Goal: Information Seeking & Learning: Learn about a topic

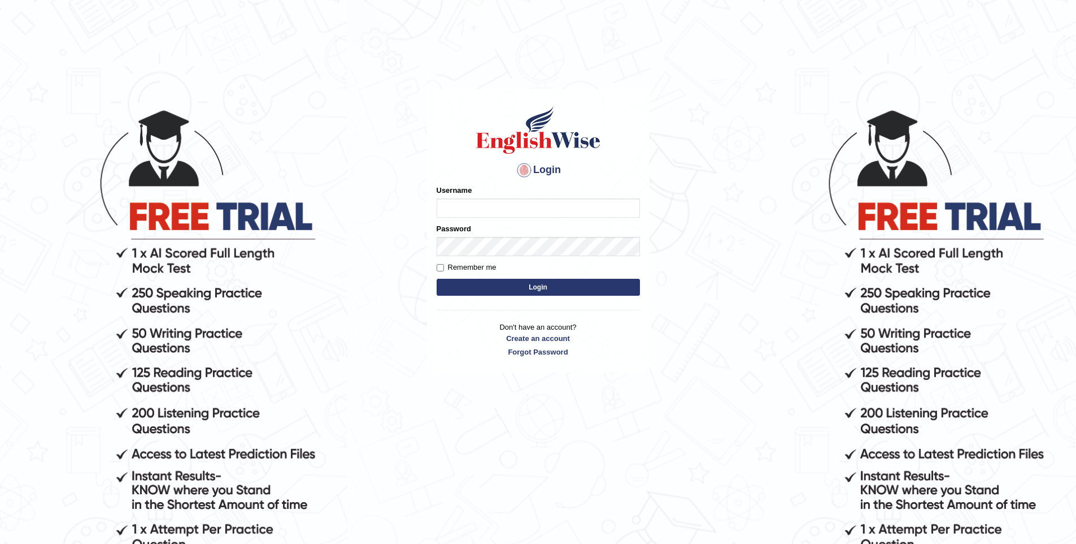
type input "vishwakarmad1999"
click at [444, 284] on button "Login" at bounding box center [538, 287] width 203 height 17
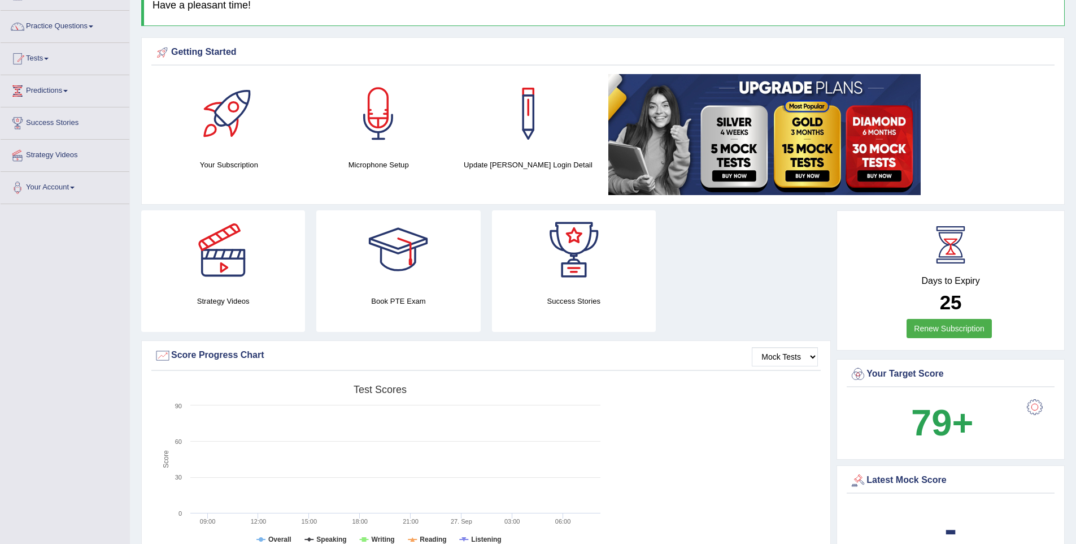
scroll to position [99, 0]
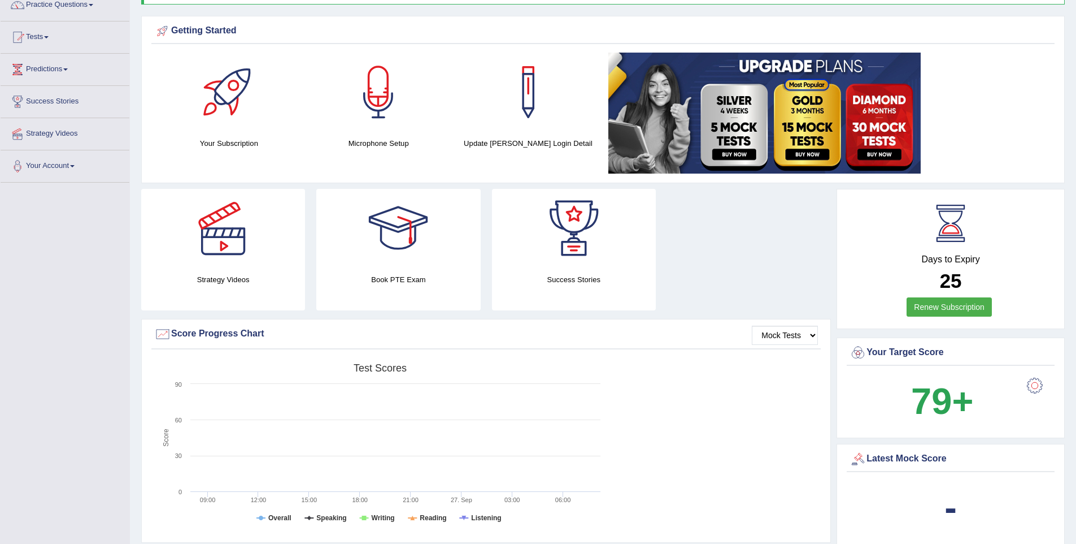
click at [1037, 389] on div at bounding box center [1035, 385] width 23 height 23
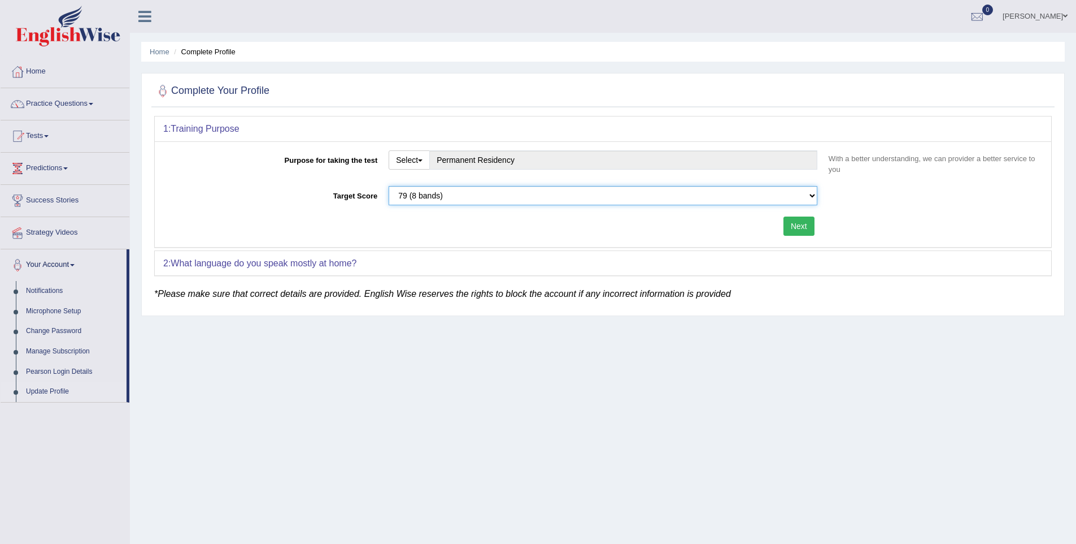
click at [567, 198] on select "Please select the correct value 50 (6 bands) 58 (6.5 bands) 65 (7 bands) 79 (8 …" at bounding box center [603, 195] width 429 height 19
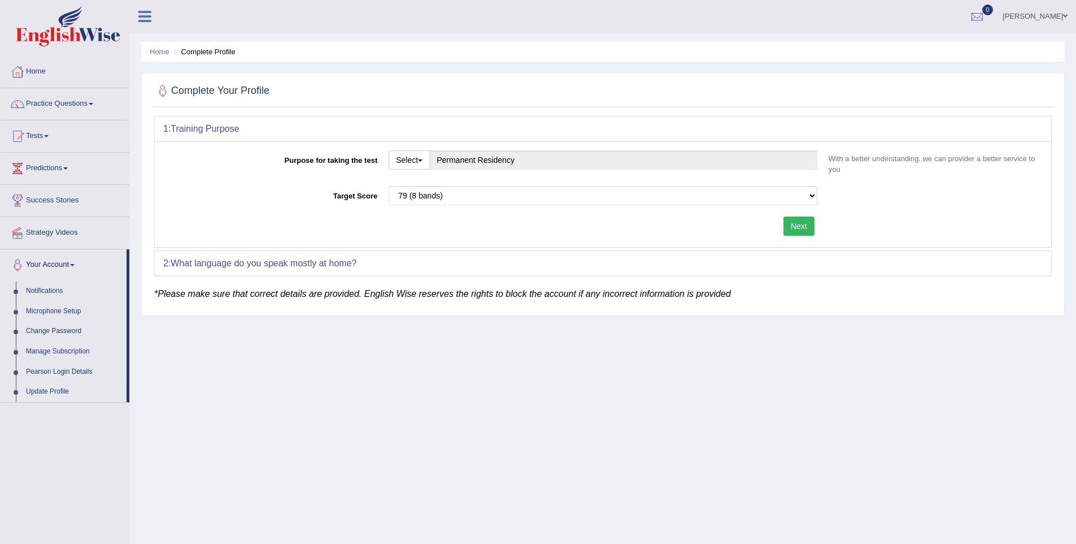
click at [784, 227] on button "Next" at bounding box center [799, 225] width 31 height 19
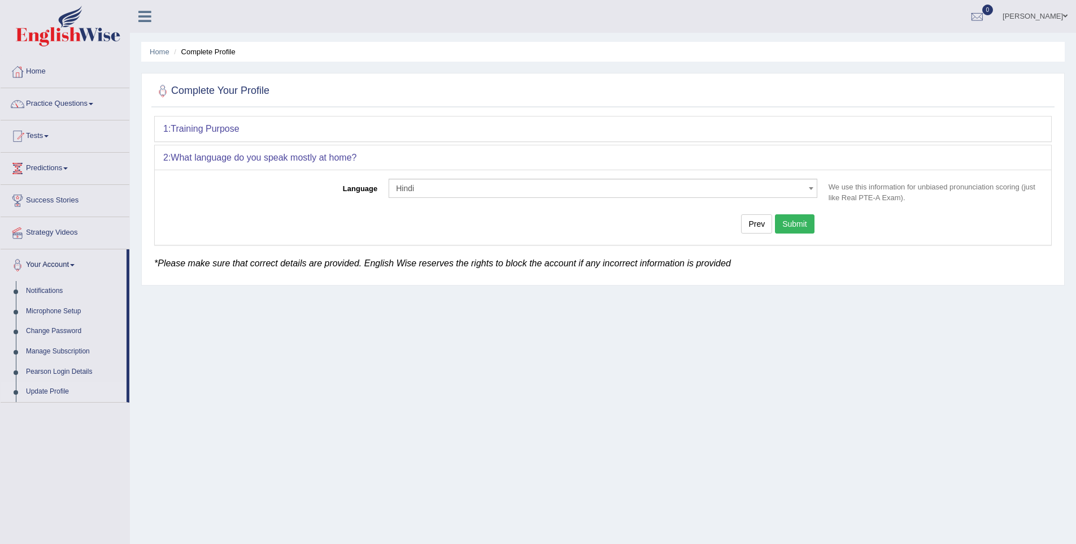
click at [794, 228] on button "Submit" at bounding box center [795, 223] width 40 height 19
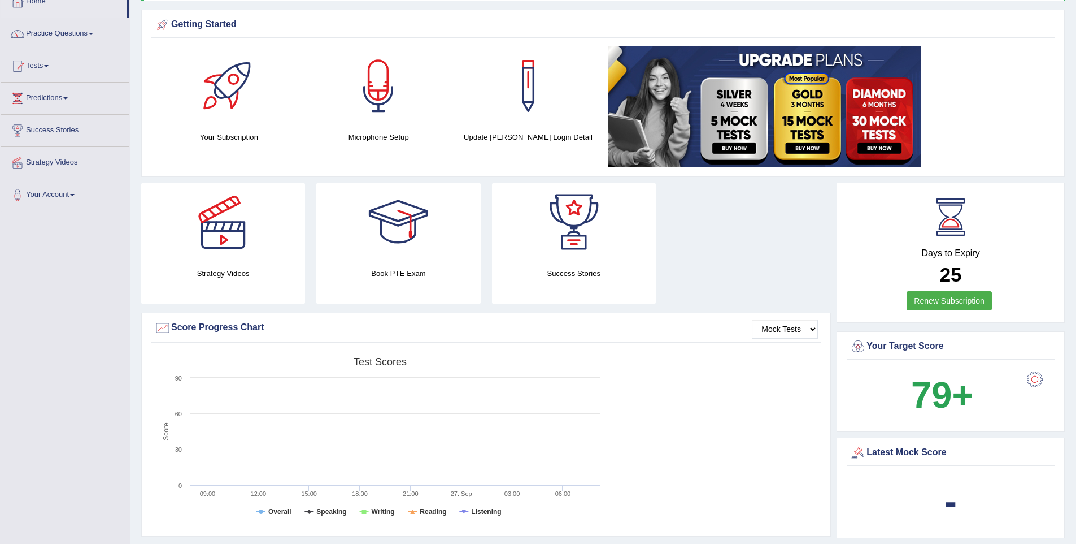
scroll to position [111, 0]
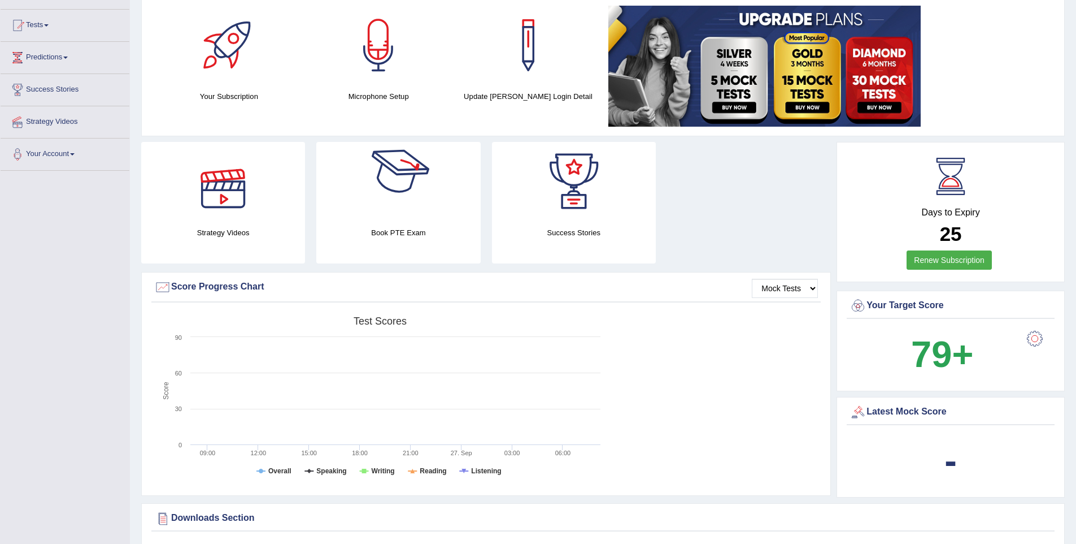
click at [963, 263] on link "Renew Subscription" at bounding box center [949, 259] width 85 height 19
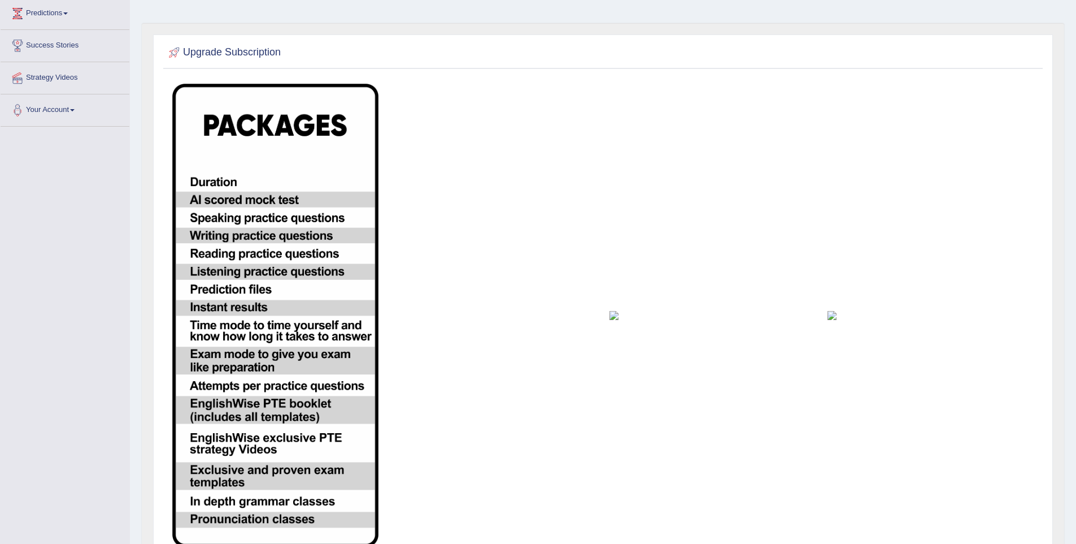
scroll to position [146, 0]
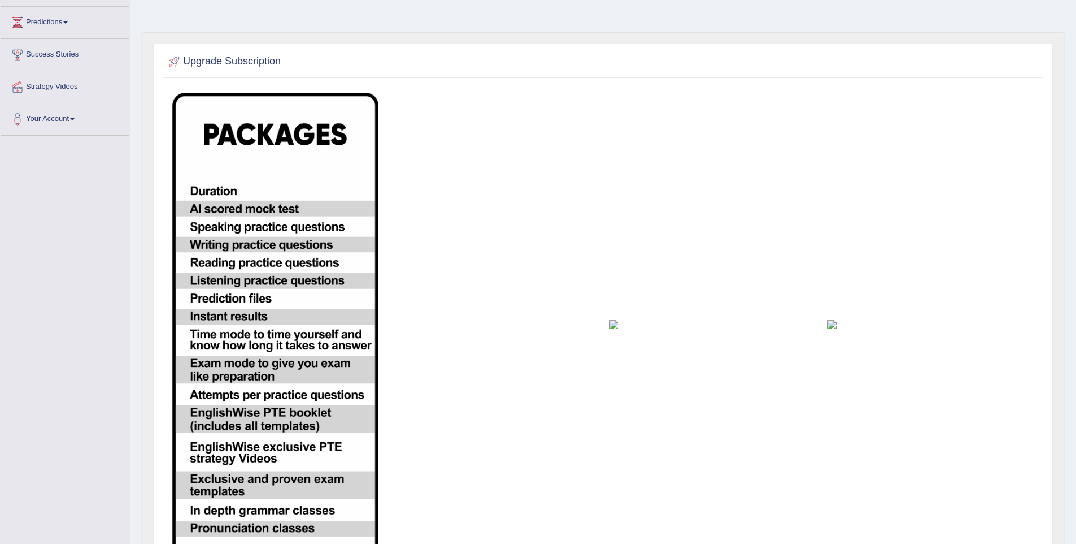
click at [210, 198] on img at bounding box center [275, 324] width 206 height 463
click at [216, 210] on img at bounding box center [275, 324] width 206 height 463
click at [223, 222] on img at bounding box center [275, 324] width 206 height 463
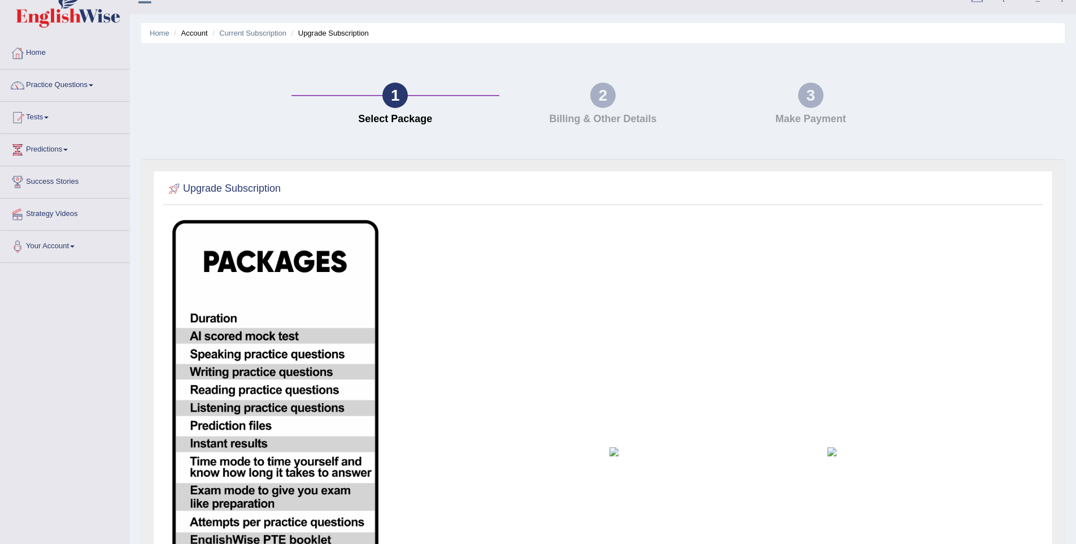
scroll to position [13, 0]
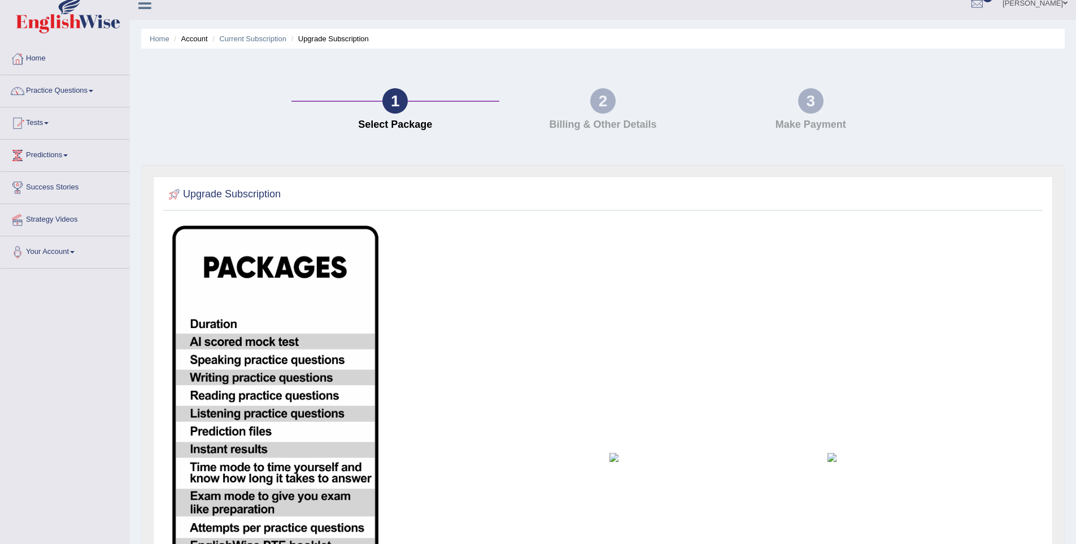
click at [237, 198] on h2 "Upgrade Subscription" at bounding box center [223, 194] width 115 height 17
click at [611, 115] on div "2 Billing & Other Details" at bounding box center [604, 112] width 208 height 48
click at [31, 63] on link "Home" at bounding box center [65, 57] width 129 height 28
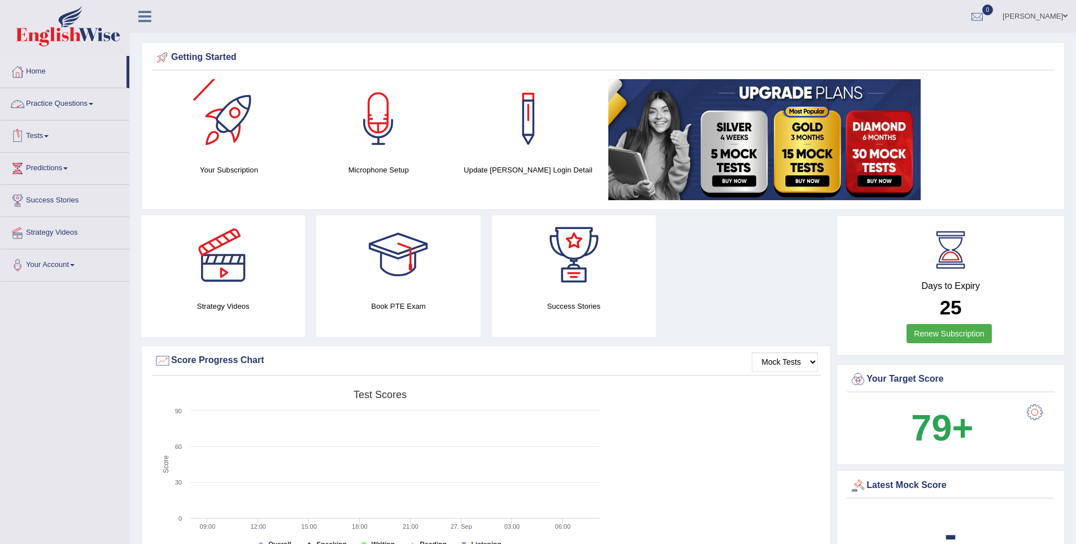
click at [226, 135] on div at bounding box center [228, 118] width 79 height 79
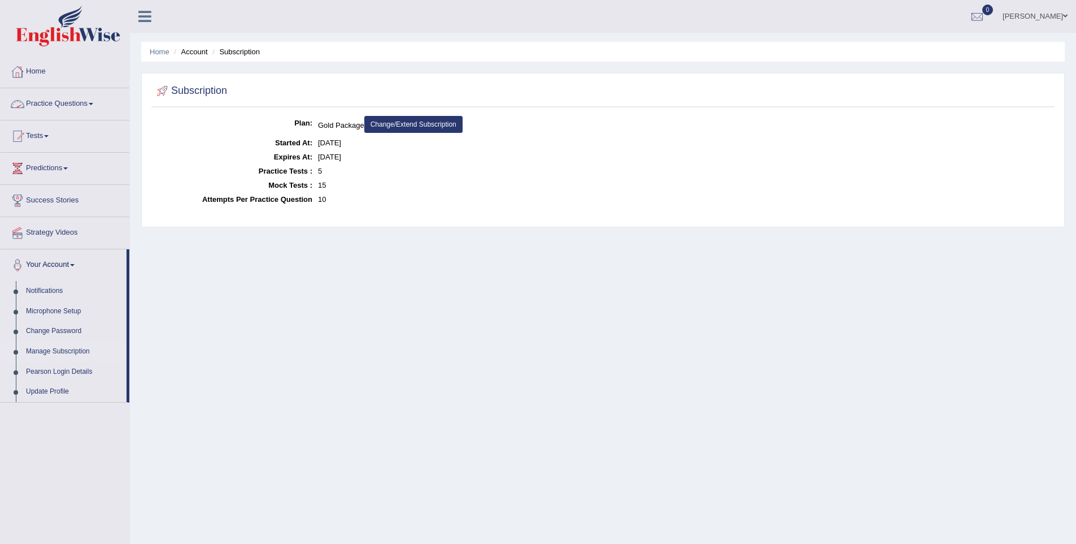
click at [40, 78] on link "Home" at bounding box center [65, 70] width 129 height 28
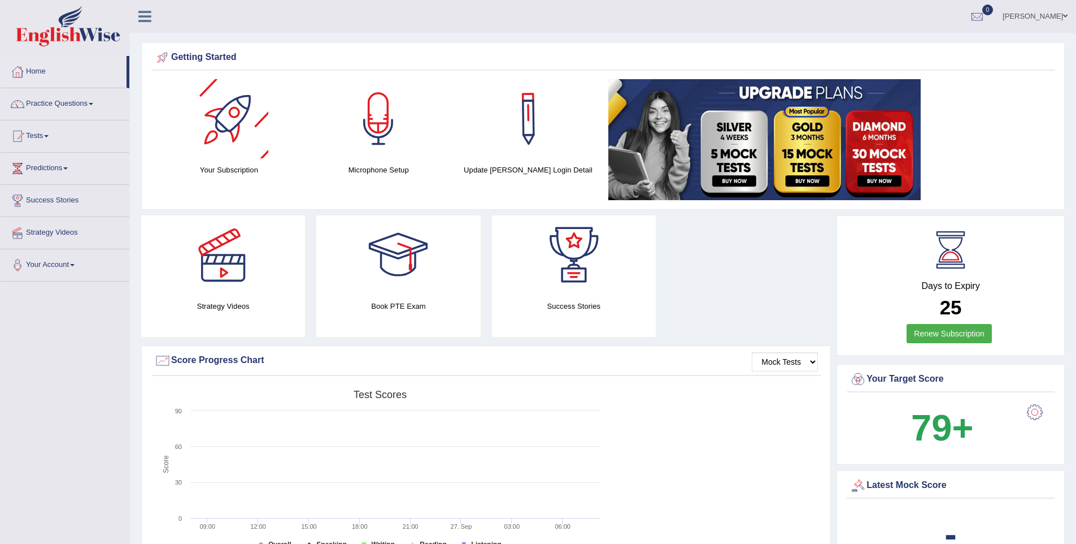
click at [550, 130] on div at bounding box center [528, 118] width 79 height 79
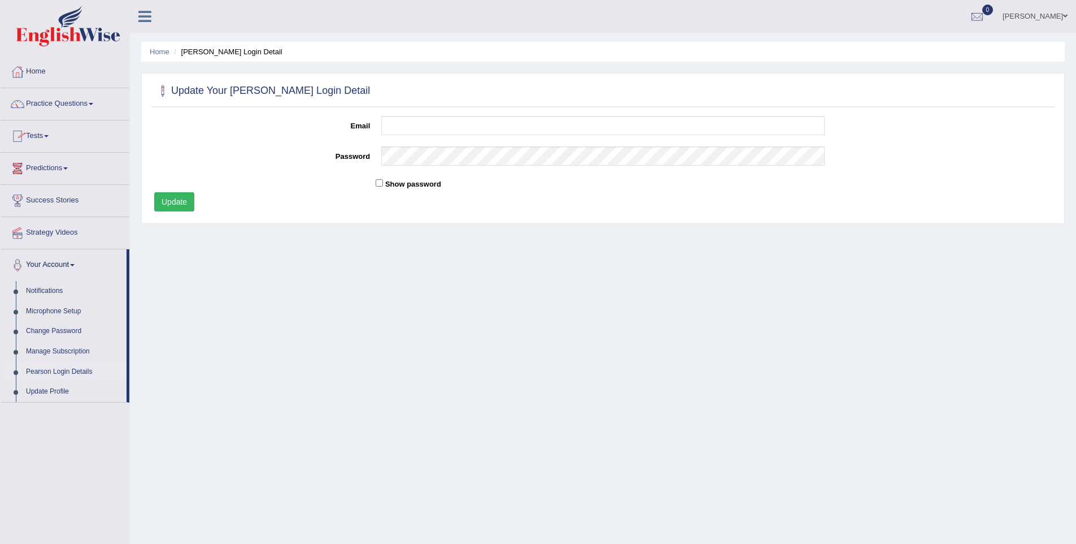
click at [76, 105] on link "Practice Questions" at bounding box center [65, 102] width 129 height 28
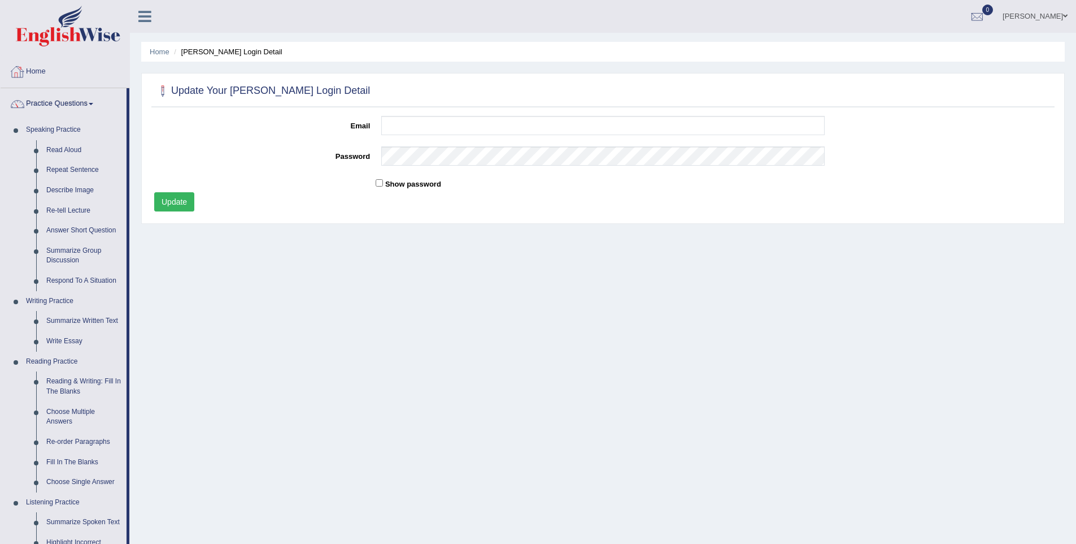
click at [35, 77] on link "Home" at bounding box center [65, 70] width 129 height 28
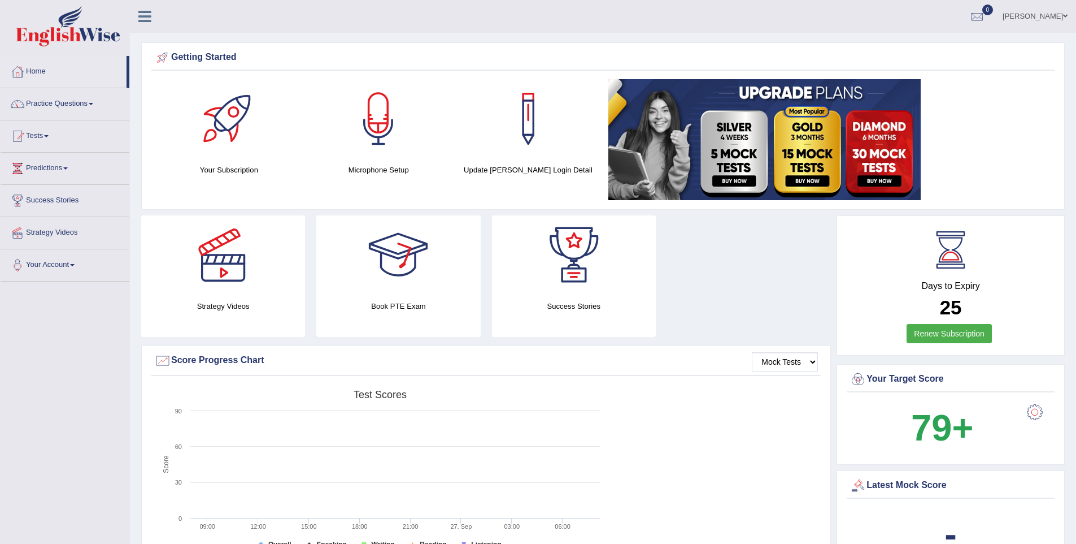
click at [414, 287] on div at bounding box center [398, 254] width 79 height 79
click at [63, 167] on link "Predictions" at bounding box center [65, 167] width 129 height 28
click at [59, 190] on link "Latest Predictions" at bounding box center [74, 194] width 106 height 20
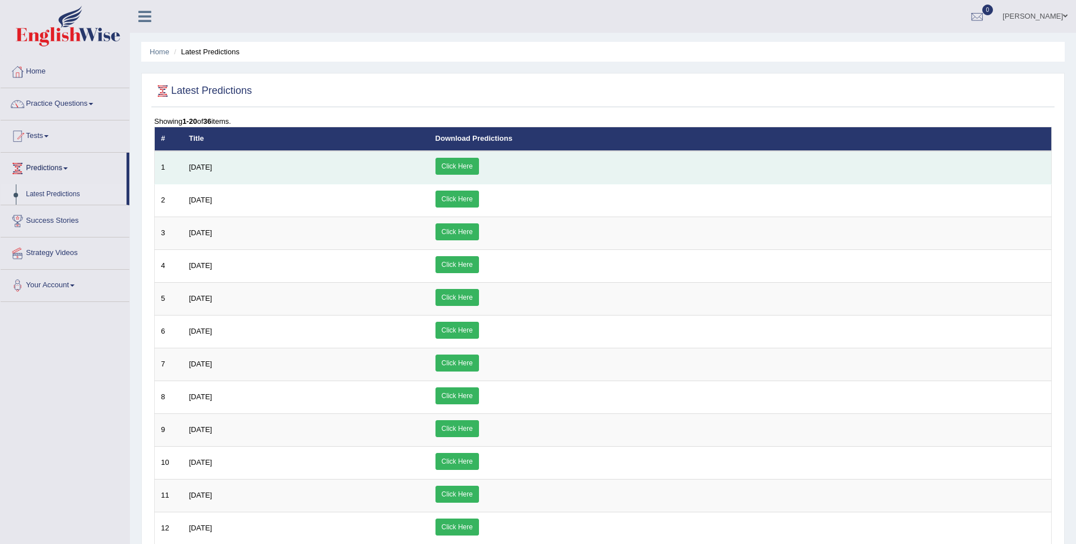
click at [479, 159] on link "Click Here" at bounding box center [458, 166] width 44 height 17
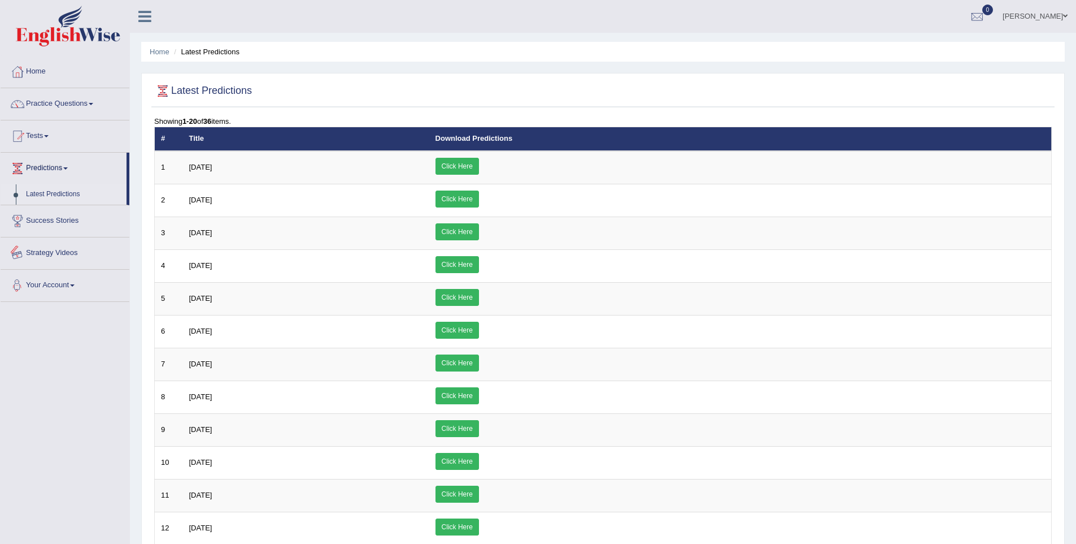
click at [71, 285] on link "Your Account" at bounding box center [65, 284] width 129 height 28
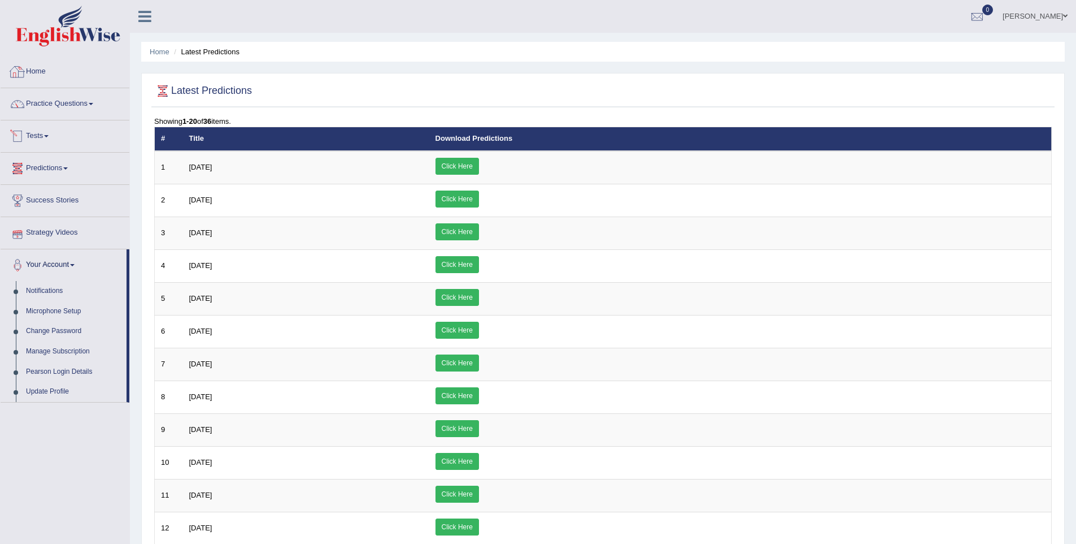
click at [36, 76] on link "Home" at bounding box center [65, 70] width 129 height 28
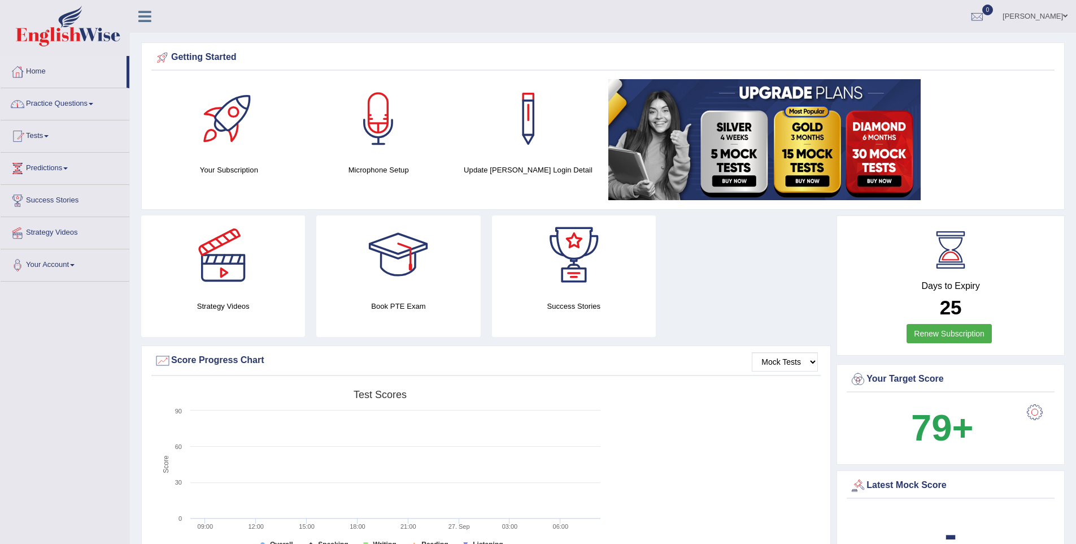
click at [57, 112] on link "Practice Questions" at bounding box center [65, 102] width 129 height 28
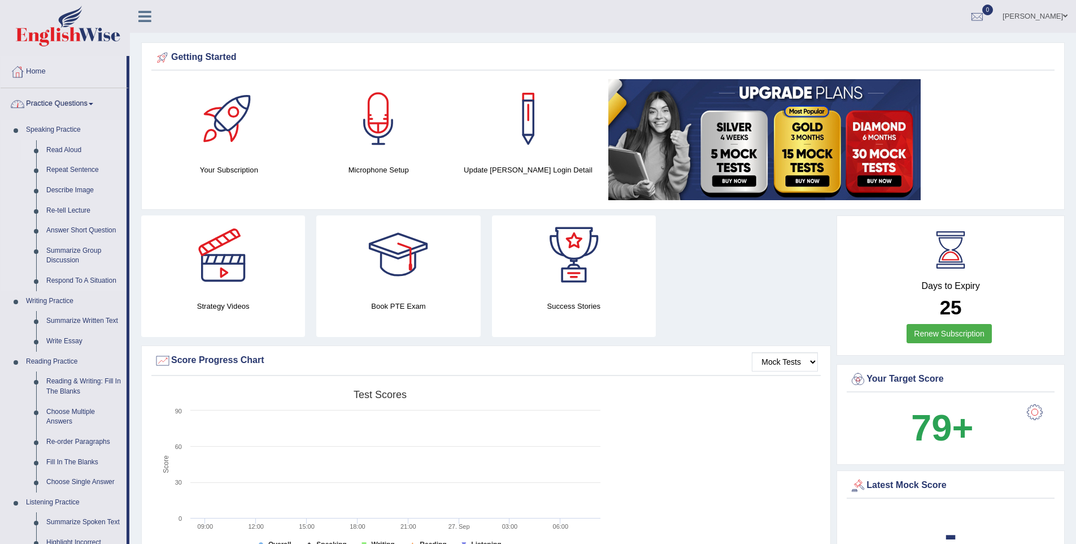
click at [82, 144] on link "Read Aloud" at bounding box center [83, 150] width 85 height 20
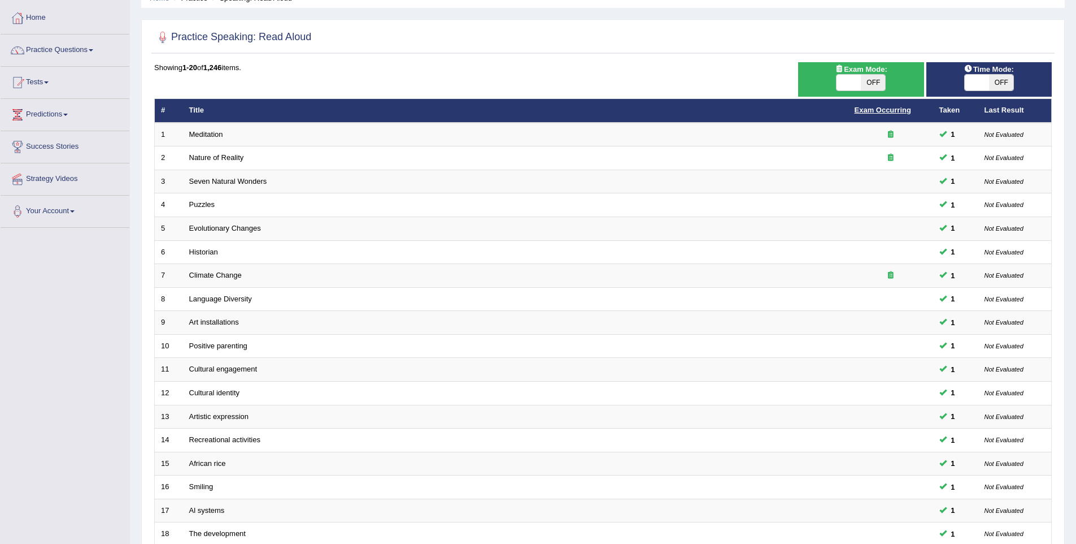
scroll to position [205, 0]
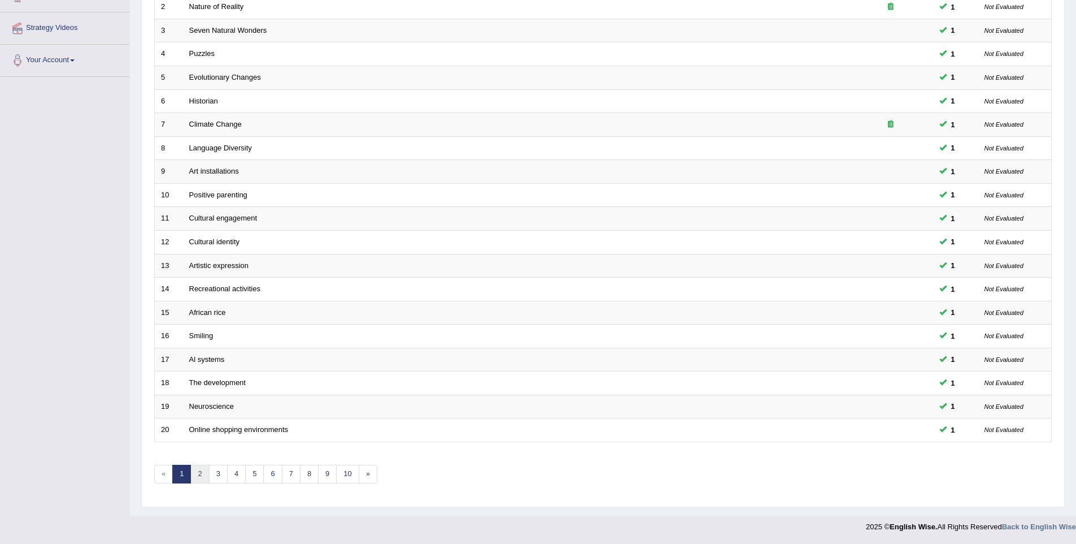
click at [198, 470] on link "2" at bounding box center [199, 473] width 19 height 19
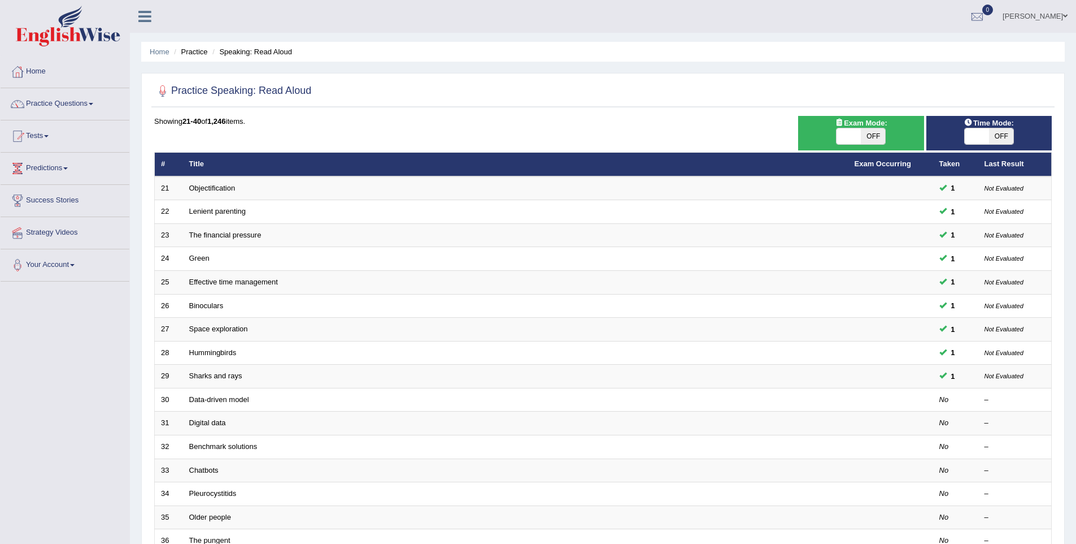
click at [876, 142] on span "OFF" at bounding box center [873, 136] width 24 height 16
checkbox input "true"
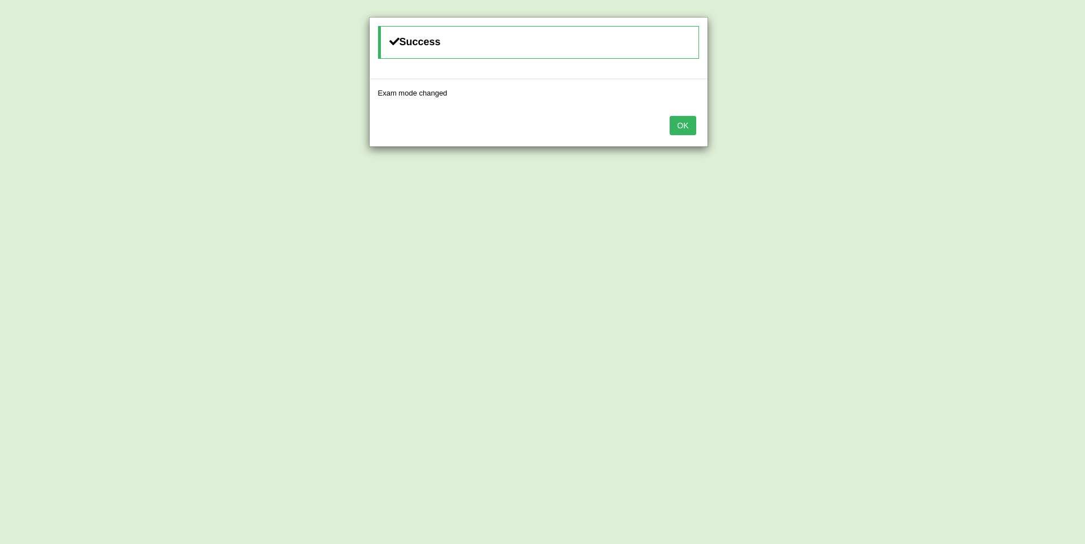
click at [683, 119] on button "OK" at bounding box center [683, 125] width 26 height 19
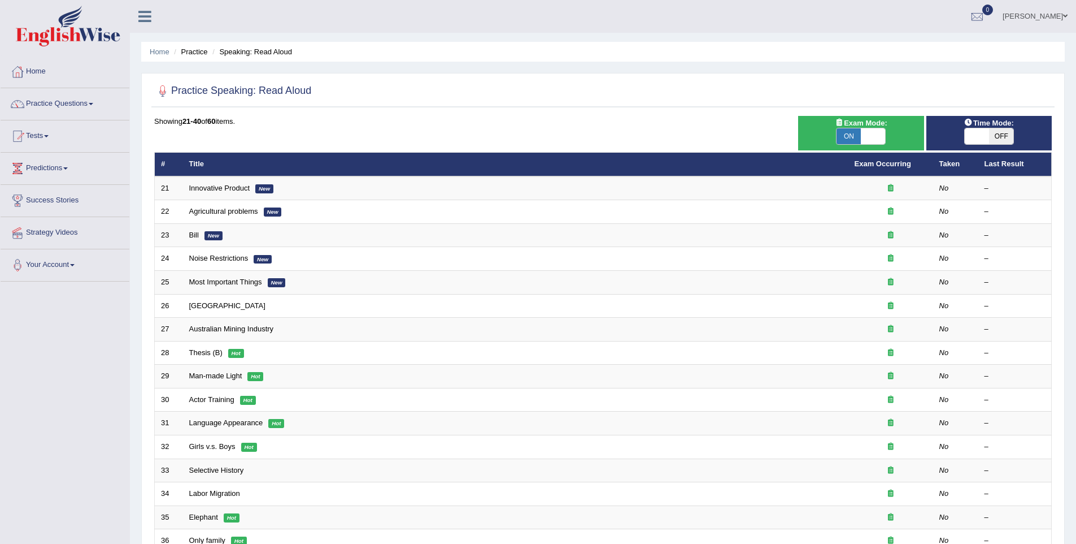
click at [989, 128] on div "ON OFF" at bounding box center [990, 136] width 50 height 17
click at [990, 138] on span "OFF" at bounding box center [1001, 136] width 24 height 16
checkbox input "true"
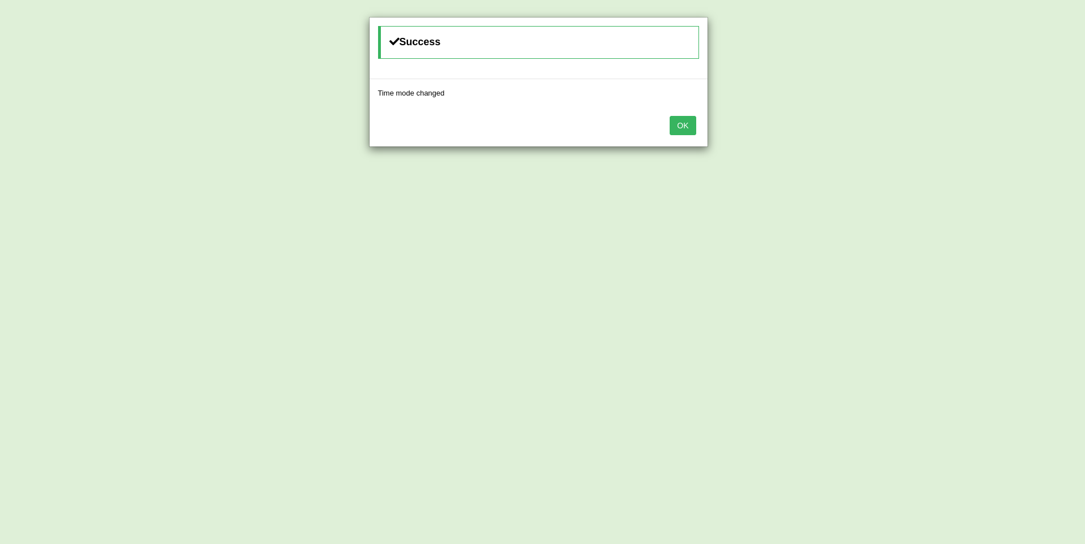
click at [684, 129] on button "OK" at bounding box center [683, 125] width 26 height 19
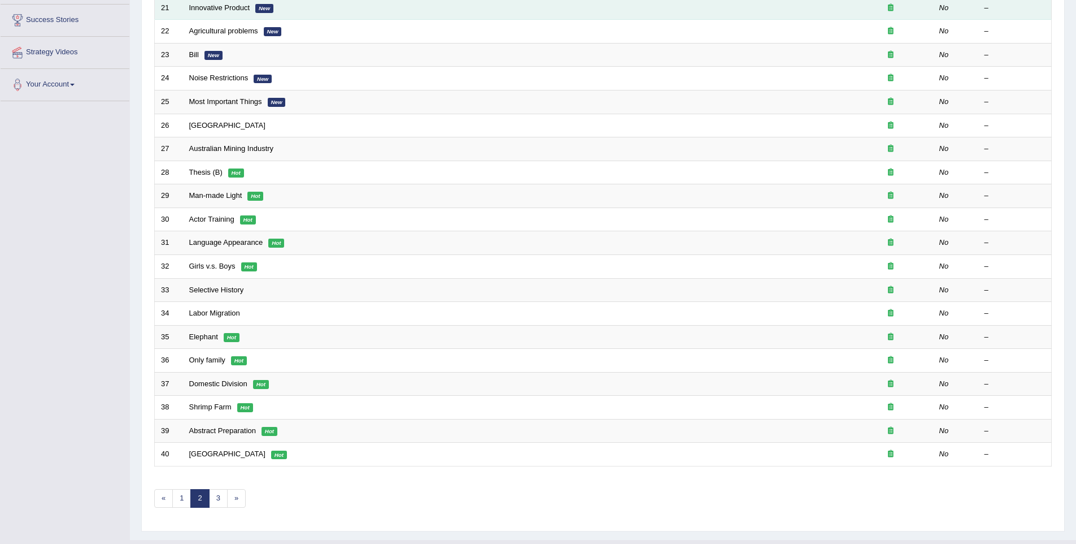
scroll to position [205, 0]
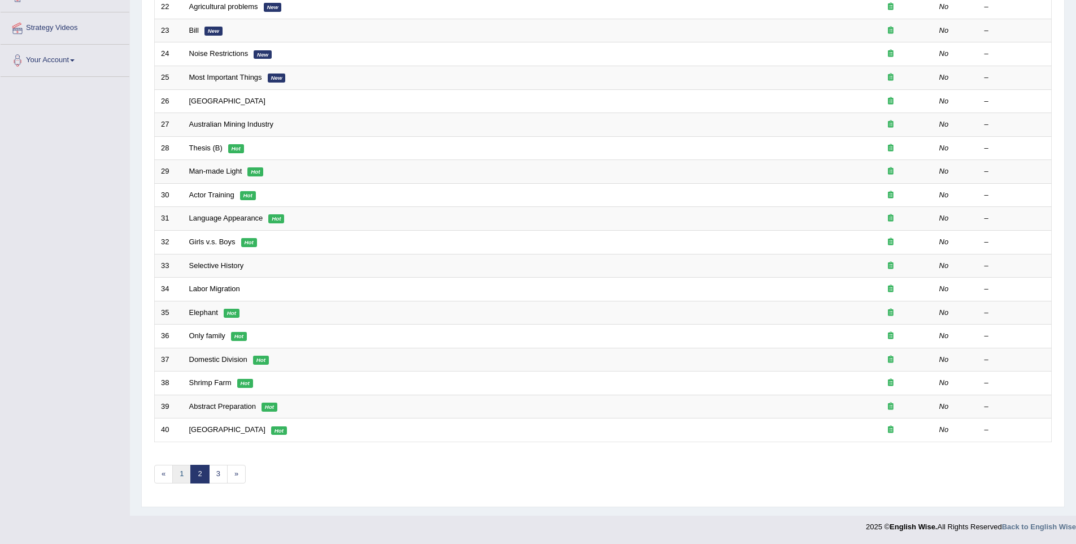
click at [182, 474] on link "1" at bounding box center [181, 473] width 19 height 19
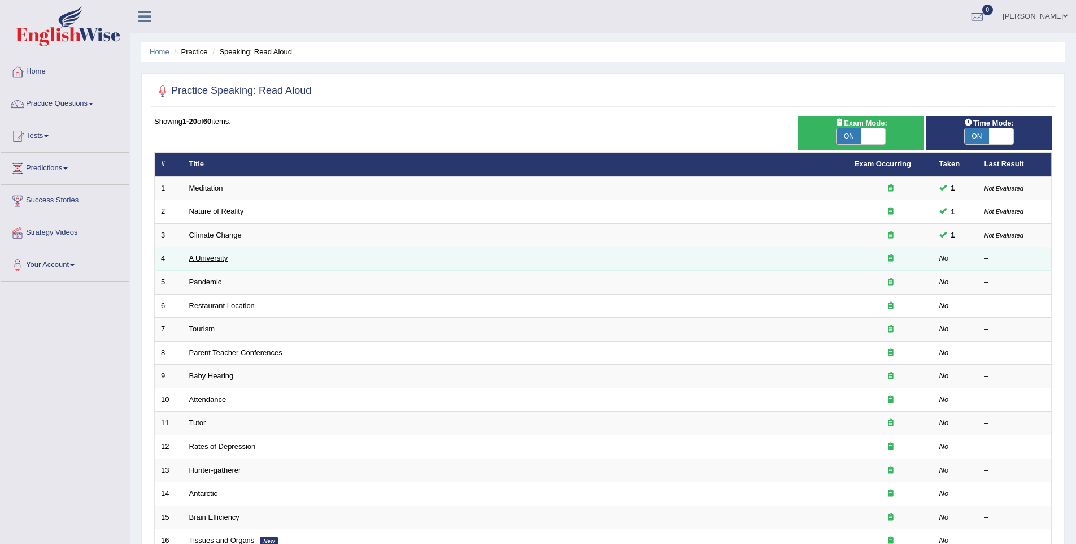
click at [215, 260] on link "A University" at bounding box center [208, 258] width 39 height 8
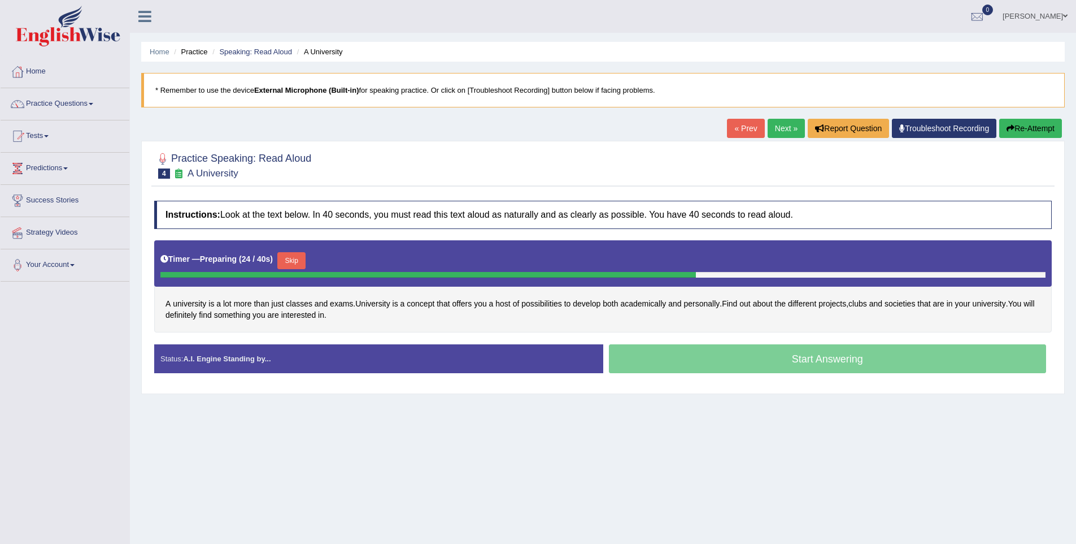
click at [298, 267] on button "Skip" at bounding box center [291, 260] width 28 height 17
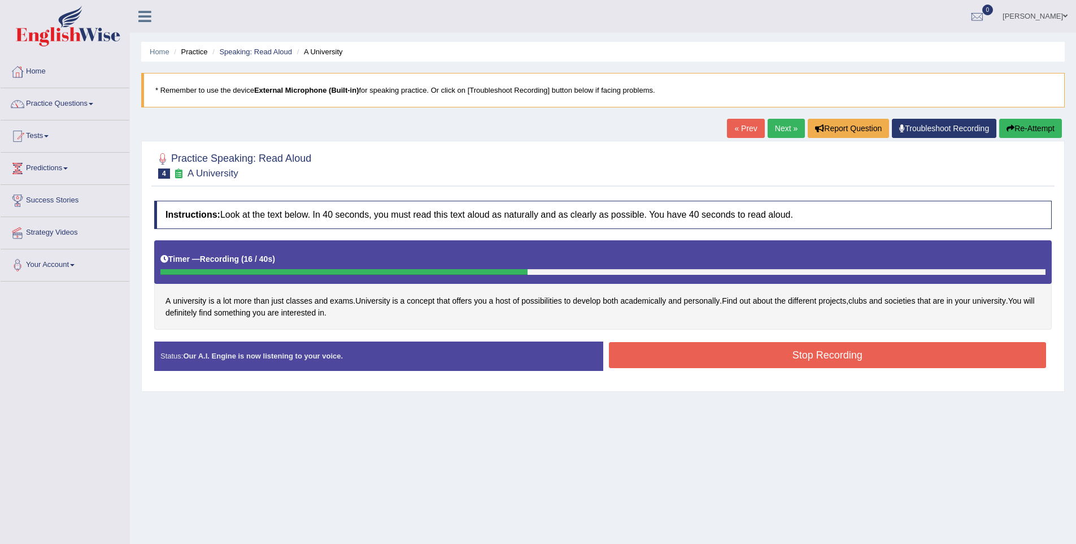
click at [683, 362] on button "Stop Recording" at bounding box center [828, 355] width 438 height 26
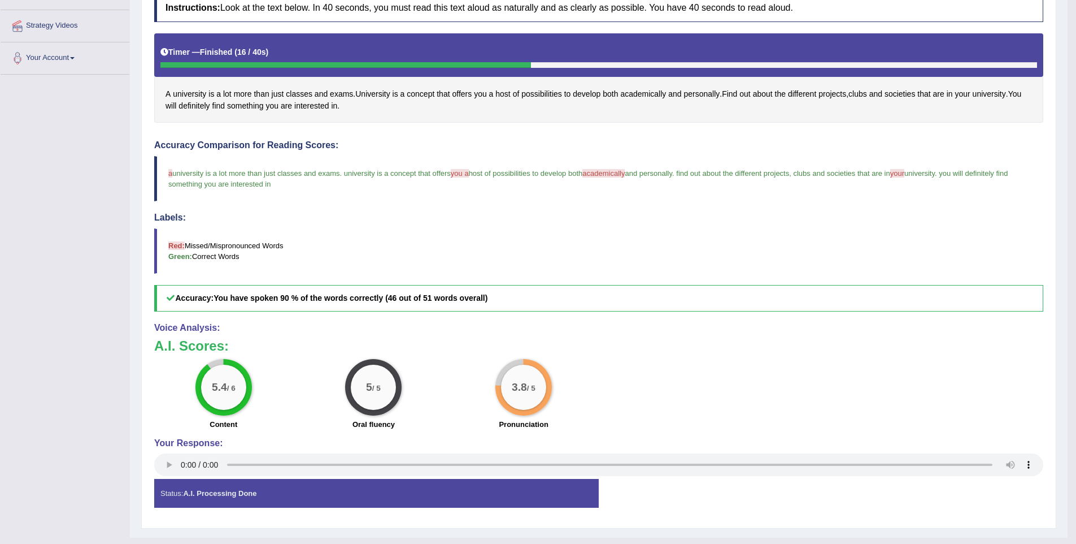
scroll to position [229, 0]
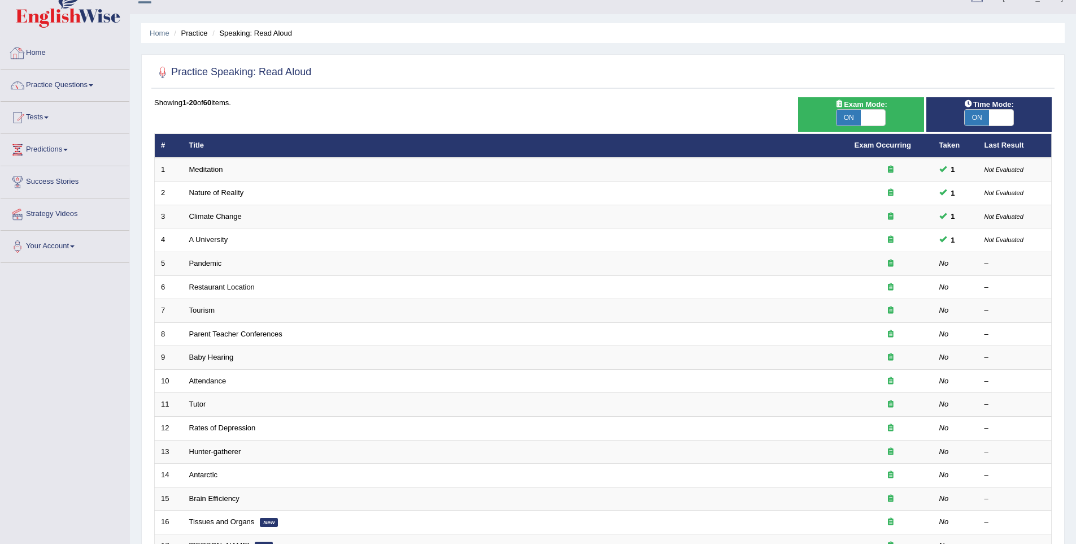
scroll to position [20, 0]
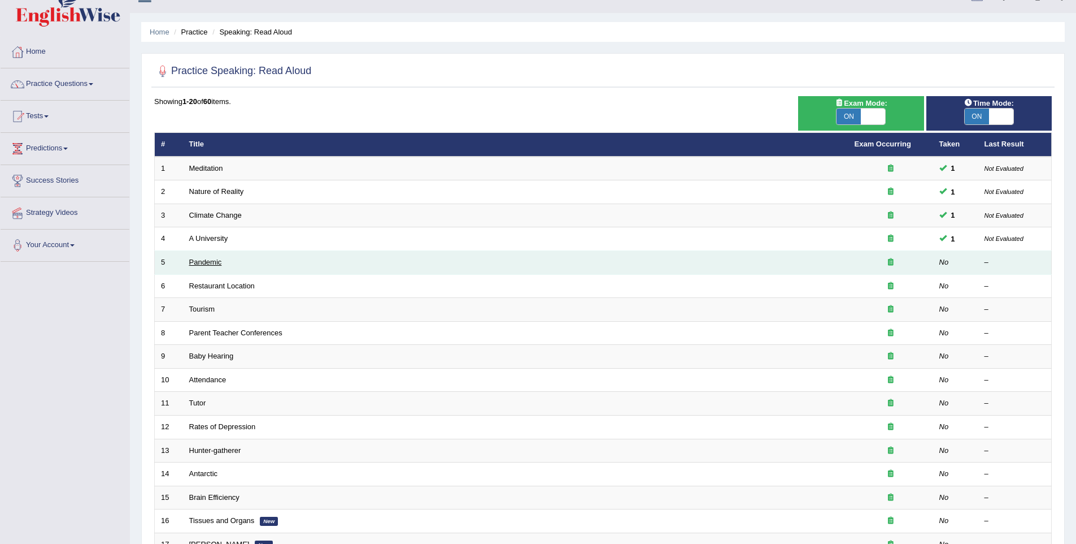
click at [220, 258] on link "Pandemic" at bounding box center [205, 262] width 33 height 8
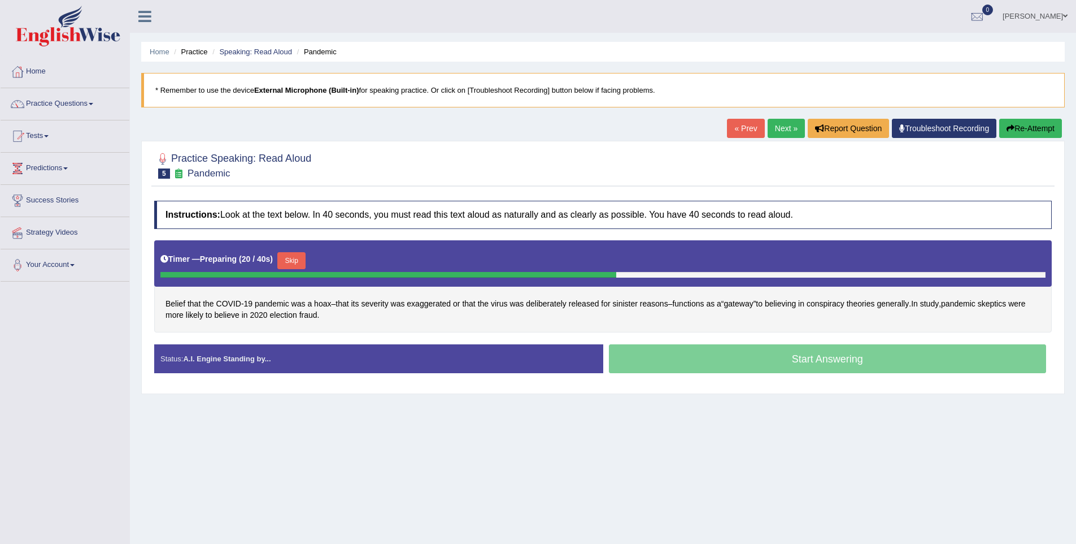
click at [302, 264] on button "Skip" at bounding box center [291, 260] width 28 height 17
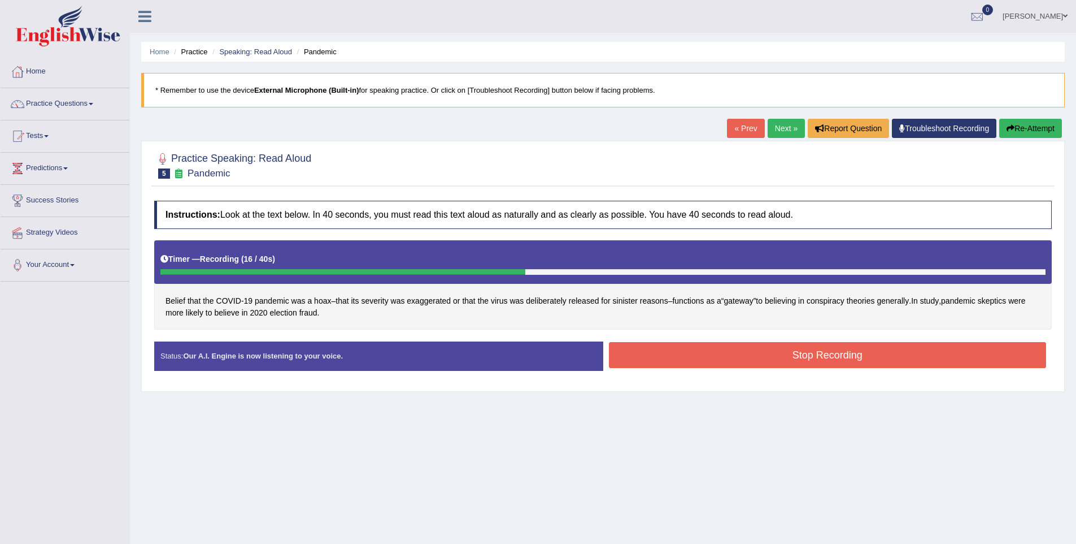
click at [644, 363] on button "Stop Recording" at bounding box center [828, 355] width 438 height 26
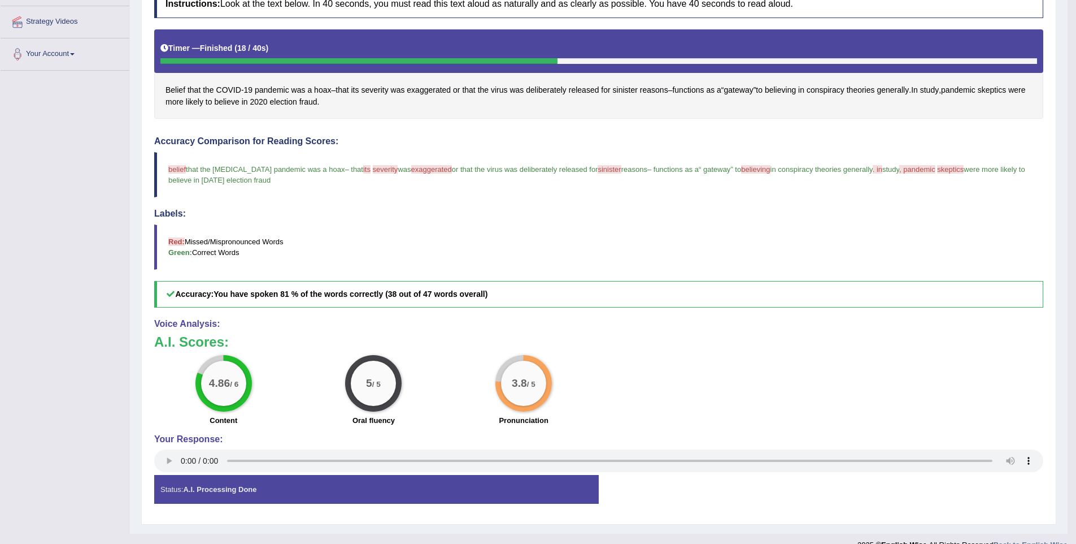
scroll to position [211, 0]
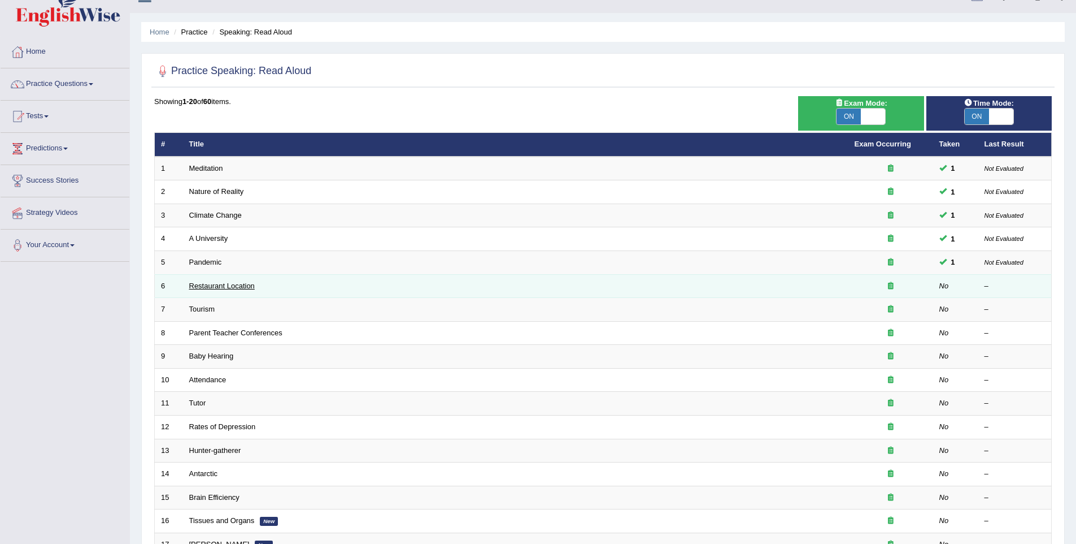
click at [228, 288] on link "Restaurant Location" at bounding box center [222, 285] width 66 height 8
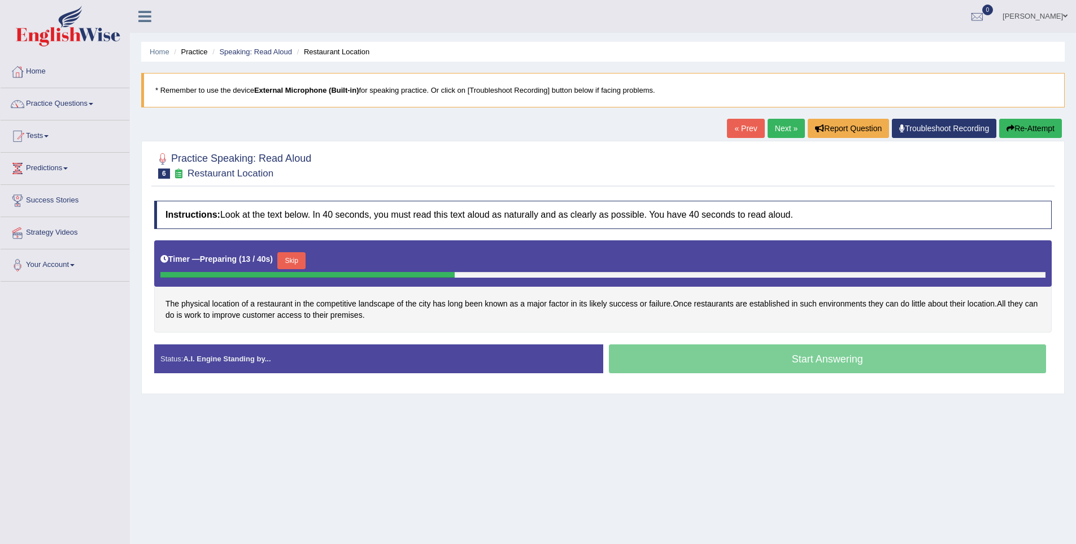
click at [299, 256] on button "Skip" at bounding box center [291, 260] width 28 height 17
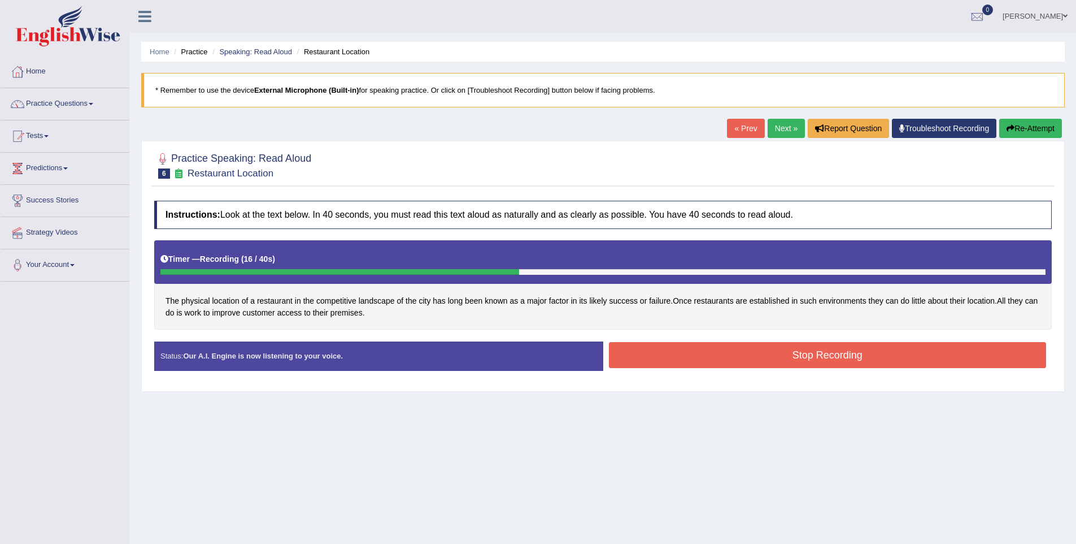
click at [722, 365] on button "Stop Recording" at bounding box center [828, 355] width 438 height 26
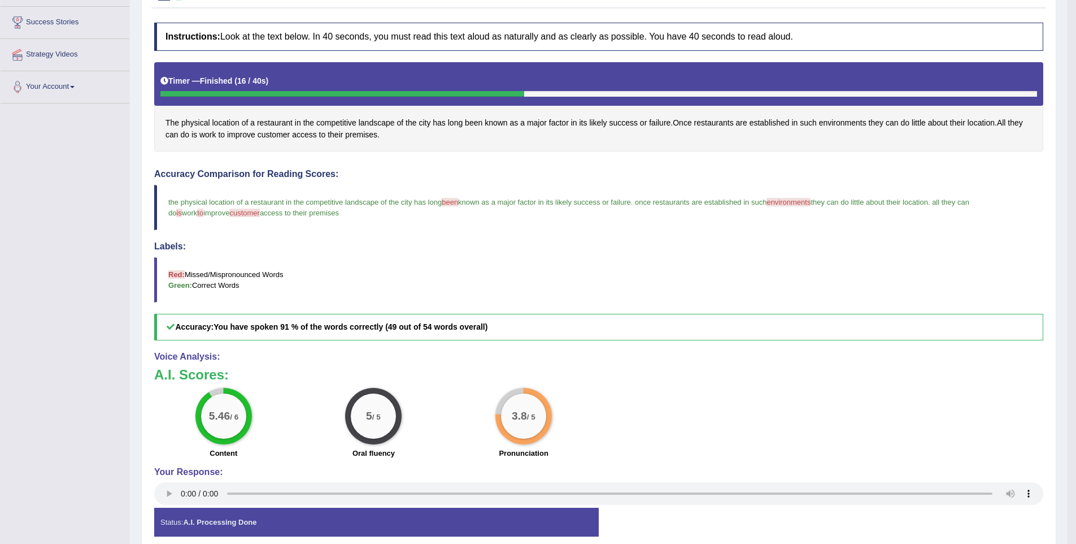
scroll to position [203, 0]
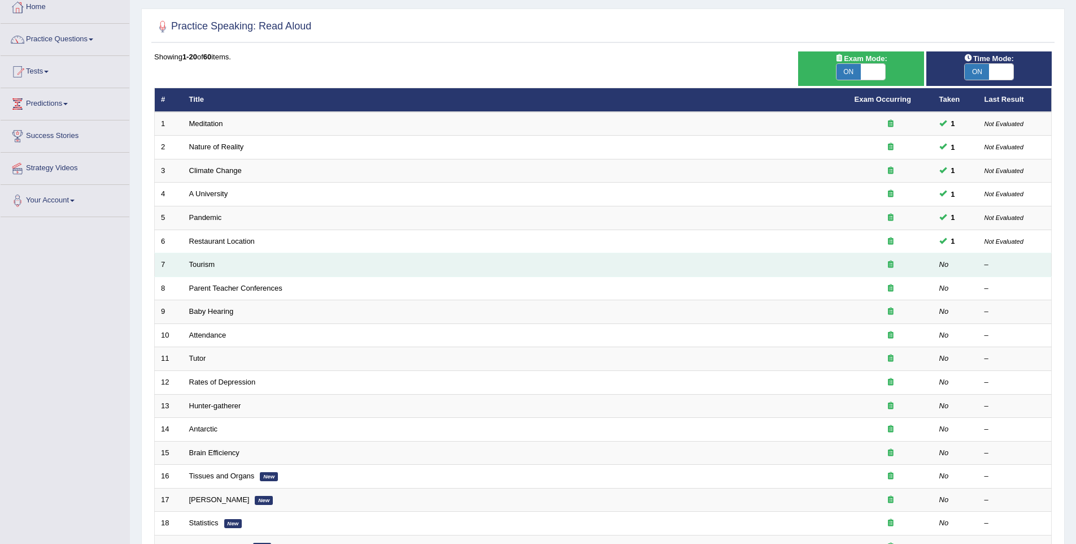
scroll to position [79, 0]
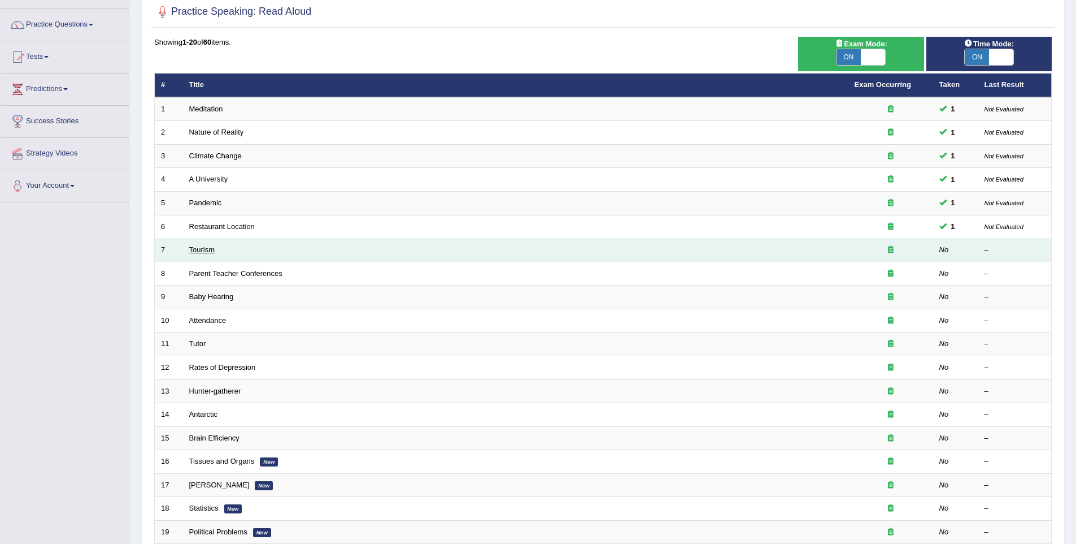
click at [208, 245] on link "Tourism" at bounding box center [202, 249] width 26 height 8
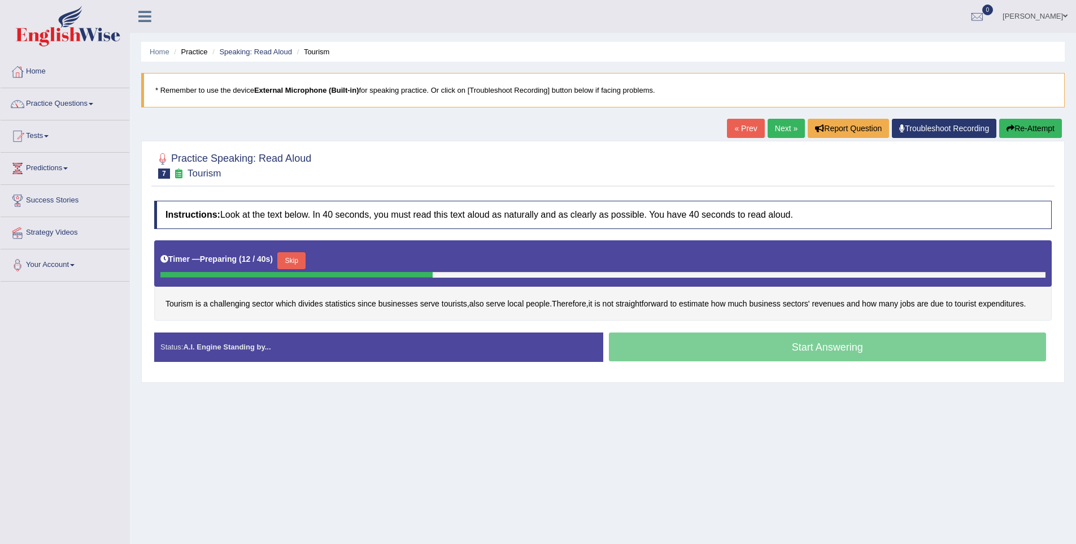
click at [294, 255] on button "Skip" at bounding box center [291, 260] width 28 height 17
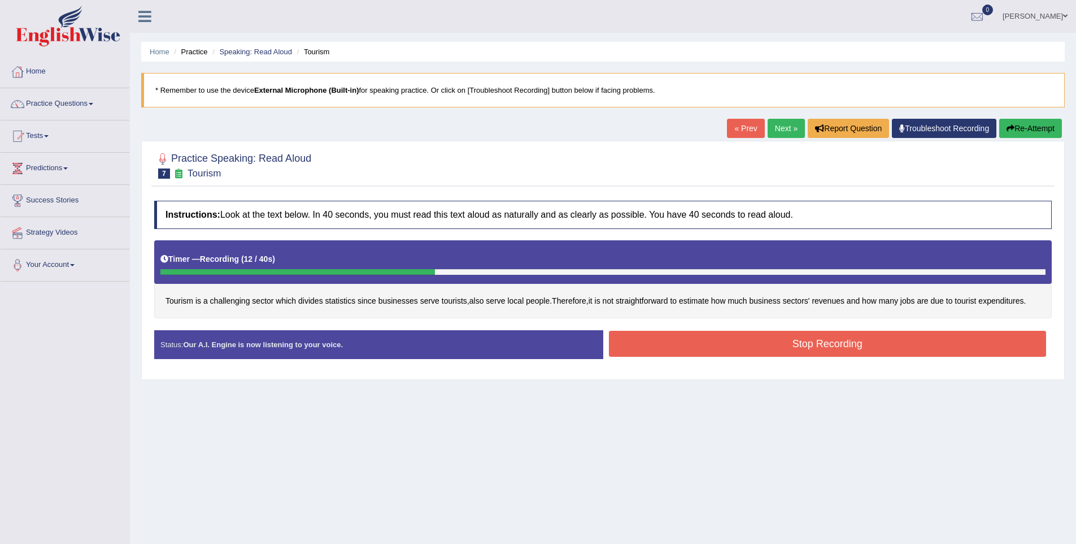
click at [665, 351] on button "Stop Recording" at bounding box center [828, 344] width 438 height 26
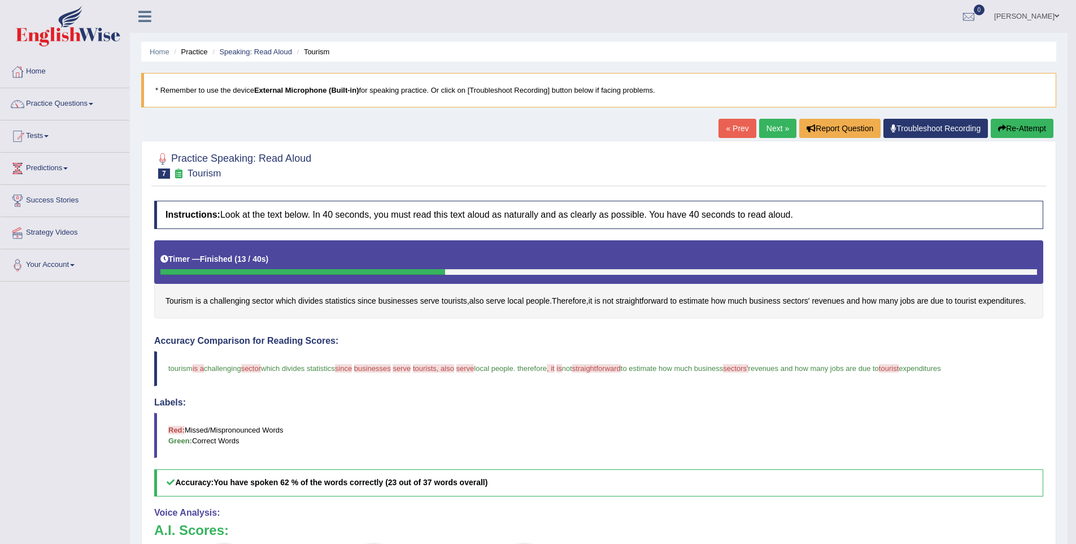
click at [1012, 133] on button "Re-Attempt" at bounding box center [1022, 128] width 63 height 19
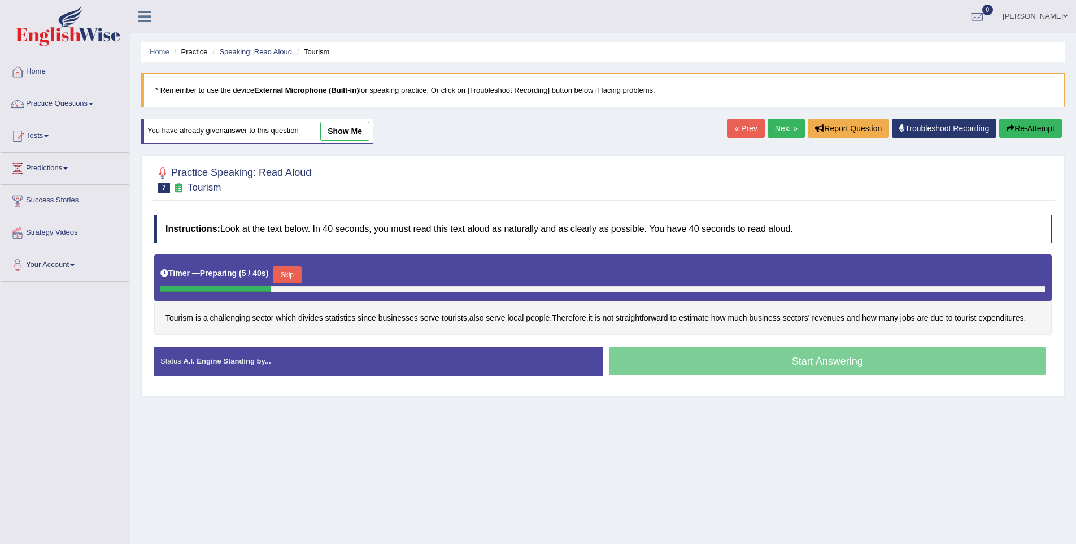
click at [283, 275] on button "Skip" at bounding box center [287, 274] width 28 height 17
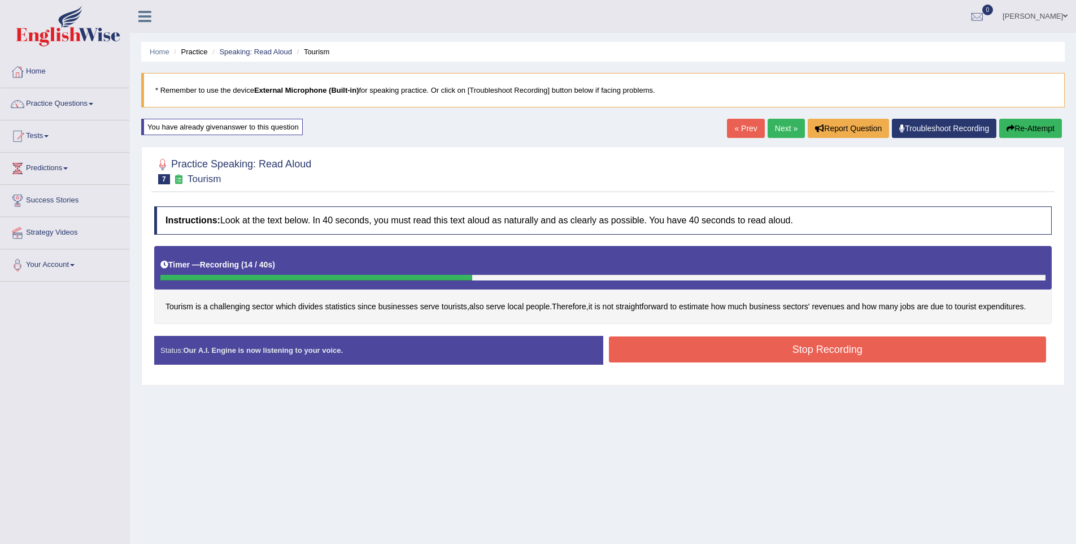
click at [636, 346] on div "Instructions: Look at the text below. In 40 seconds, you must read this text al…" at bounding box center [603, 290] width 904 height 179
click at [637, 357] on button "Stop Recording" at bounding box center [828, 349] width 438 height 26
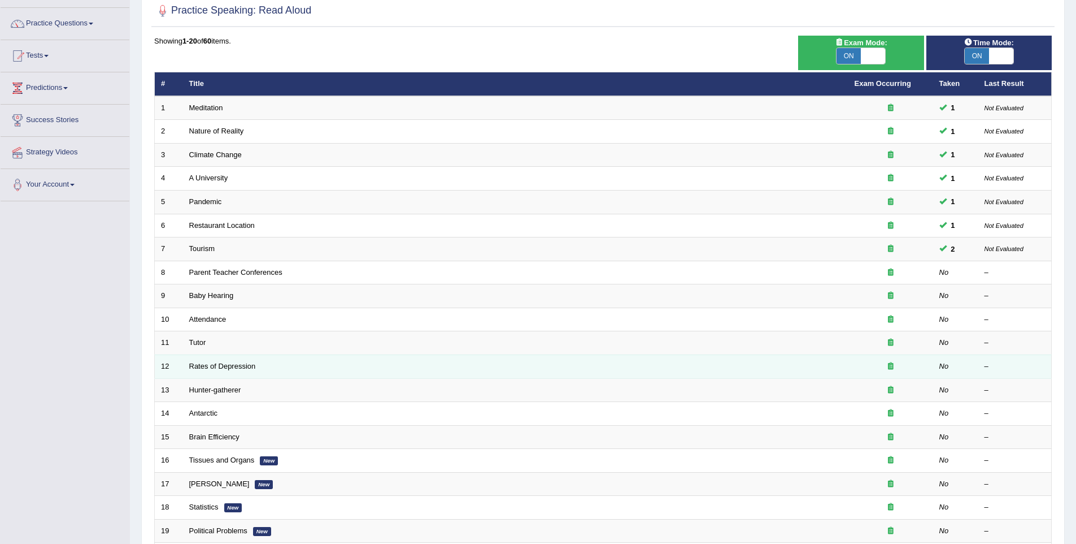
scroll to position [81, 0]
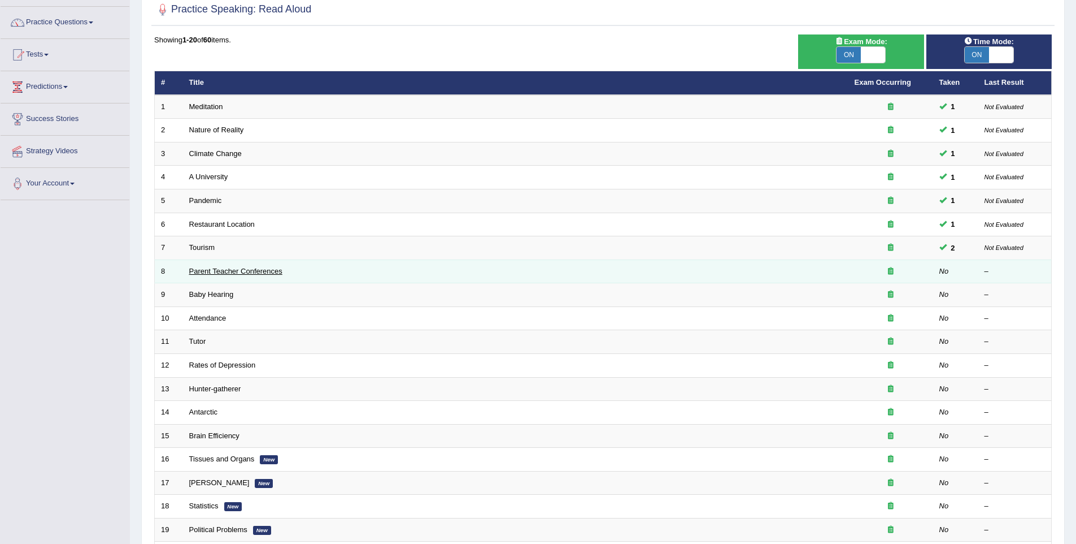
click at [252, 273] on link "Parent Teacher Conferences" at bounding box center [235, 271] width 93 height 8
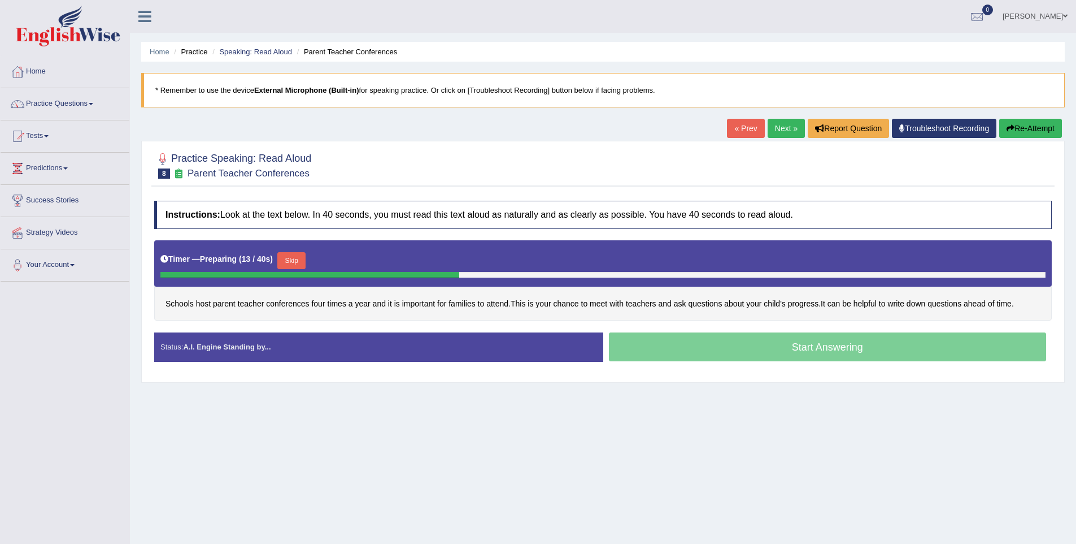
click at [298, 266] on button "Skip" at bounding box center [291, 260] width 28 height 17
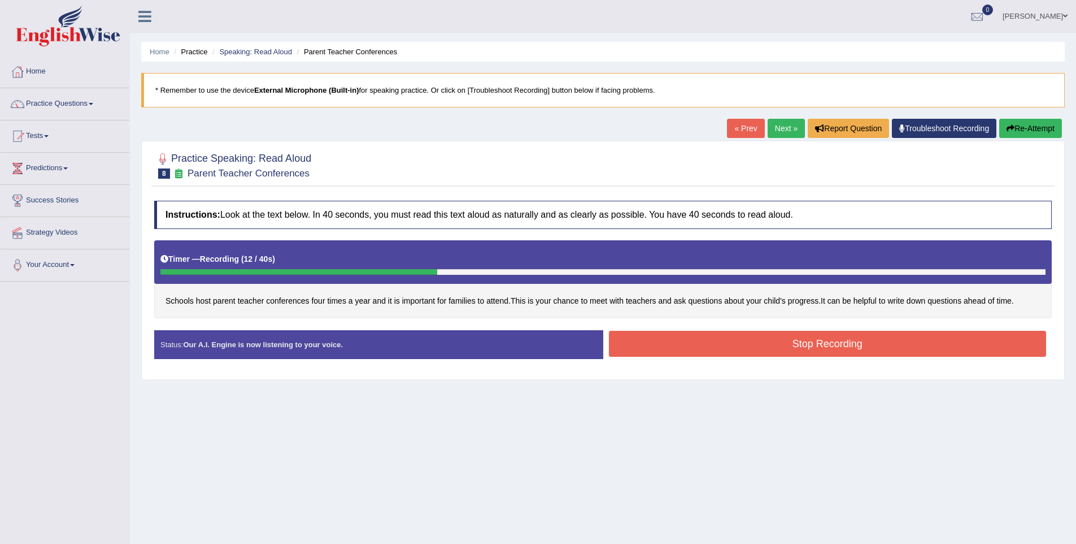
click at [703, 344] on button "Stop Recording" at bounding box center [828, 344] width 438 height 26
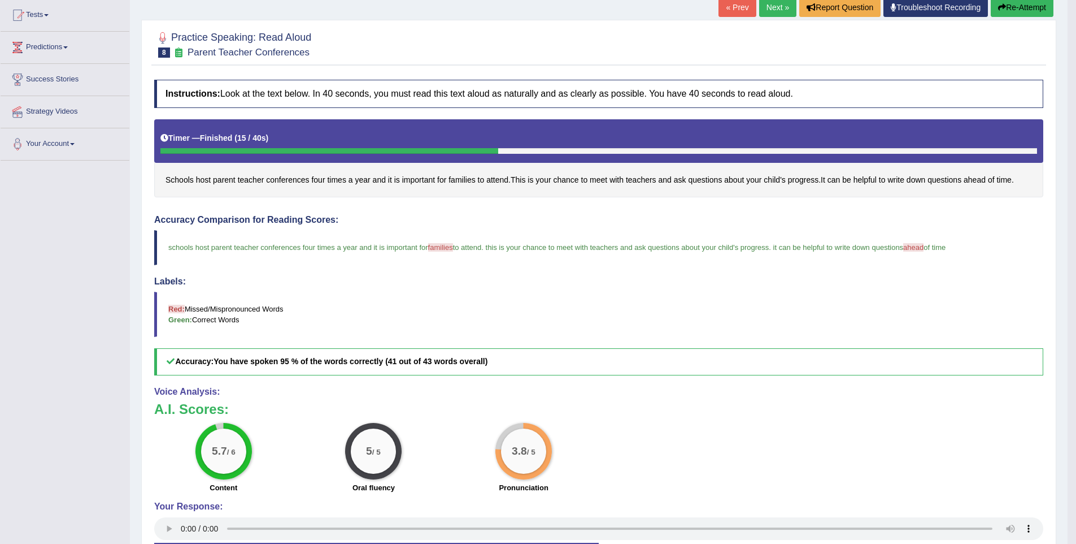
scroll to position [84, 0]
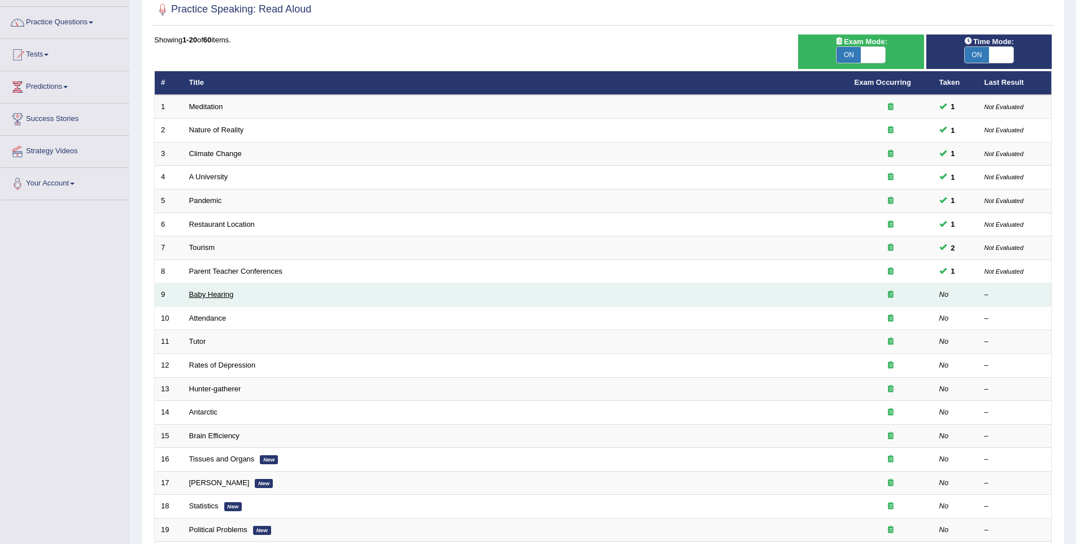
click at [214, 295] on link "Baby Hearing" at bounding box center [211, 294] width 45 height 8
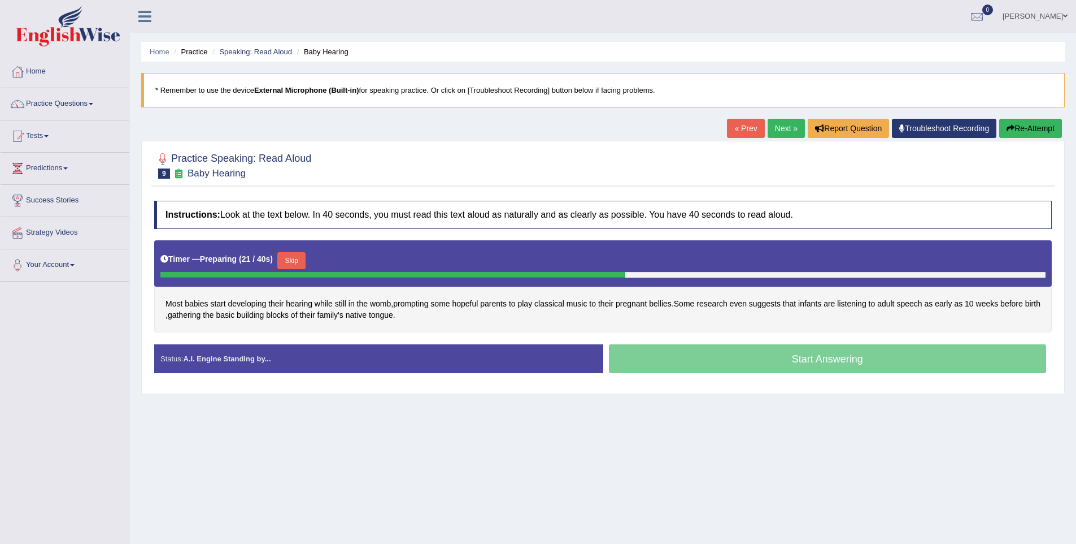
click at [299, 261] on button "Skip" at bounding box center [291, 260] width 28 height 17
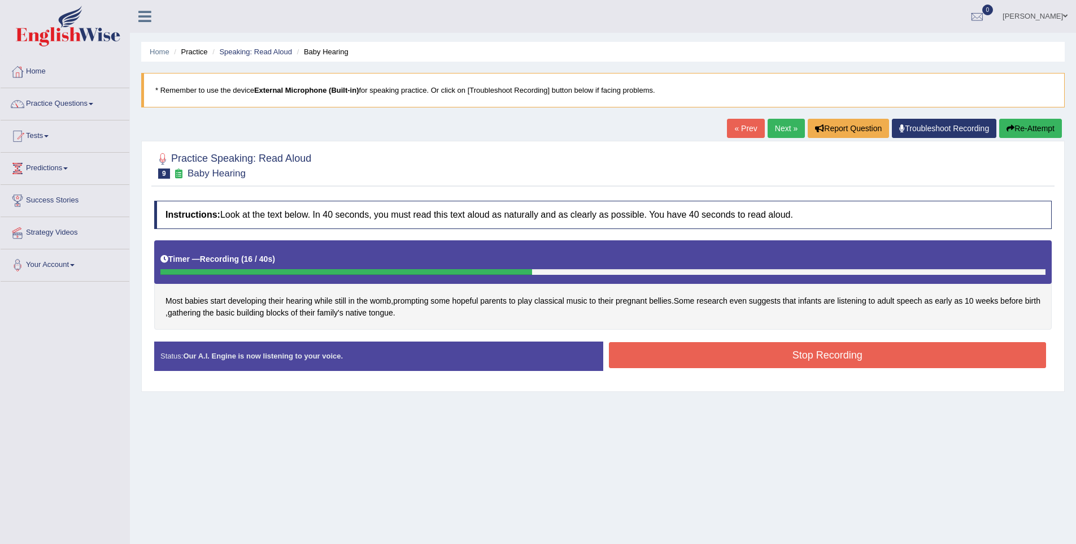
click at [699, 355] on button "Stop Recording" at bounding box center [828, 355] width 438 height 26
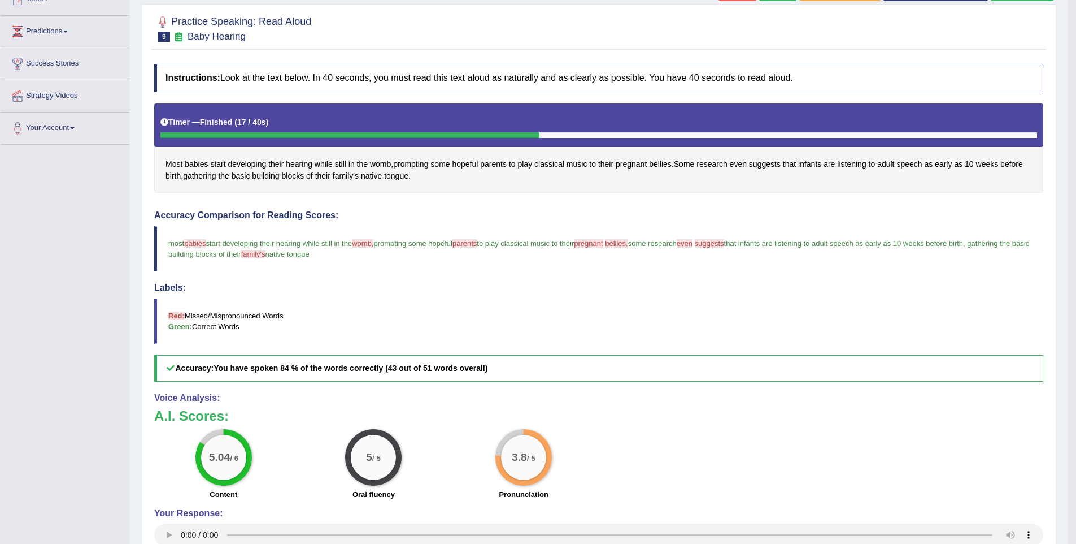
scroll to position [179, 0]
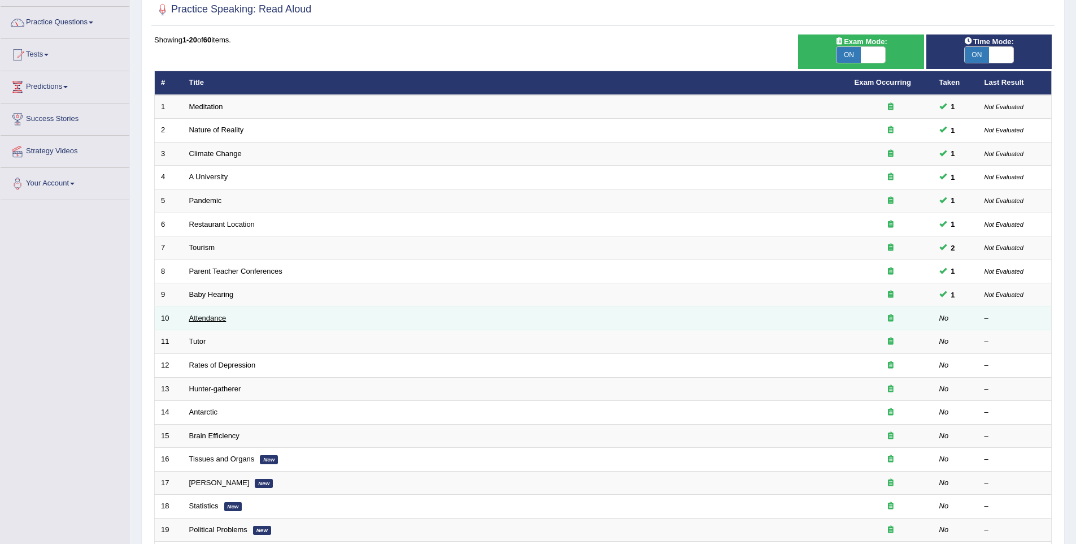
click at [210, 320] on link "Attendance" at bounding box center [207, 318] width 37 height 8
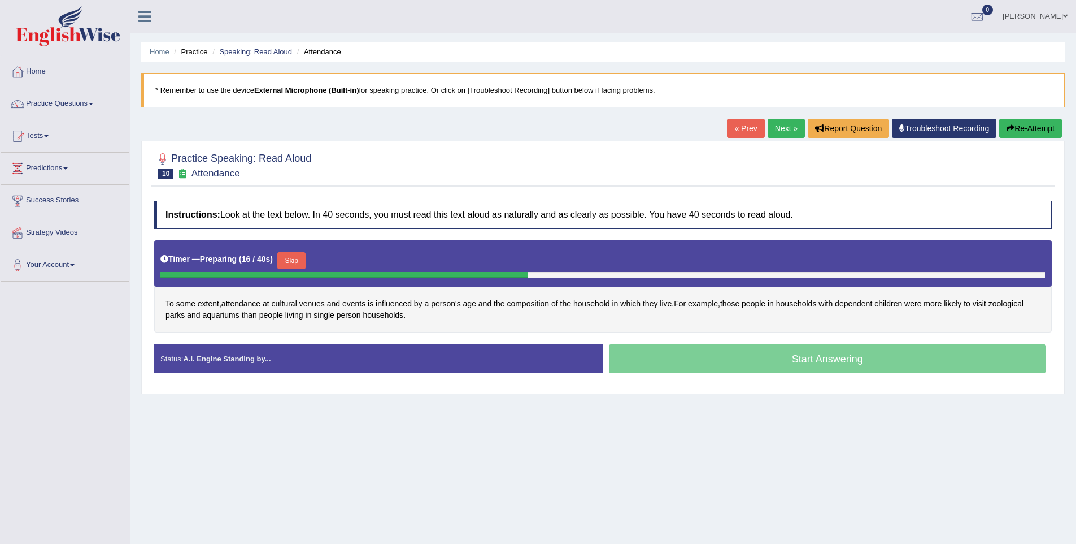
click at [286, 263] on button "Skip" at bounding box center [291, 260] width 28 height 17
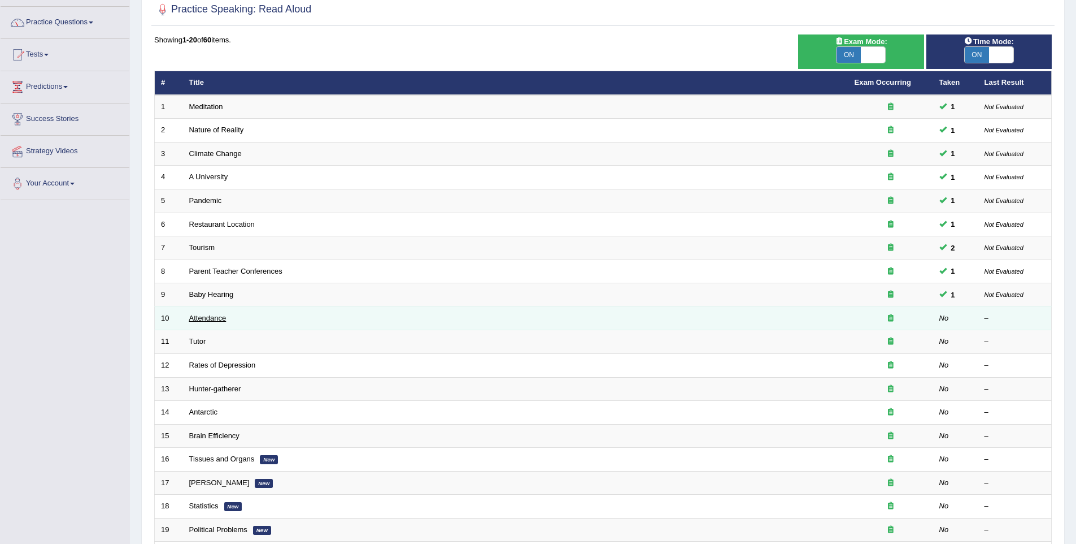
click at [201, 320] on link "Attendance" at bounding box center [207, 318] width 37 height 8
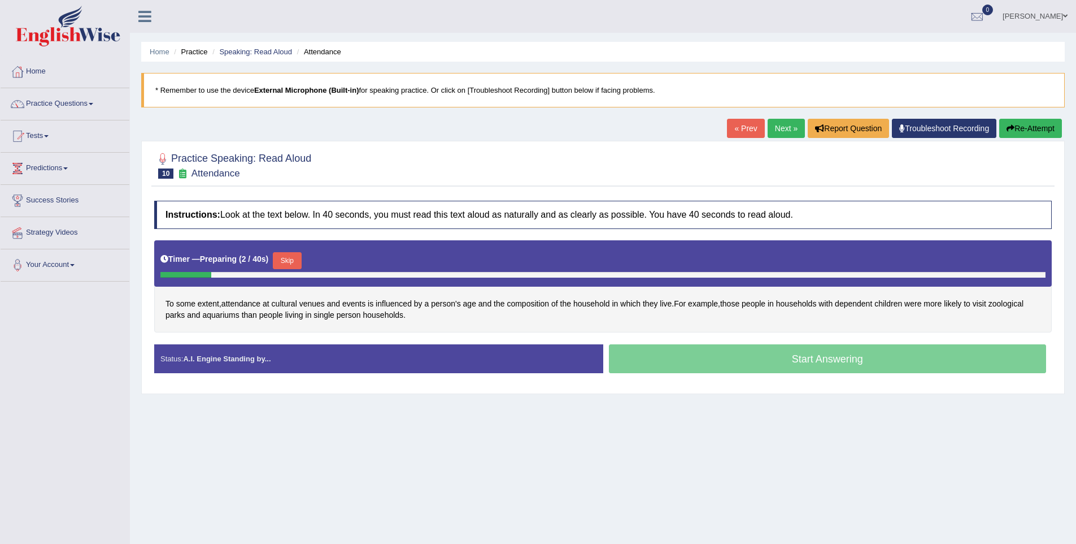
click at [299, 263] on button "Skip" at bounding box center [287, 260] width 28 height 17
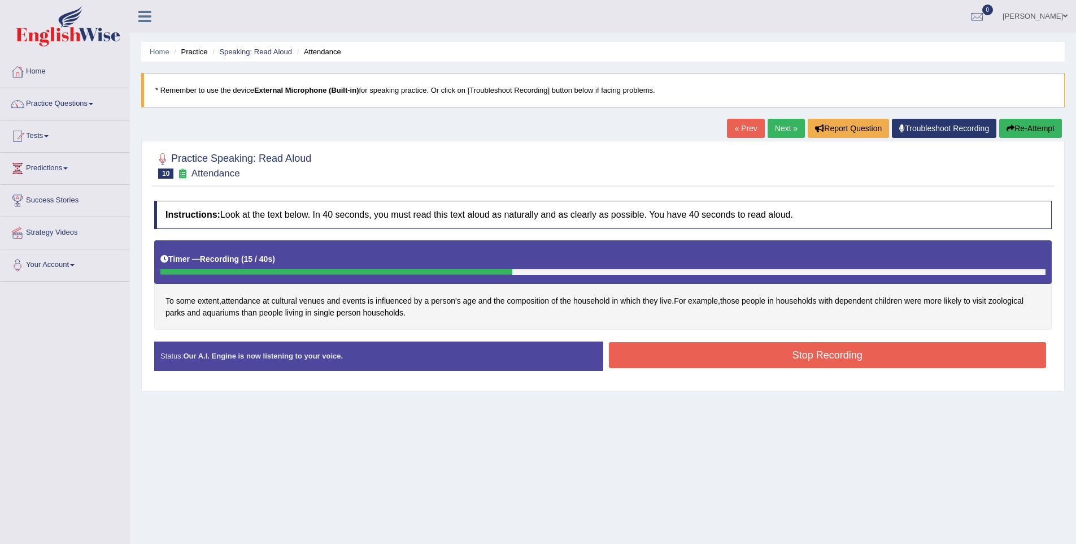
click at [631, 345] on button "Stop Recording" at bounding box center [828, 355] width 438 height 26
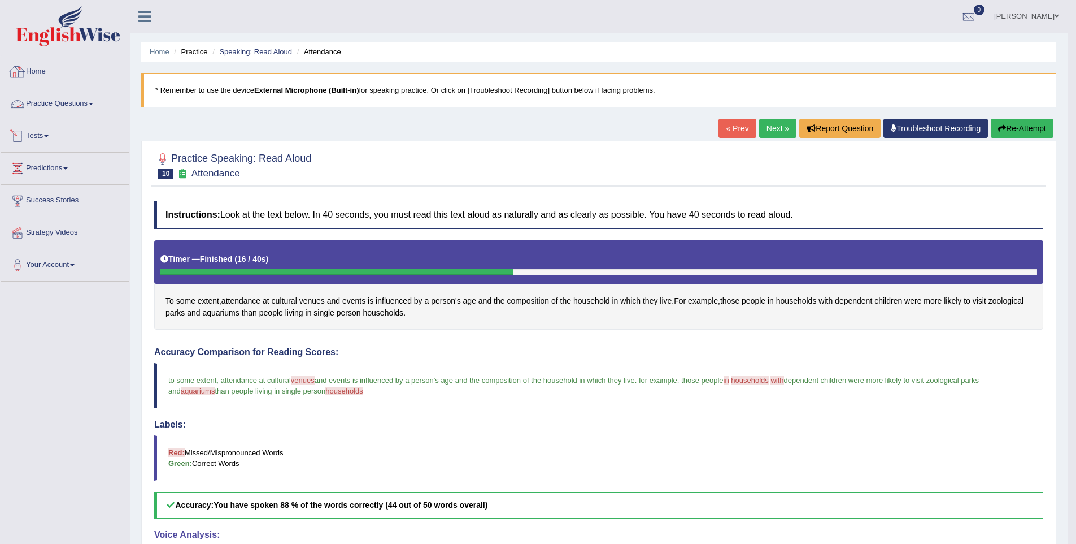
click at [67, 97] on link "Practice Questions" at bounding box center [65, 102] width 129 height 28
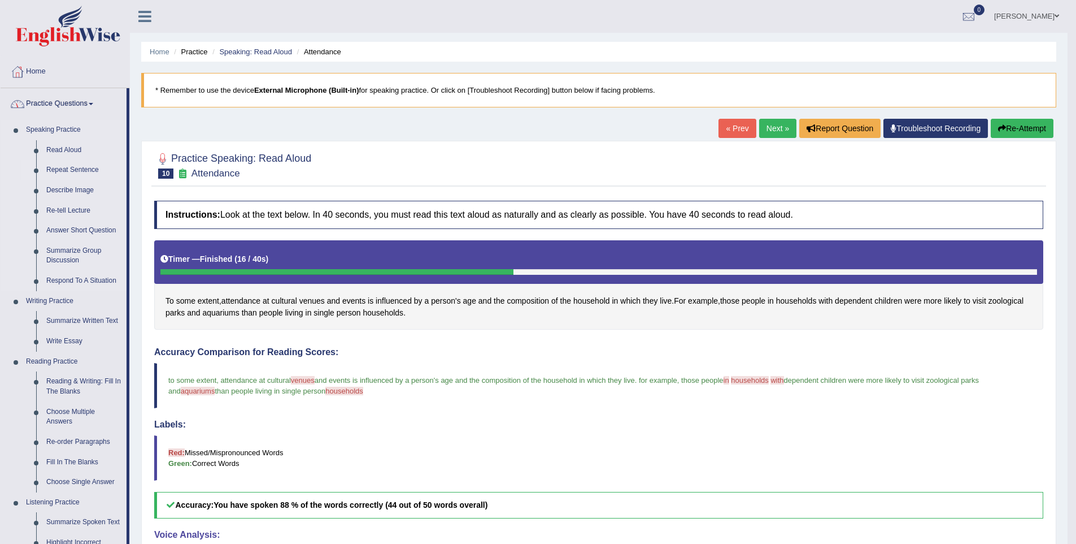
click at [68, 168] on link "Repeat Sentence" at bounding box center [83, 170] width 85 height 20
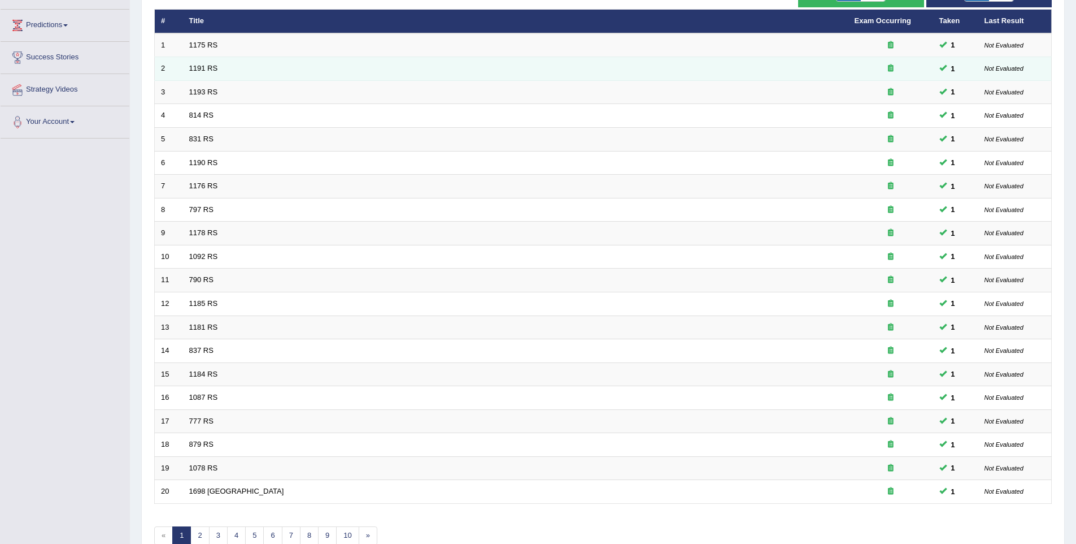
scroll to position [205, 0]
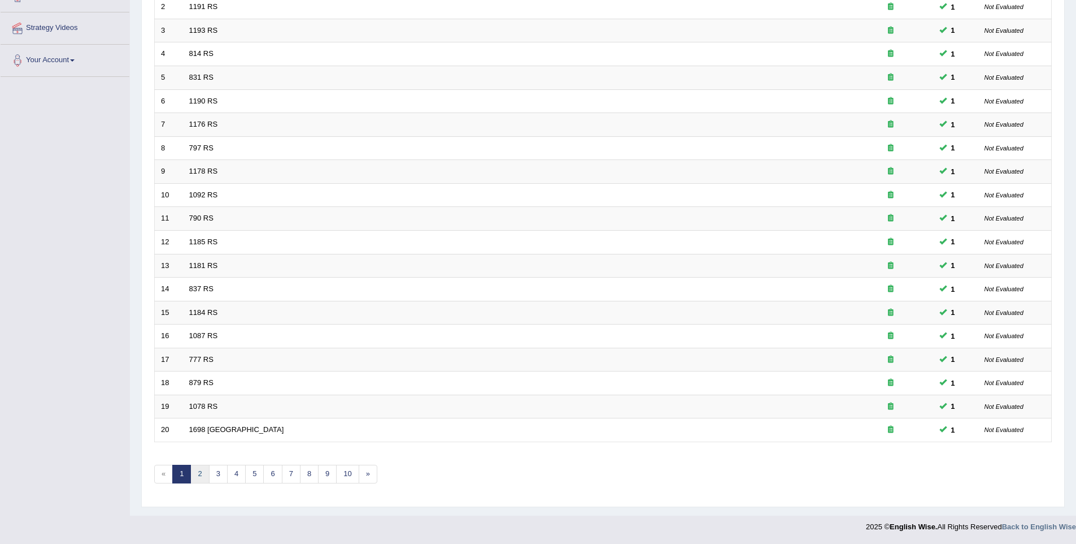
click at [200, 470] on link "2" at bounding box center [199, 473] width 19 height 19
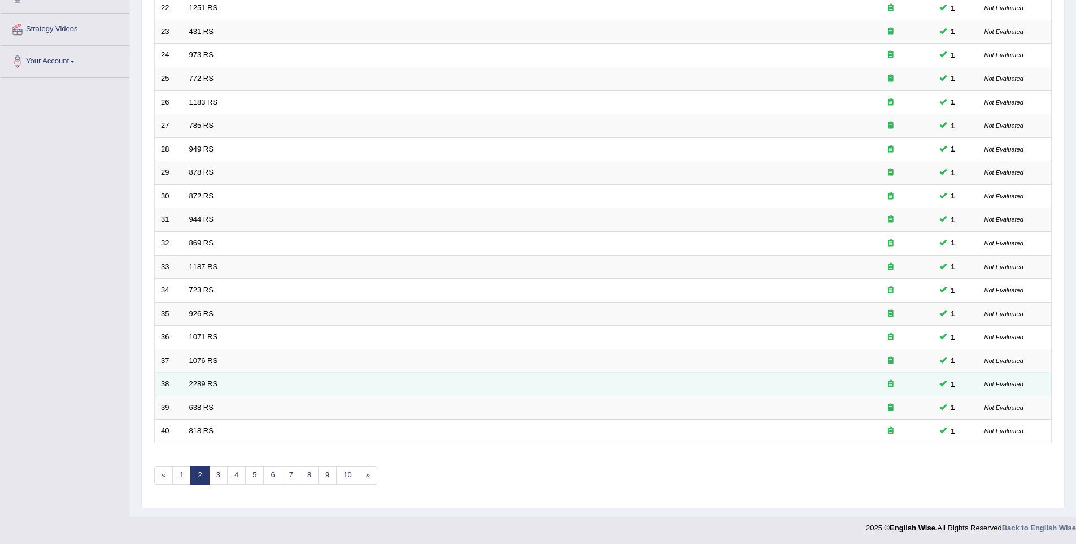
scroll to position [205, 0]
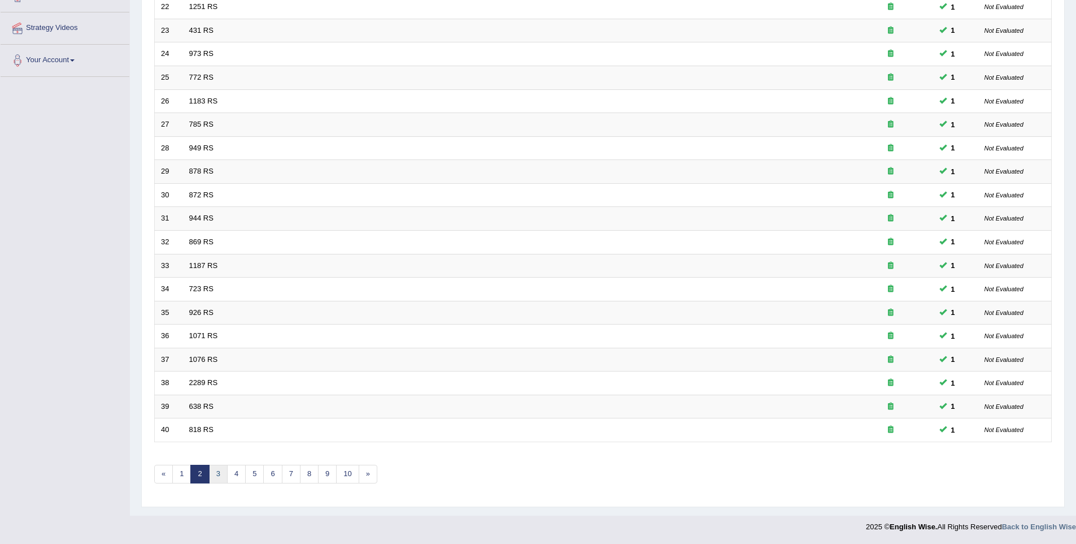
click at [215, 480] on link "3" at bounding box center [218, 473] width 19 height 19
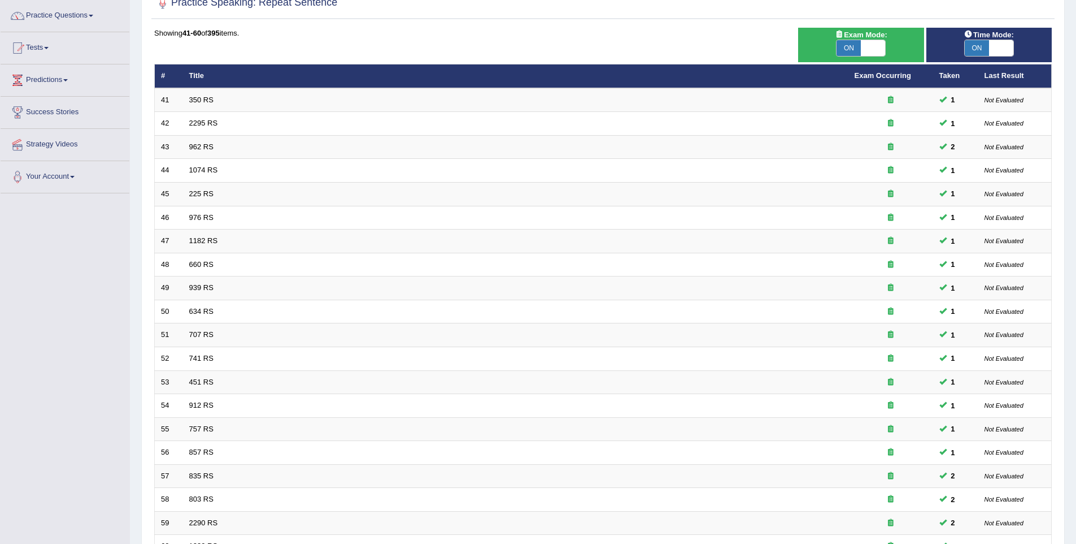
scroll to position [205, 0]
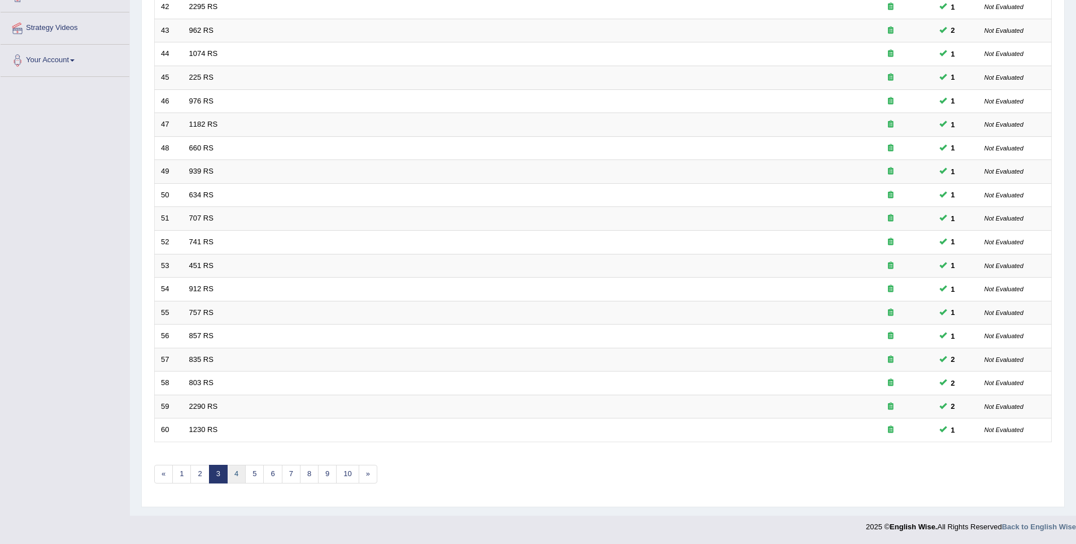
click at [236, 472] on link "4" at bounding box center [236, 473] width 19 height 19
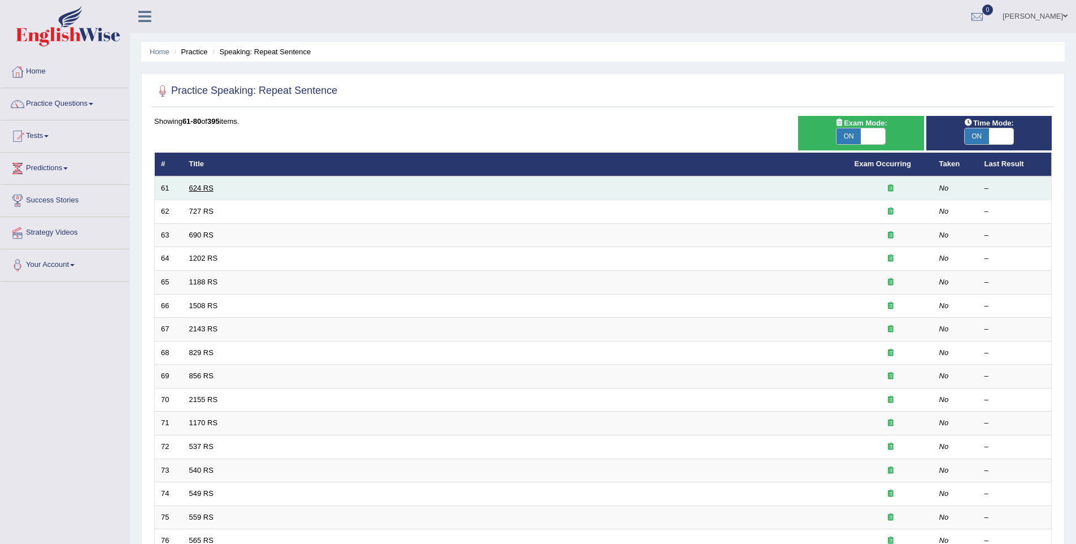
click at [199, 191] on link "624 RS" at bounding box center [201, 188] width 24 height 8
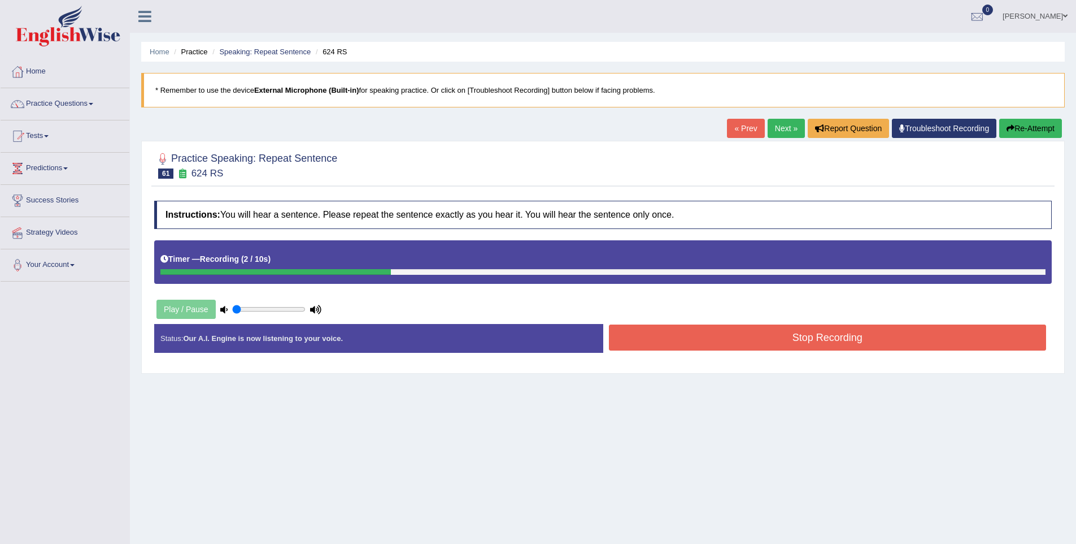
click at [703, 328] on button "Stop Recording" at bounding box center [828, 337] width 438 height 26
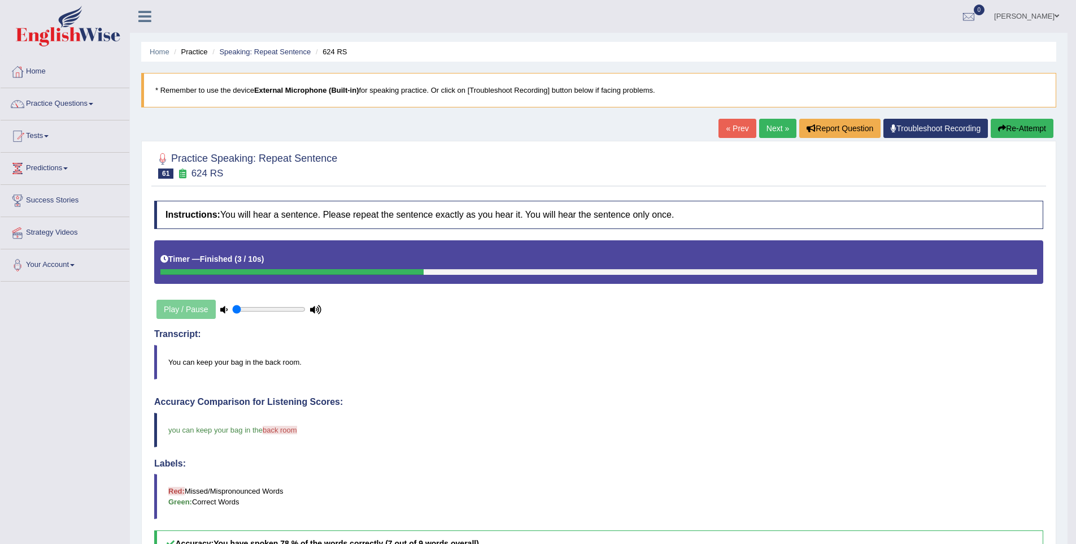
click at [1024, 133] on button "Re-Attempt" at bounding box center [1022, 128] width 63 height 19
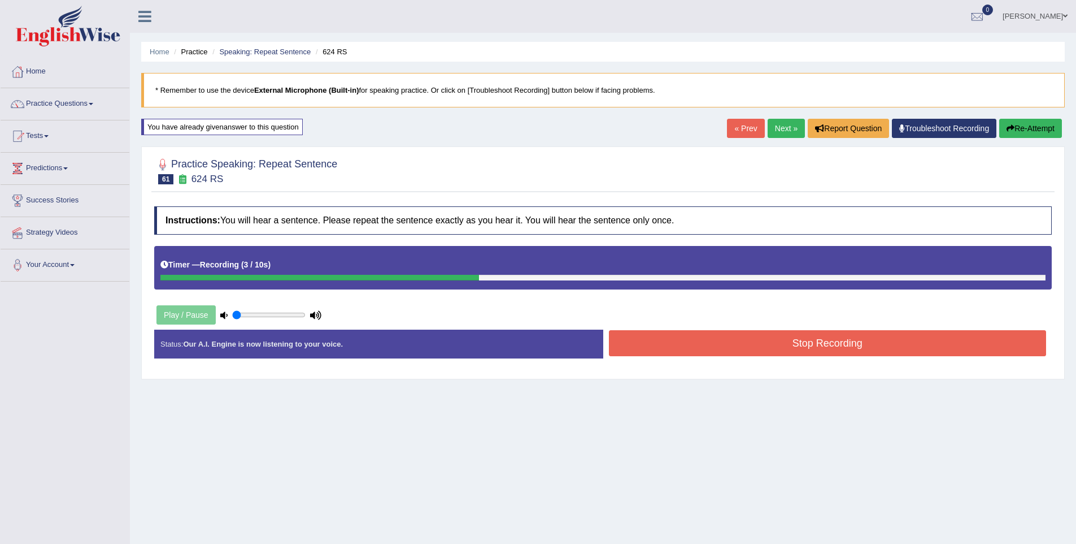
click at [804, 347] on button "Stop Recording" at bounding box center [828, 343] width 438 height 26
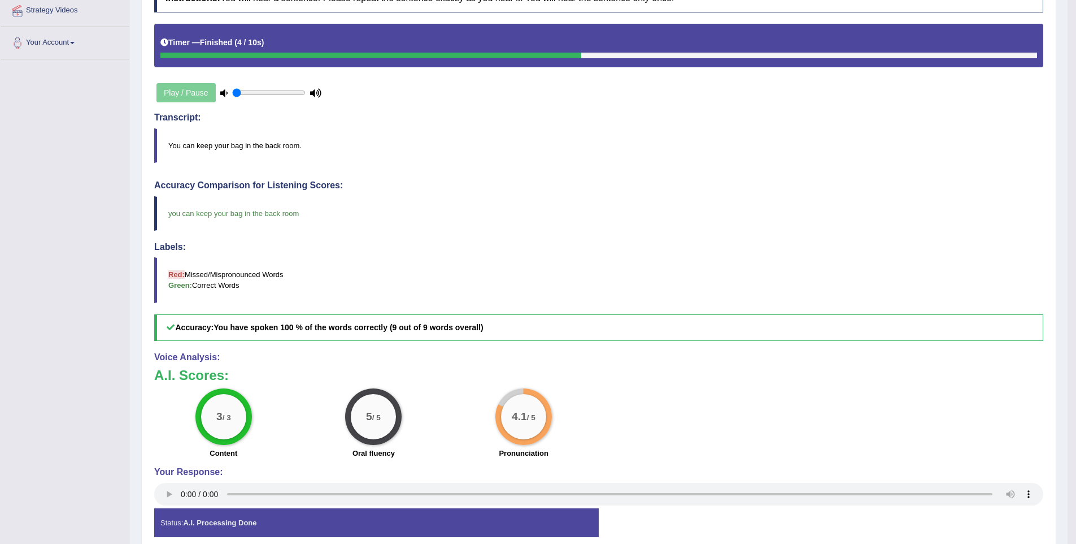
scroll to position [244, 0]
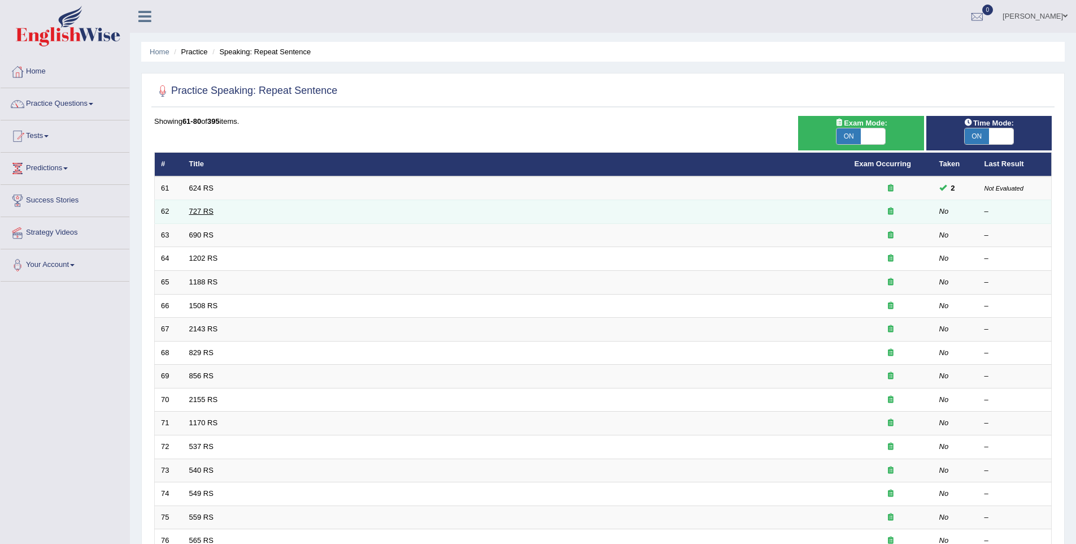
click at [196, 207] on link "727 RS" at bounding box center [201, 211] width 24 height 8
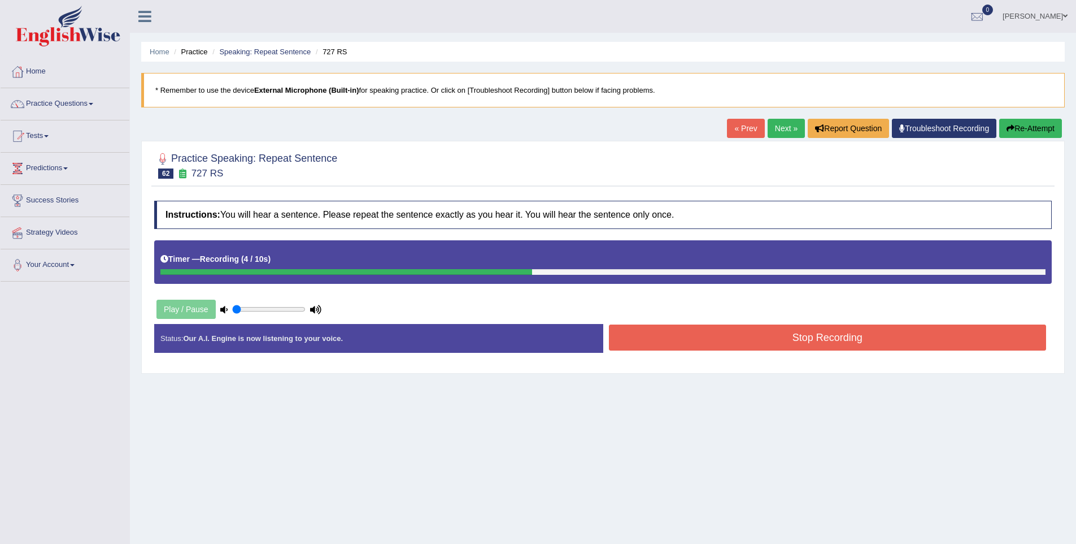
click at [922, 336] on button "Stop Recording" at bounding box center [828, 337] width 438 height 26
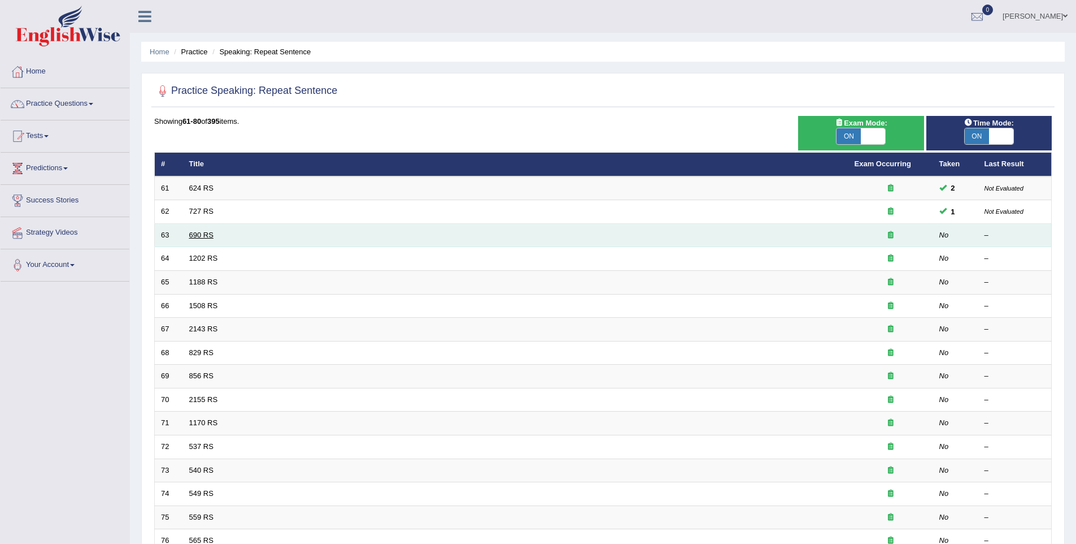
click at [205, 237] on link "690 RS" at bounding box center [201, 235] width 24 height 8
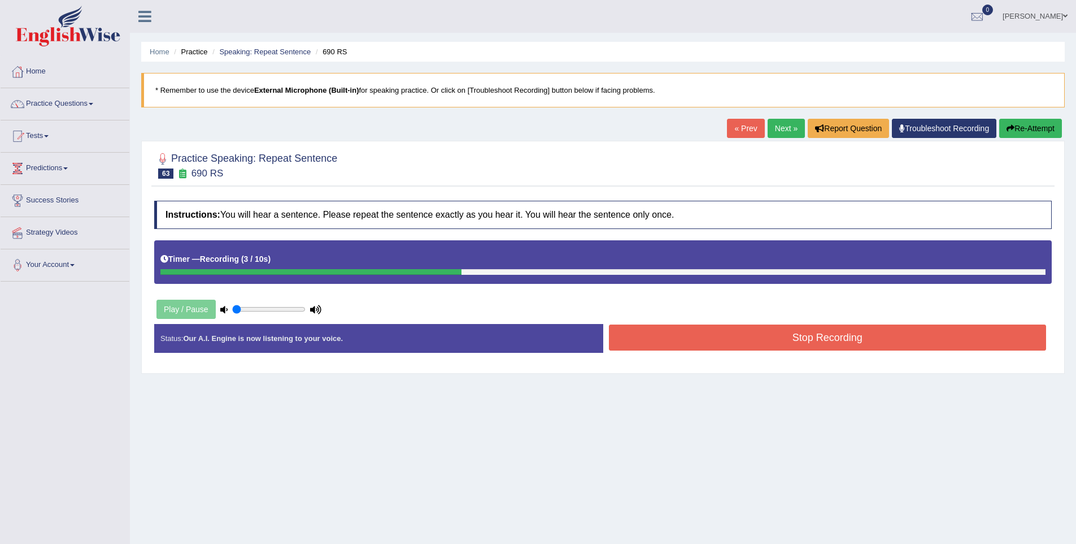
click at [862, 344] on button "Stop Recording" at bounding box center [828, 337] width 438 height 26
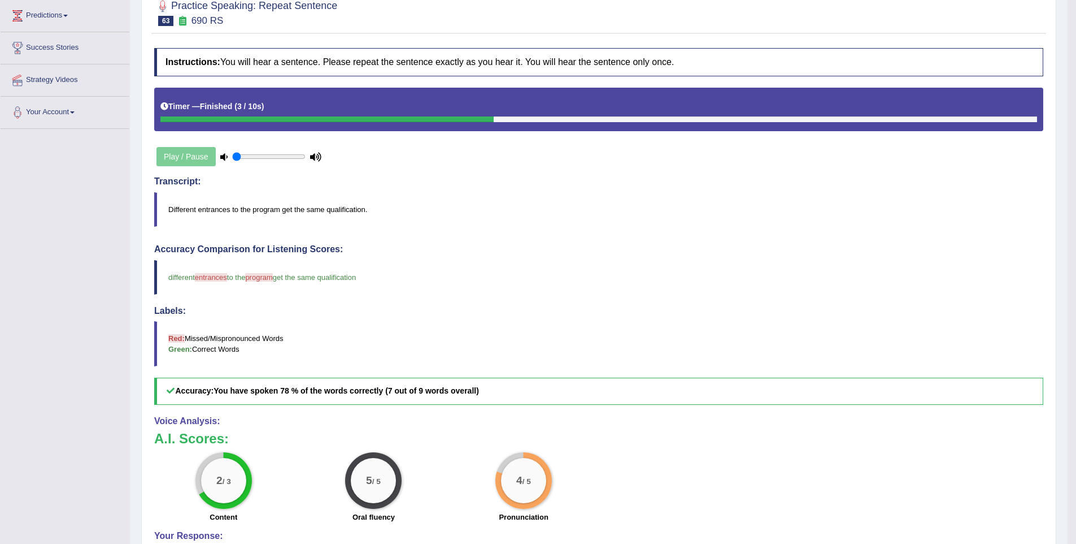
scroll to position [191, 0]
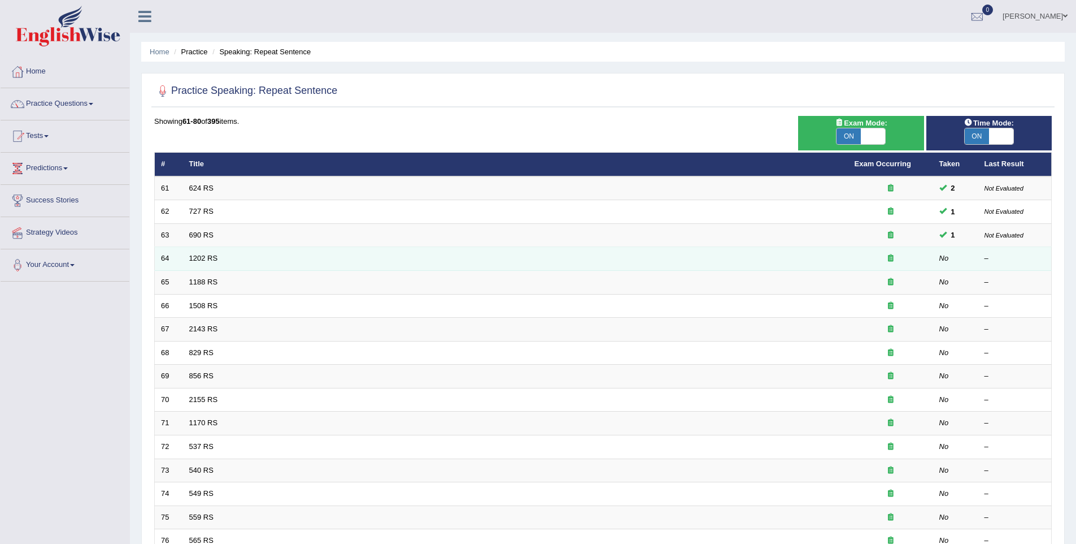
click at [211, 253] on td "1202 RS" at bounding box center [516, 259] width 666 height 24
click at [211, 257] on link "1202 RS" at bounding box center [203, 258] width 29 height 8
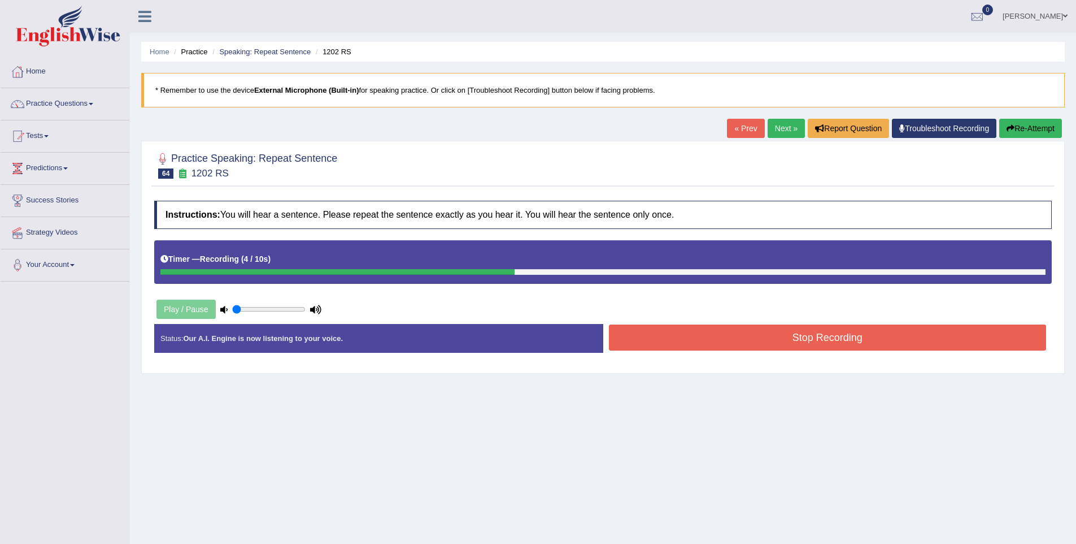
click at [885, 345] on button "Stop Recording" at bounding box center [828, 337] width 438 height 26
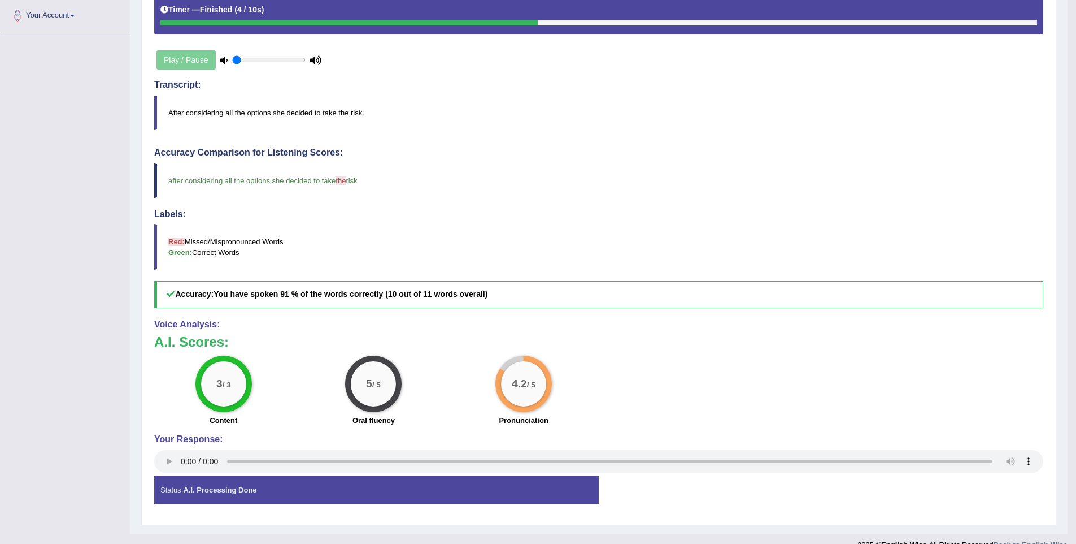
scroll to position [268, 0]
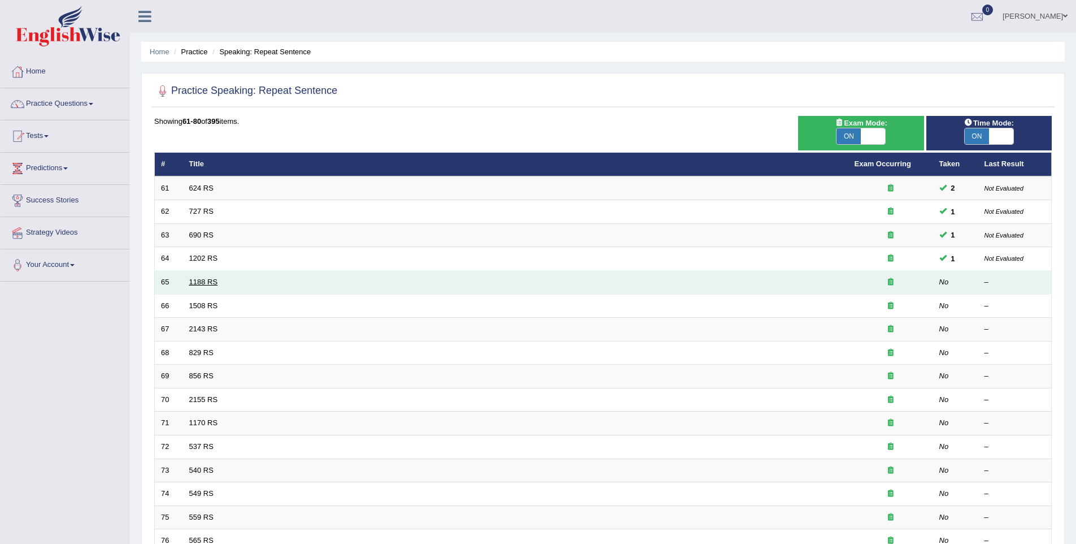
click at [207, 281] on link "1188 RS" at bounding box center [203, 281] width 29 height 8
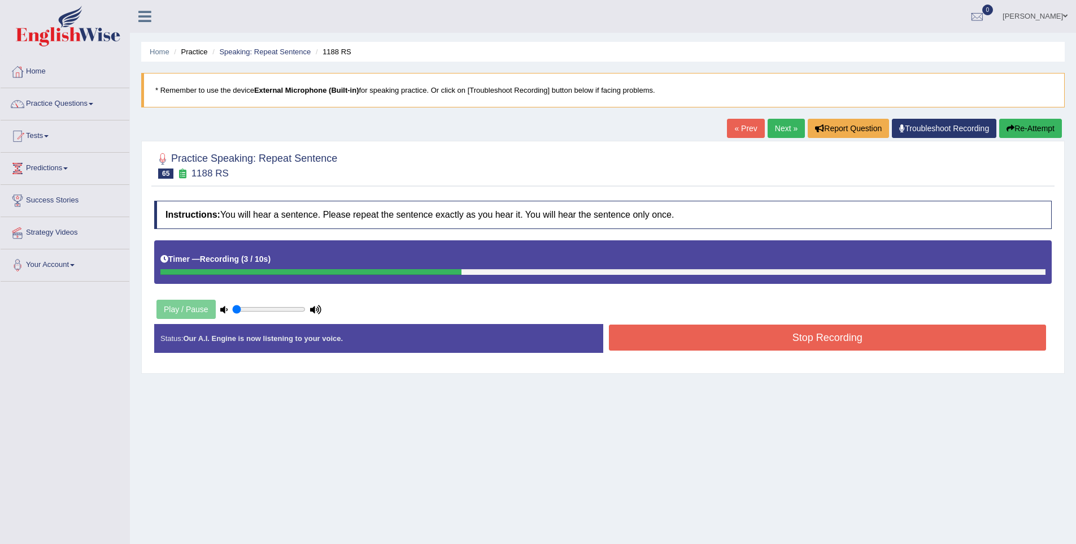
click at [807, 345] on button "Stop Recording" at bounding box center [828, 337] width 438 height 26
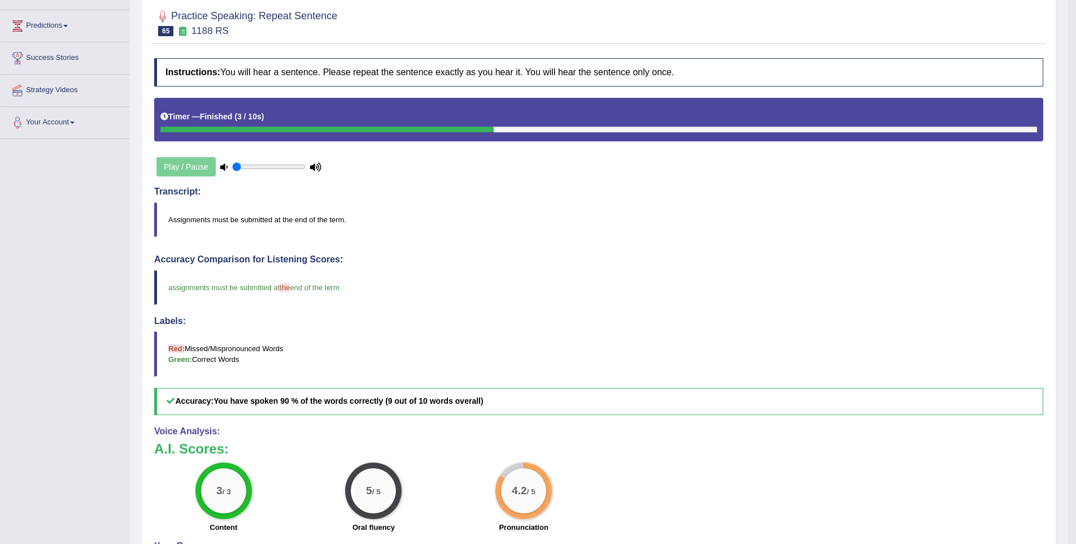
scroll to position [143, 0]
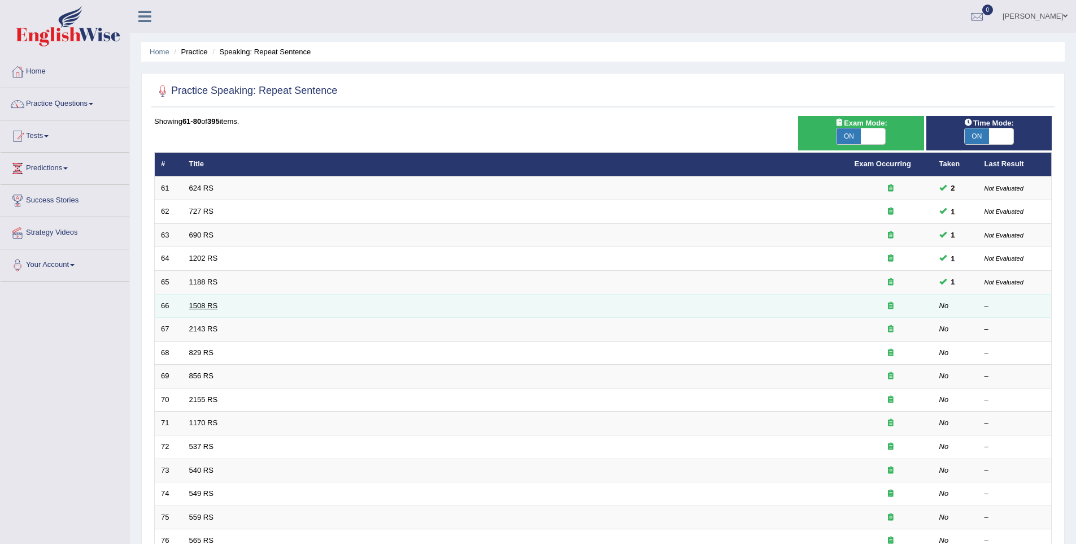
click at [209, 305] on link "1508 RS" at bounding box center [203, 305] width 29 height 8
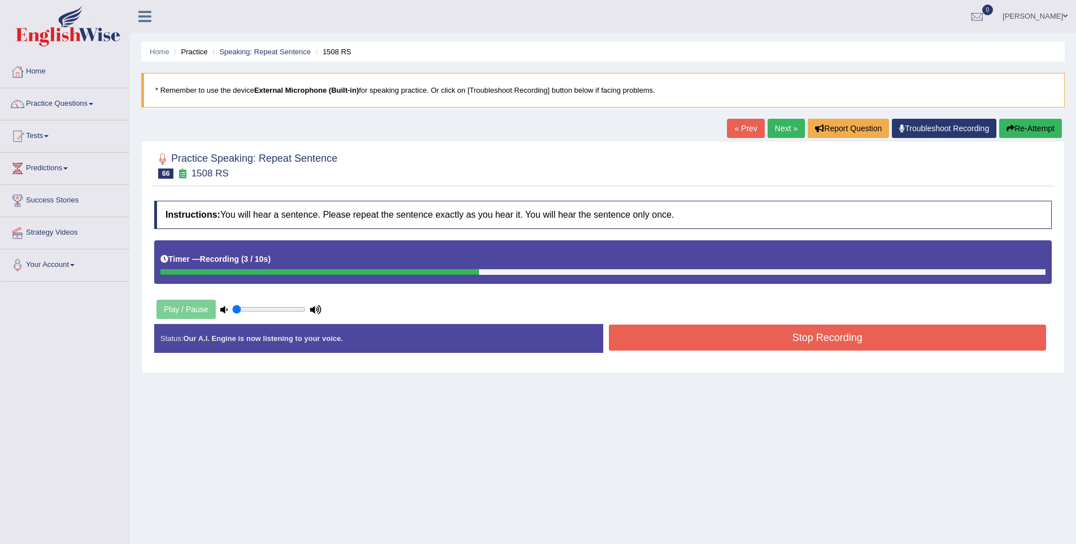
click at [904, 347] on button "Stop Recording" at bounding box center [828, 337] width 438 height 26
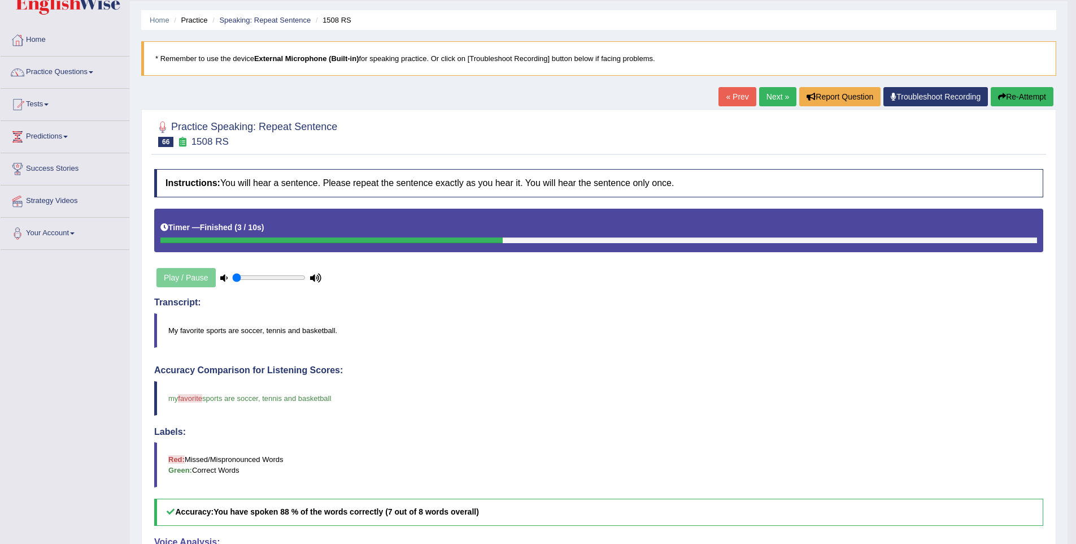
scroll to position [19, 0]
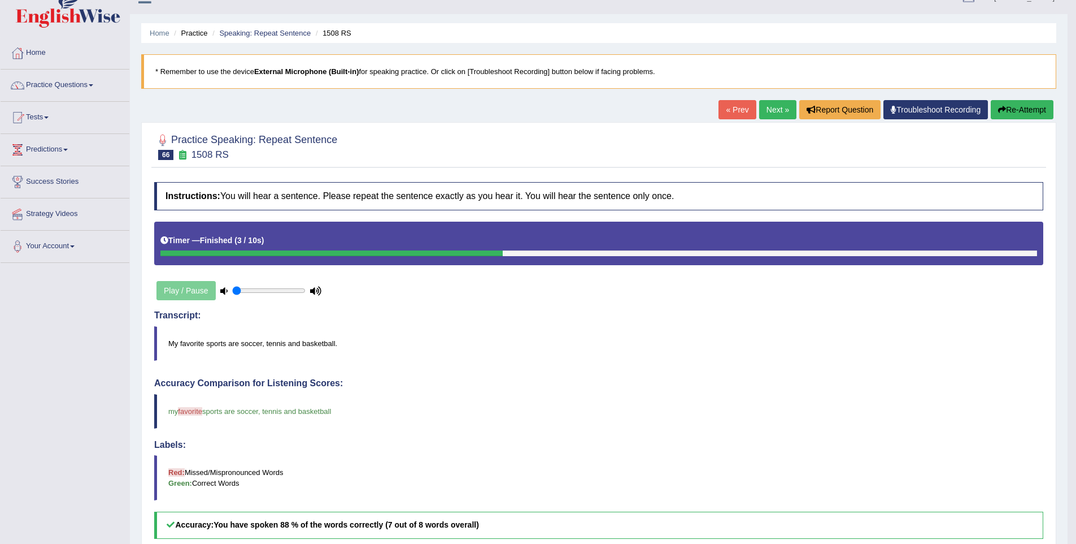
click at [1007, 108] on button "Re-Attempt" at bounding box center [1022, 109] width 63 height 19
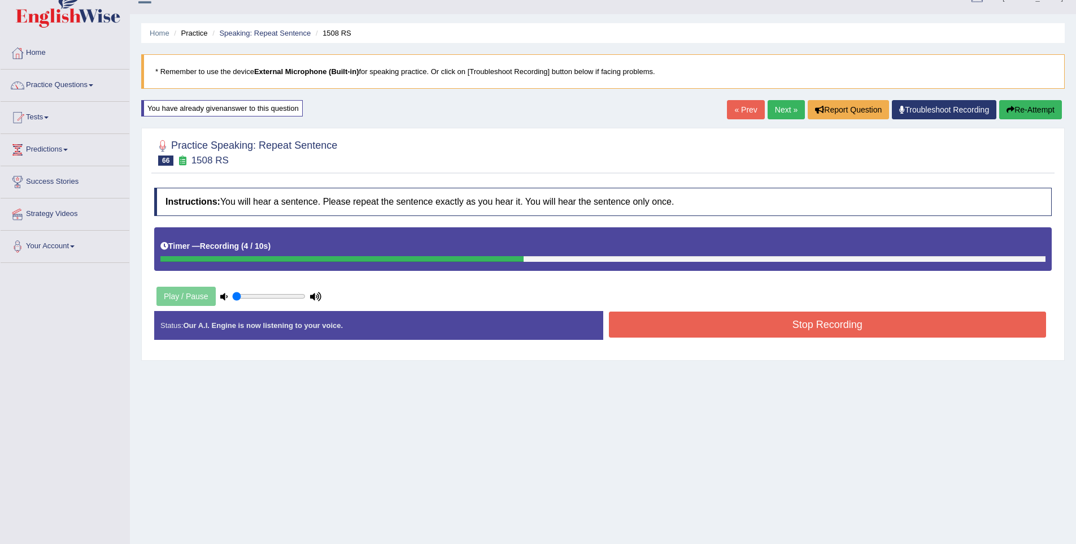
click at [684, 333] on button "Stop Recording" at bounding box center [828, 324] width 438 height 26
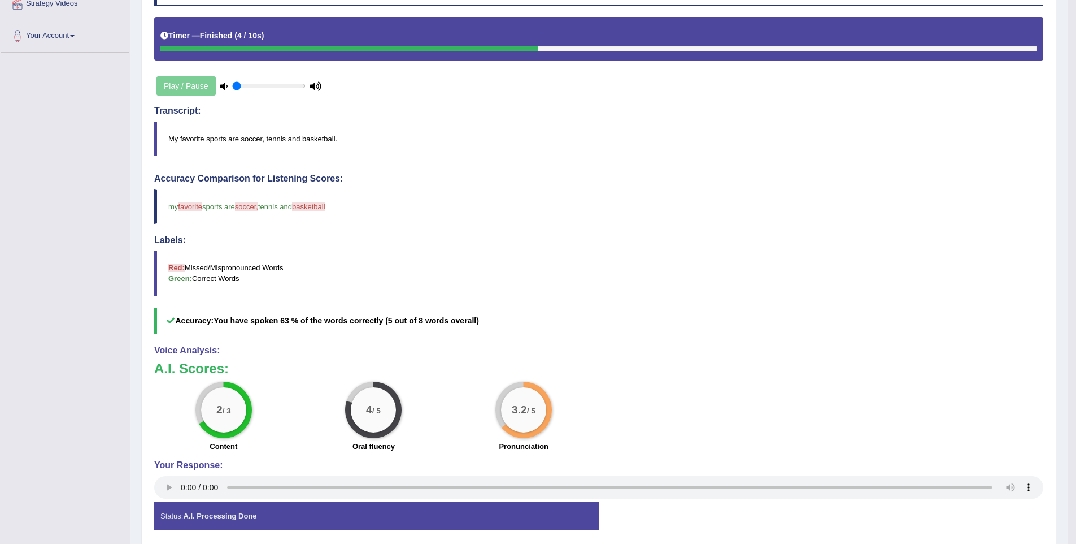
scroll to position [231, 0]
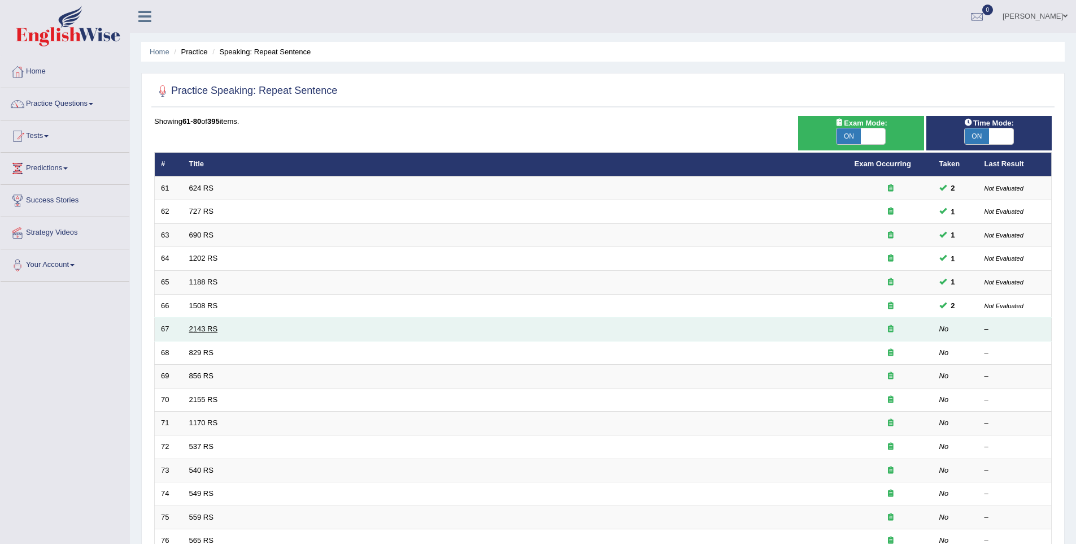
click at [193, 332] on link "2143 RS" at bounding box center [203, 328] width 29 height 8
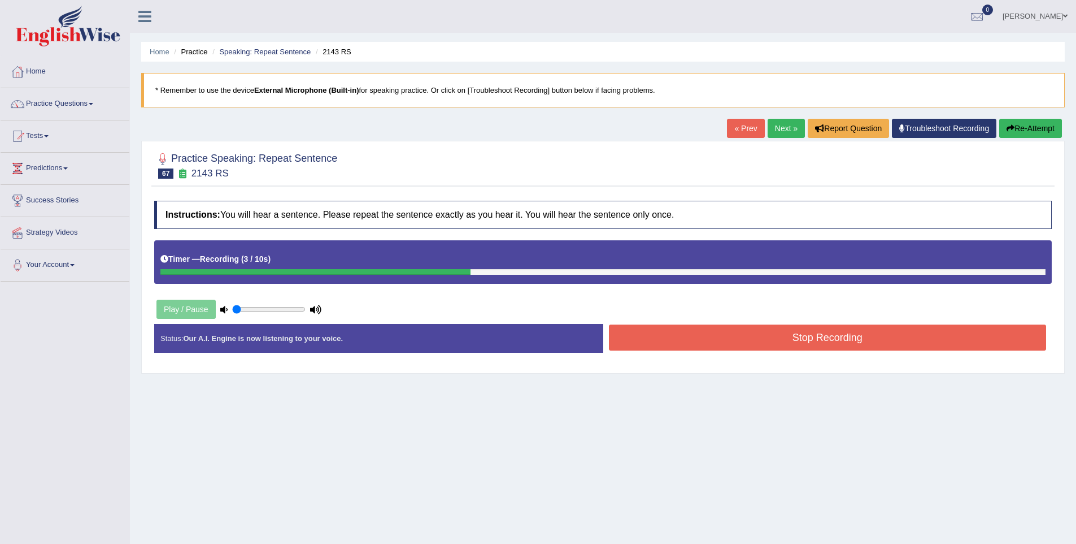
click at [811, 344] on button "Stop Recording" at bounding box center [828, 337] width 438 height 26
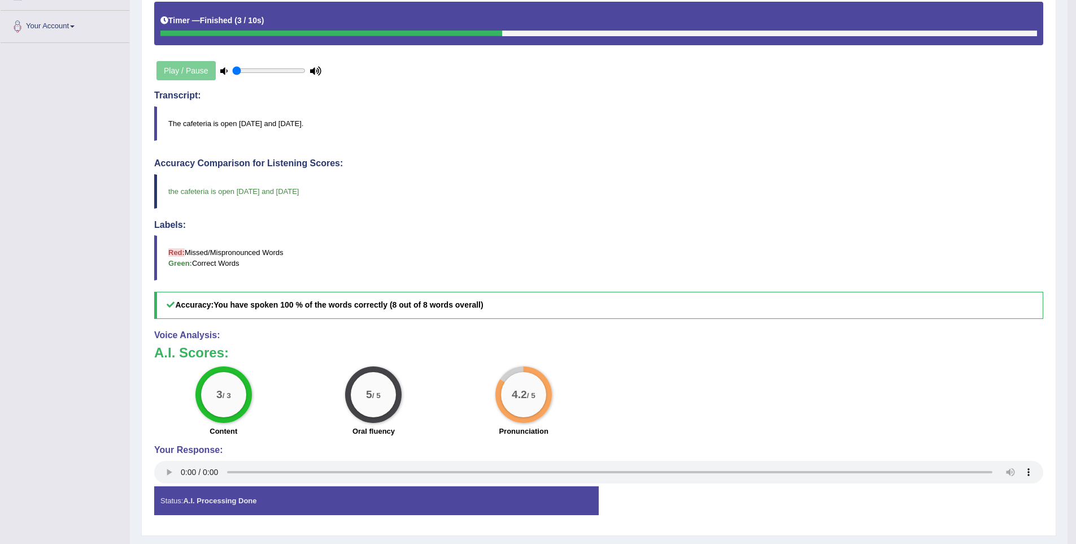
scroll to position [263, 0]
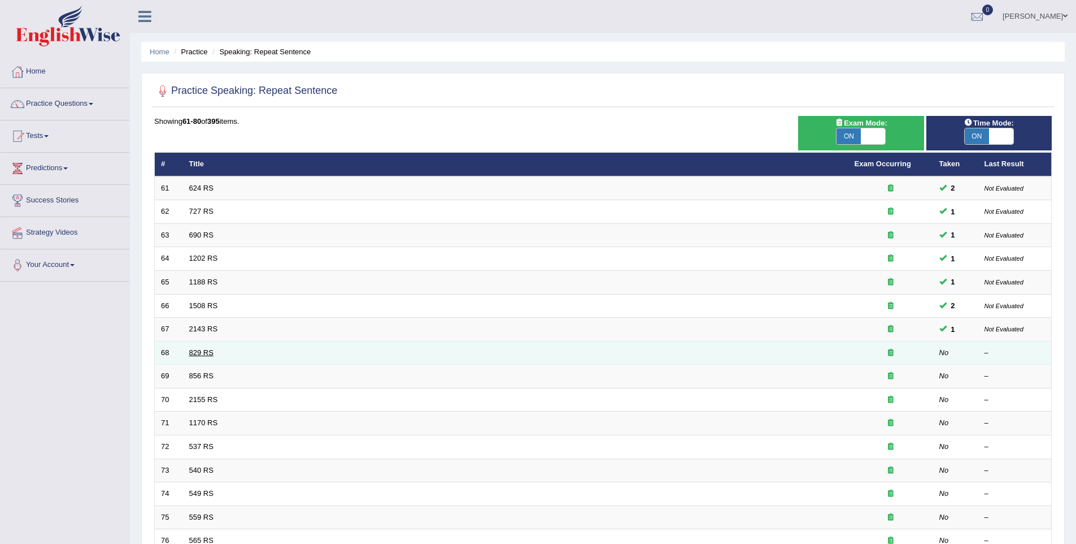
click at [199, 348] on link "829 RS" at bounding box center [201, 352] width 24 height 8
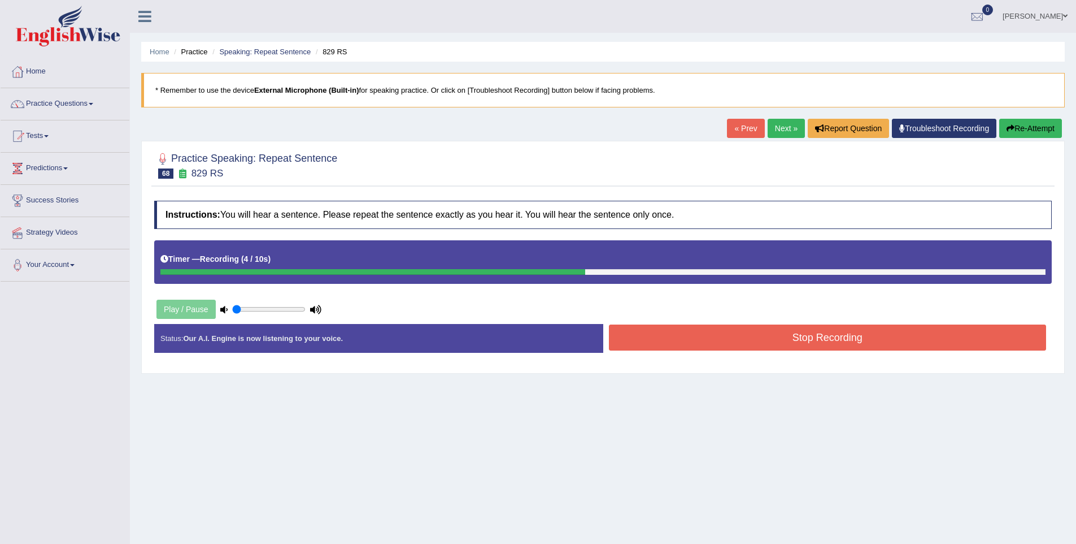
click at [758, 341] on button "Stop Recording" at bounding box center [828, 337] width 438 height 26
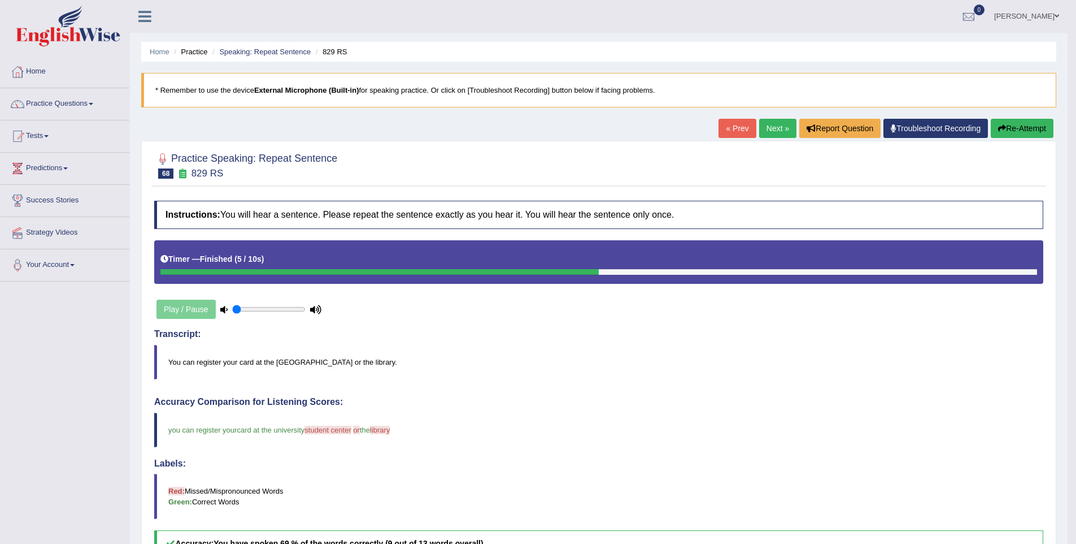
click at [1041, 127] on button "Re-Attempt" at bounding box center [1022, 128] width 63 height 19
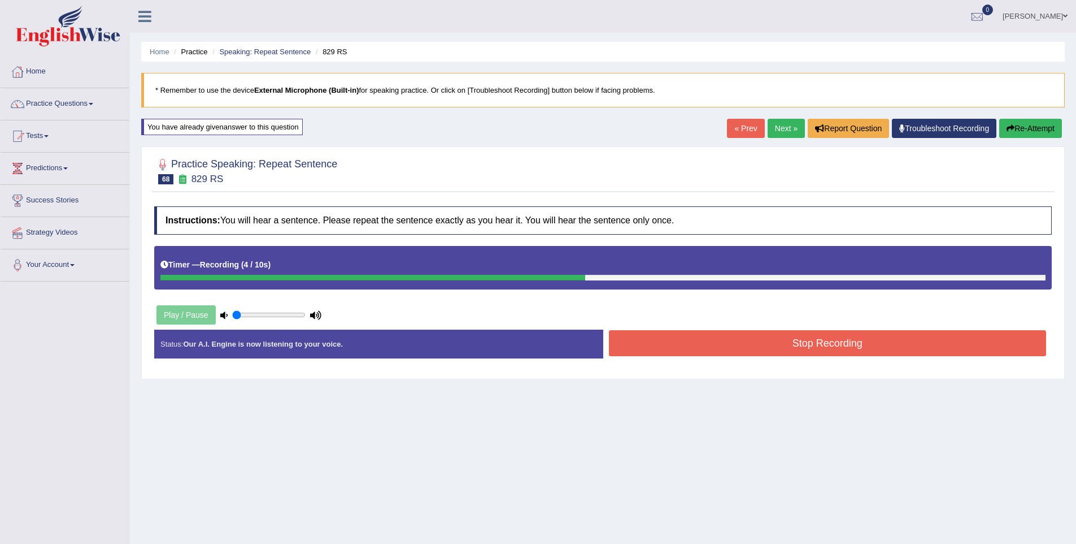
click at [775, 340] on button "Stop Recording" at bounding box center [828, 343] width 438 height 26
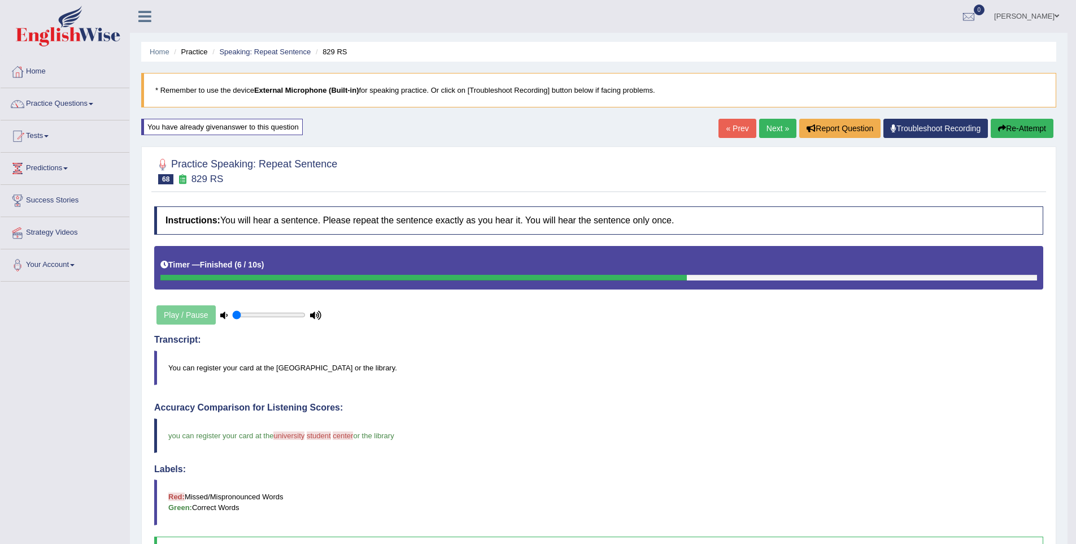
click at [1022, 136] on button "Re-Attempt" at bounding box center [1022, 128] width 63 height 19
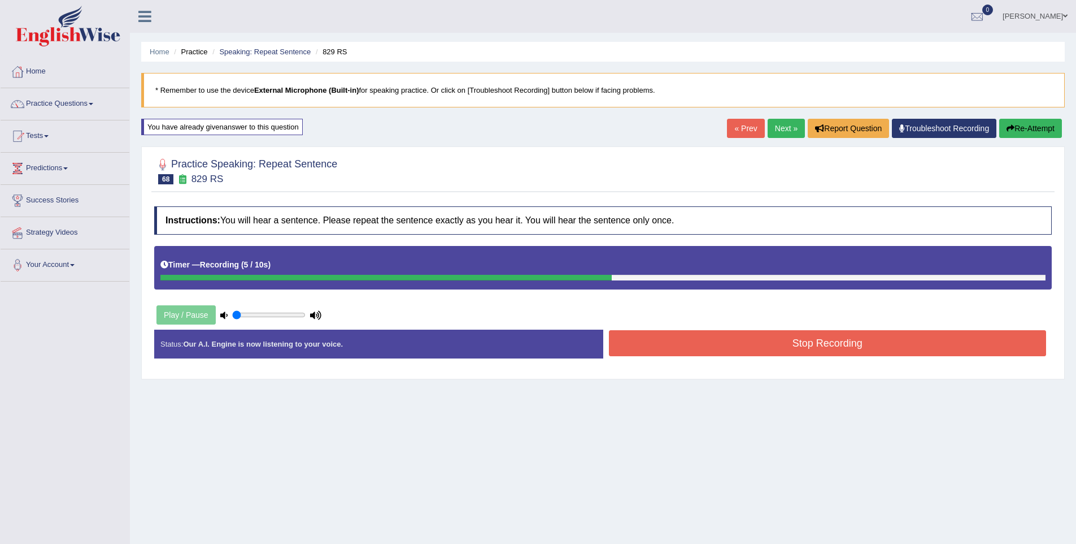
click at [858, 345] on button "Stop Recording" at bounding box center [828, 343] width 438 height 26
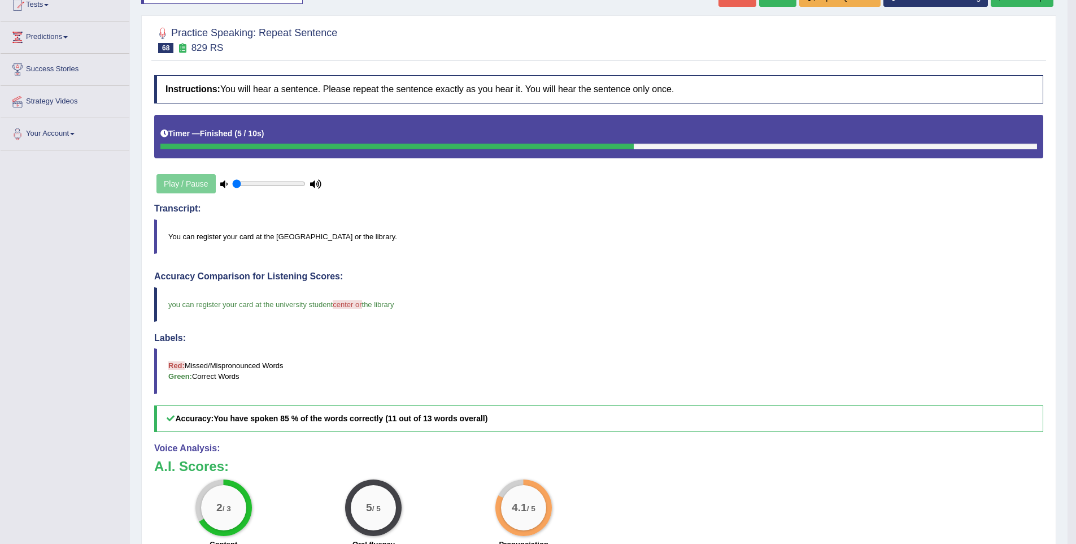
scroll to position [273, 0]
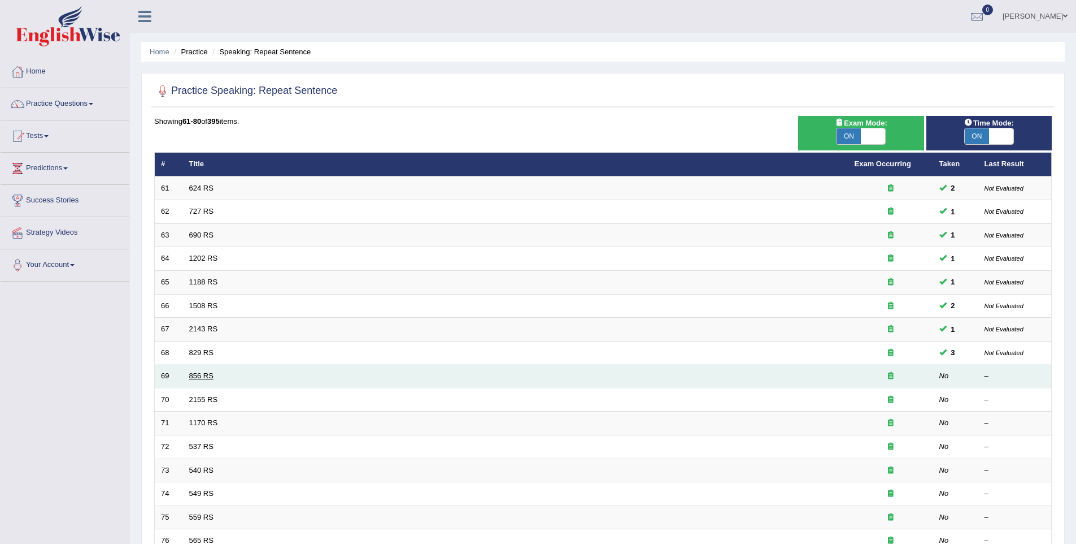
click at [198, 371] on link "856 RS" at bounding box center [201, 375] width 24 height 8
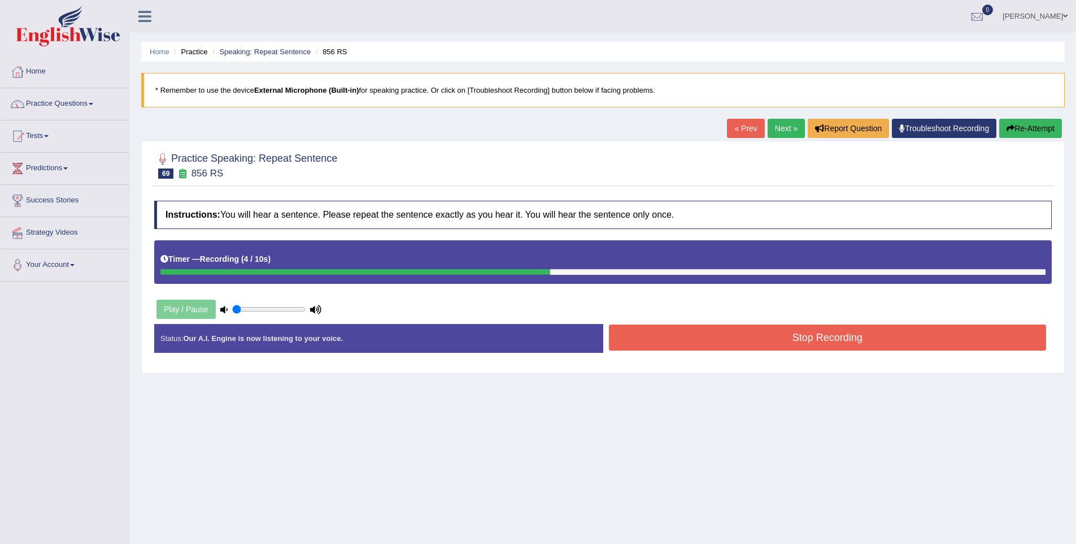
click at [763, 340] on button "Stop Recording" at bounding box center [828, 337] width 438 height 26
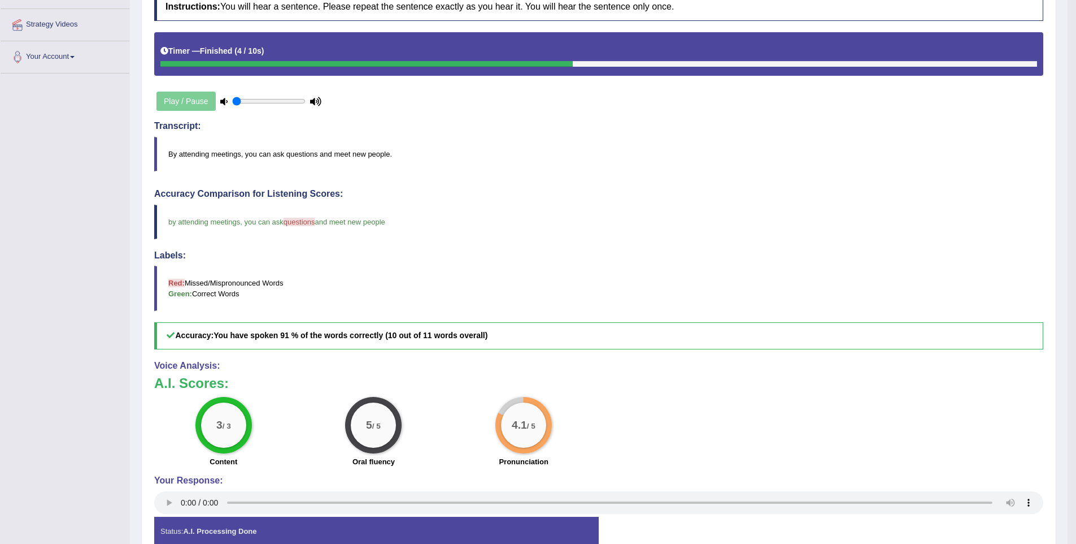
scroll to position [238, 0]
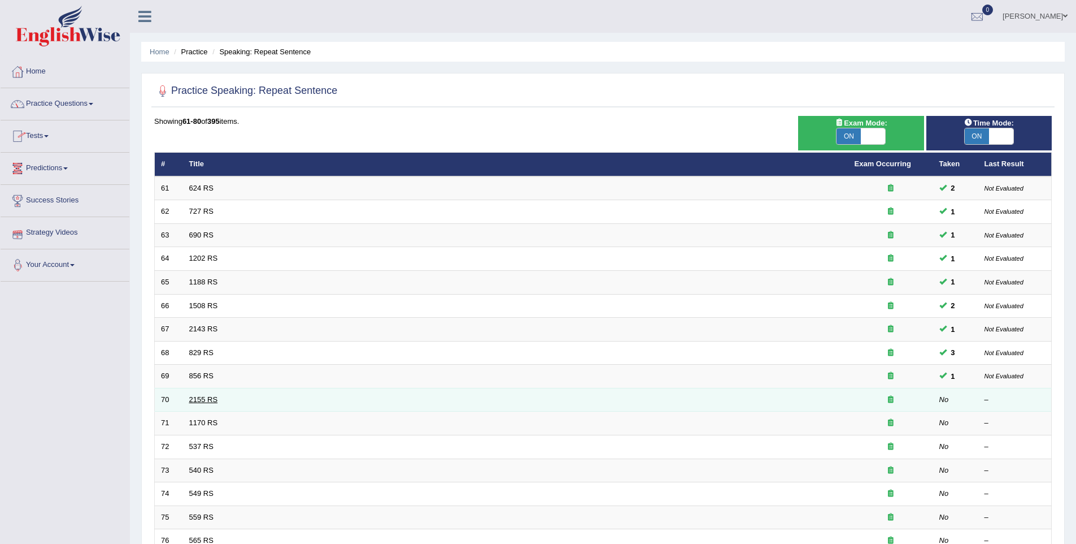
click at [201, 403] on link "2155 RS" at bounding box center [203, 399] width 29 height 8
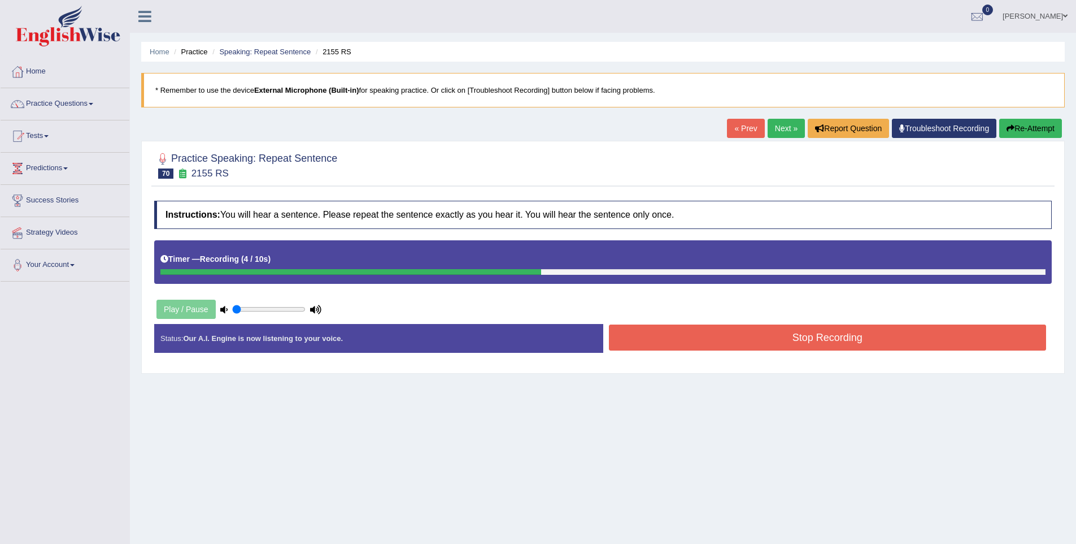
click at [659, 335] on button "Stop Recording" at bounding box center [828, 337] width 438 height 26
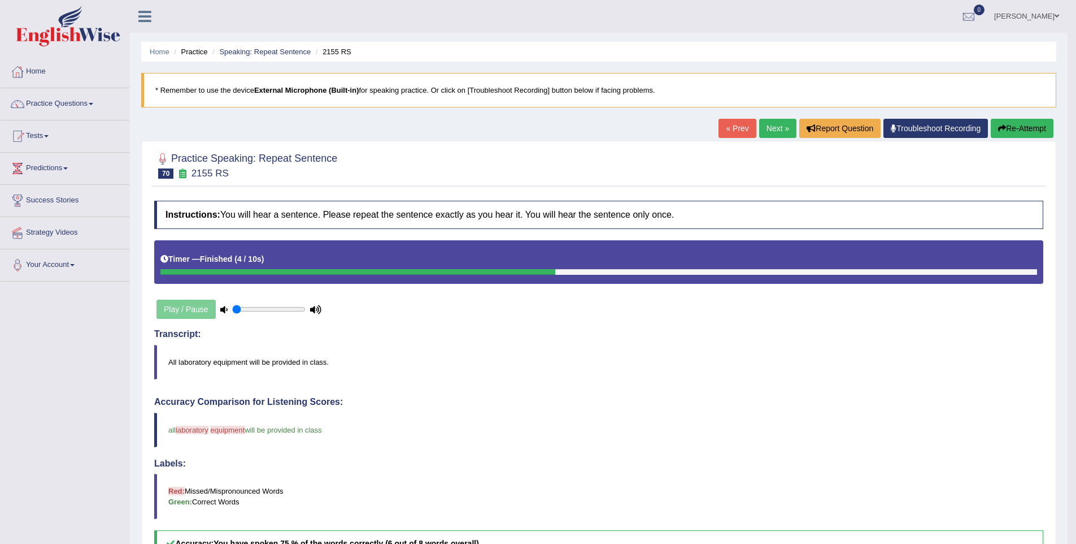
click at [1024, 124] on button "Re-Attempt" at bounding box center [1022, 128] width 63 height 19
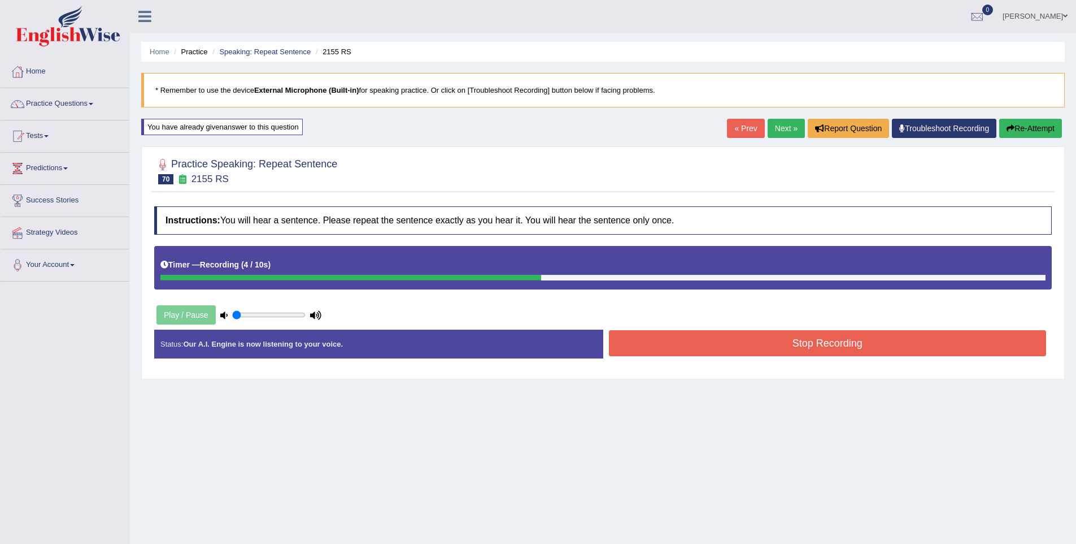
click at [803, 348] on button "Stop Recording" at bounding box center [828, 343] width 438 height 26
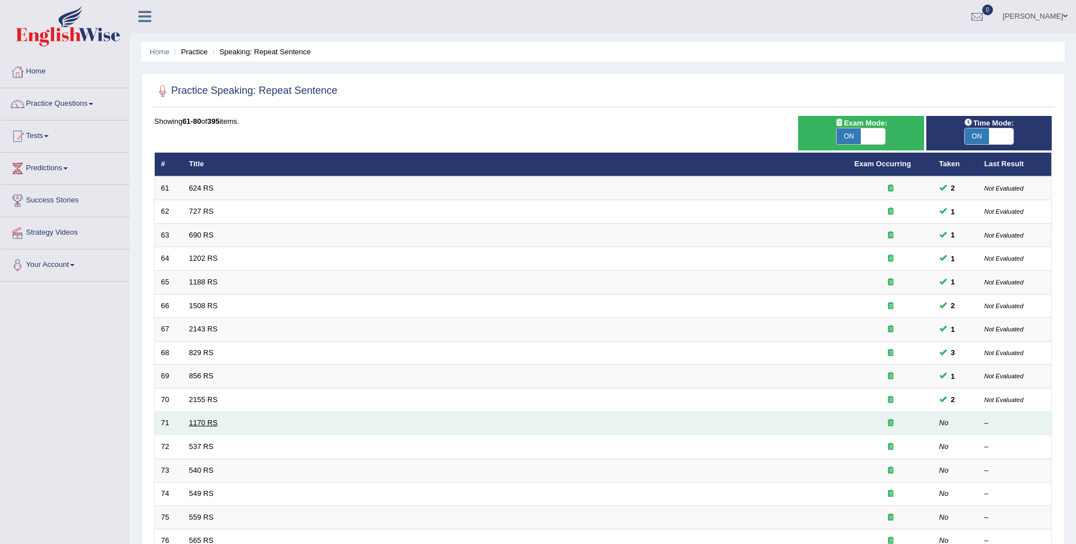
click at [194, 422] on link "1170 RS" at bounding box center [203, 422] width 29 height 8
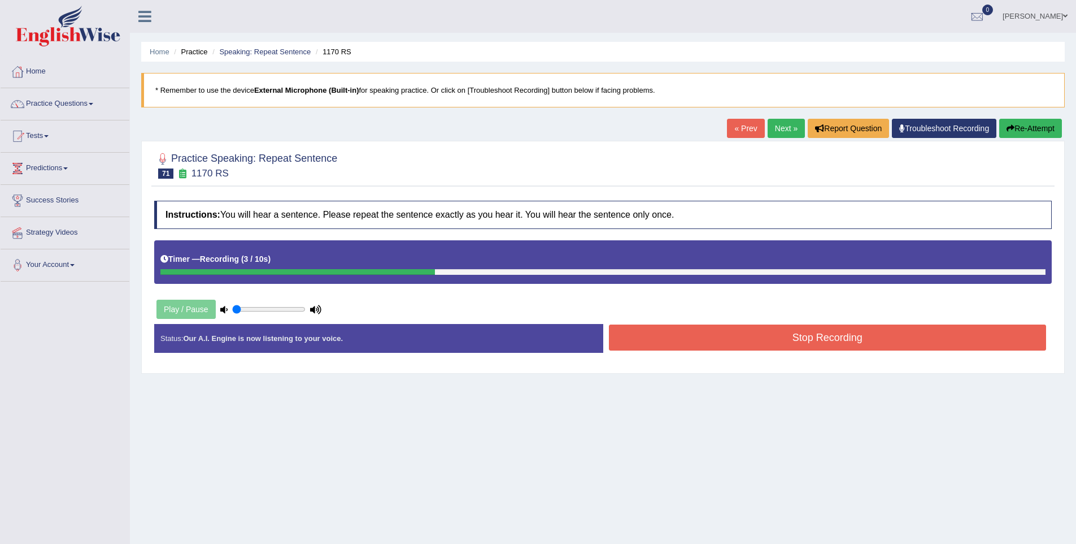
click at [761, 346] on button "Stop Recording" at bounding box center [828, 337] width 438 height 26
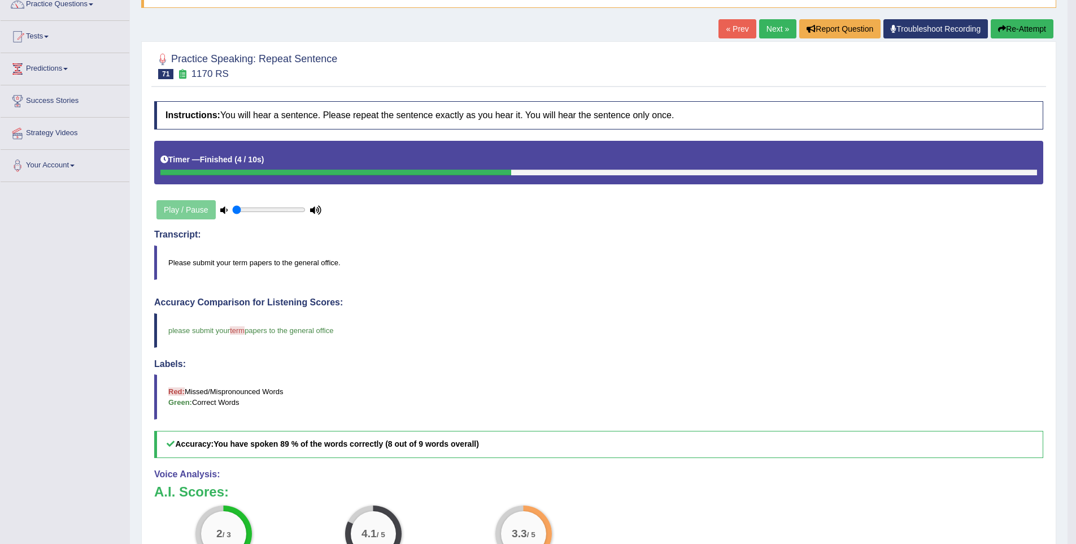
scroll to position [31, 0]
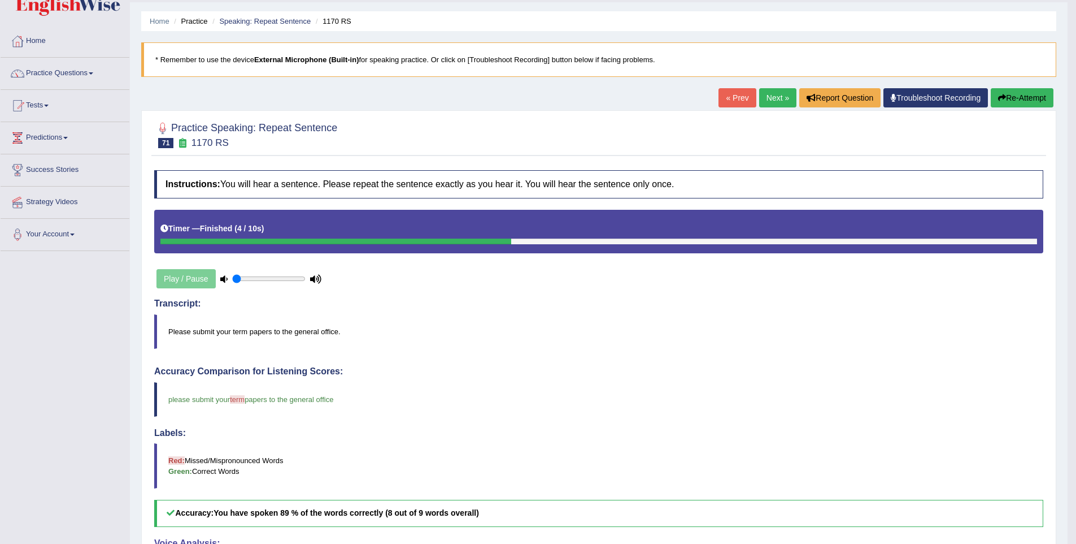
click at [1006, 99] on button "Re-Attempt" at bounding box center [1022, 97] width 63 height 19
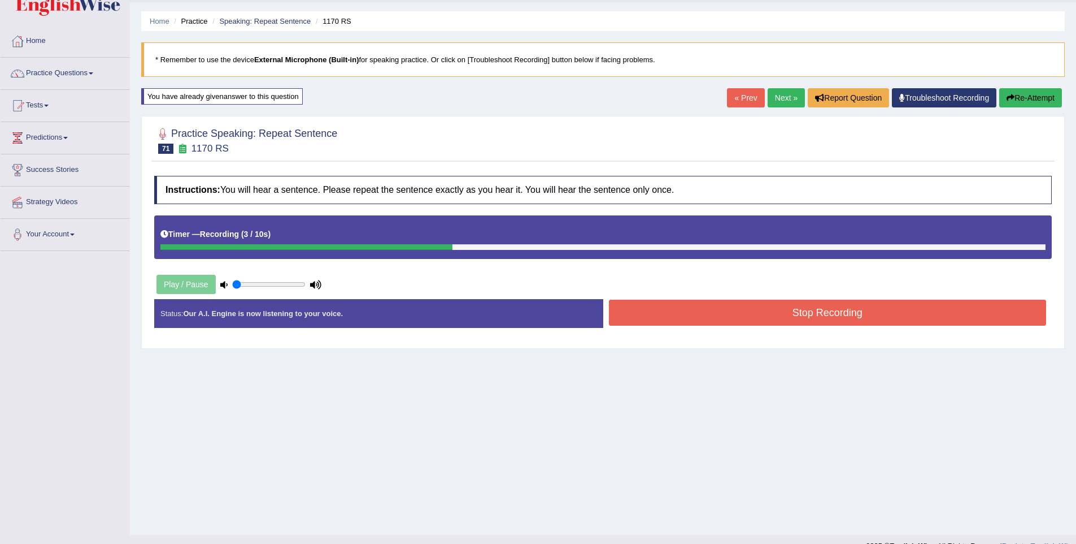
click at [807, 314] on button "Stop Recording" at bounding box center [828, 312] width 438 height 26
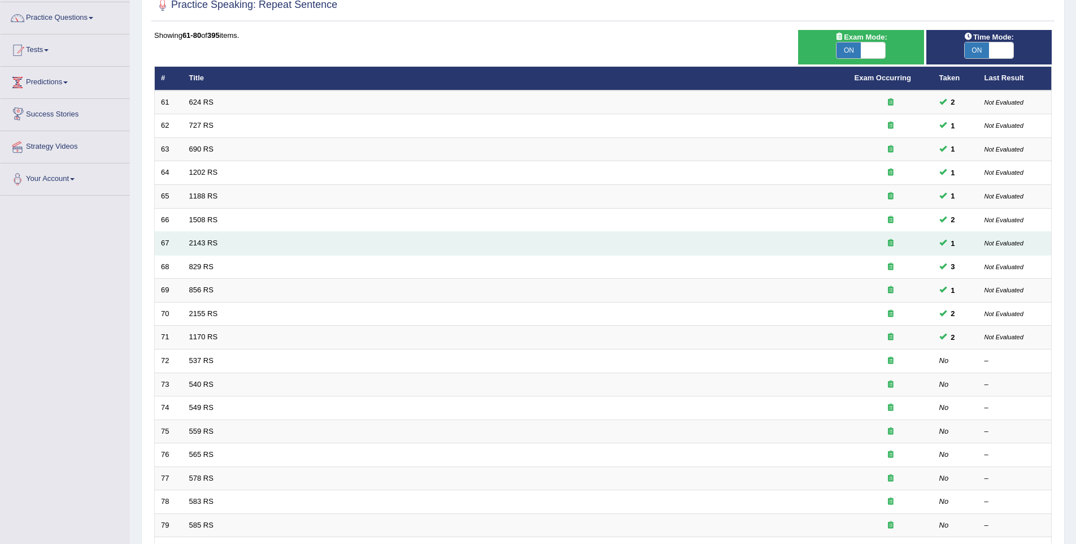
scroll to position [103, 0]
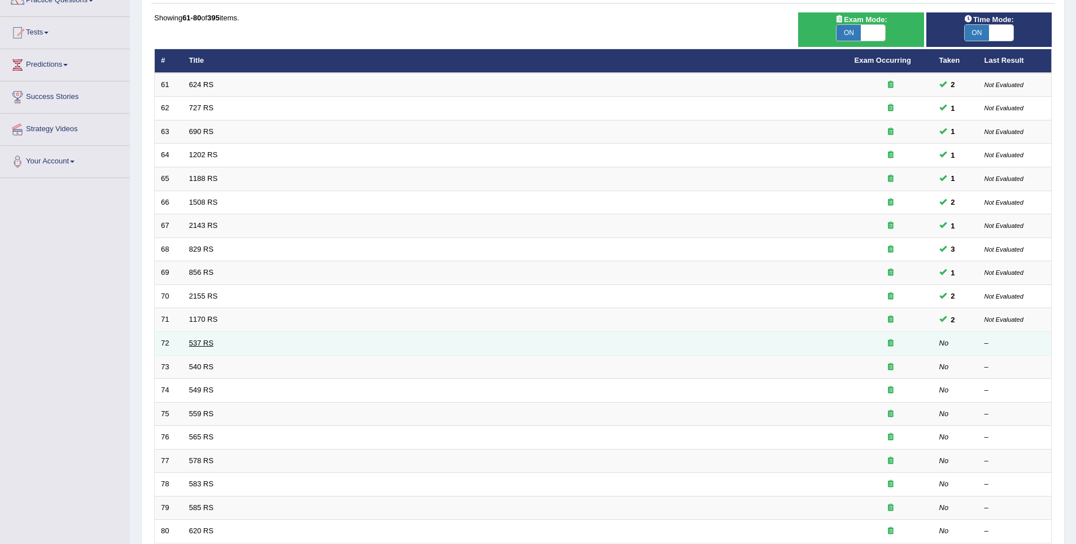
click at [207, 342] on link "537 RS" at bounding box center [201, 342] width 24 height 8
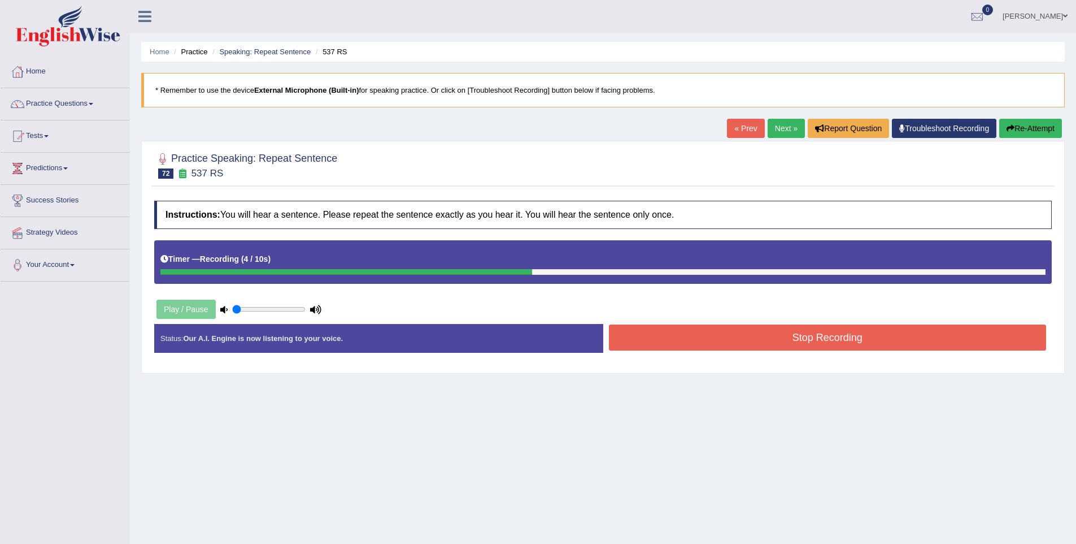
click at [801, 341] on button "Stop Recording" at bounding box center [828, 337] width 438 height 26
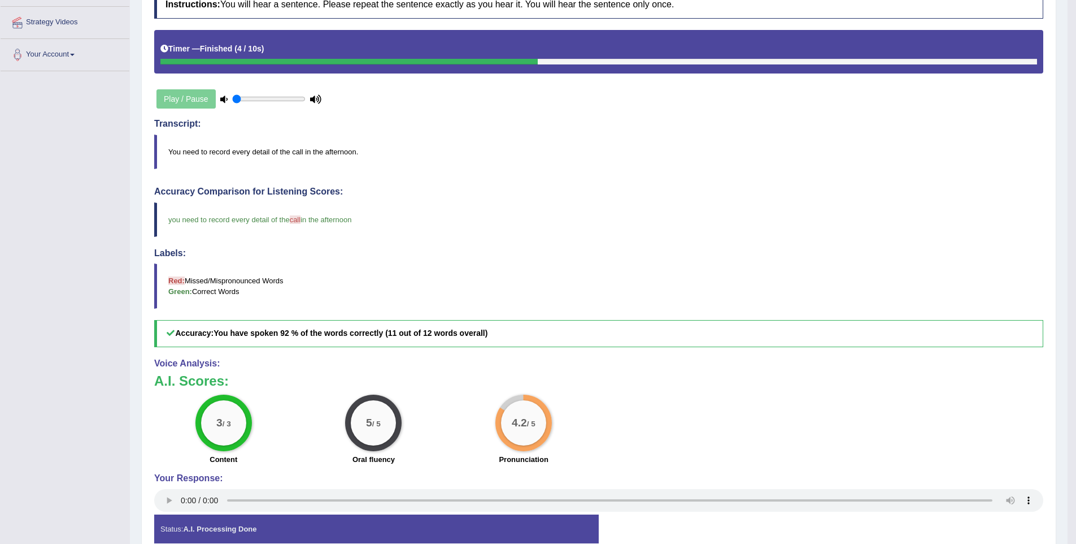
scroll to position [177, 0]
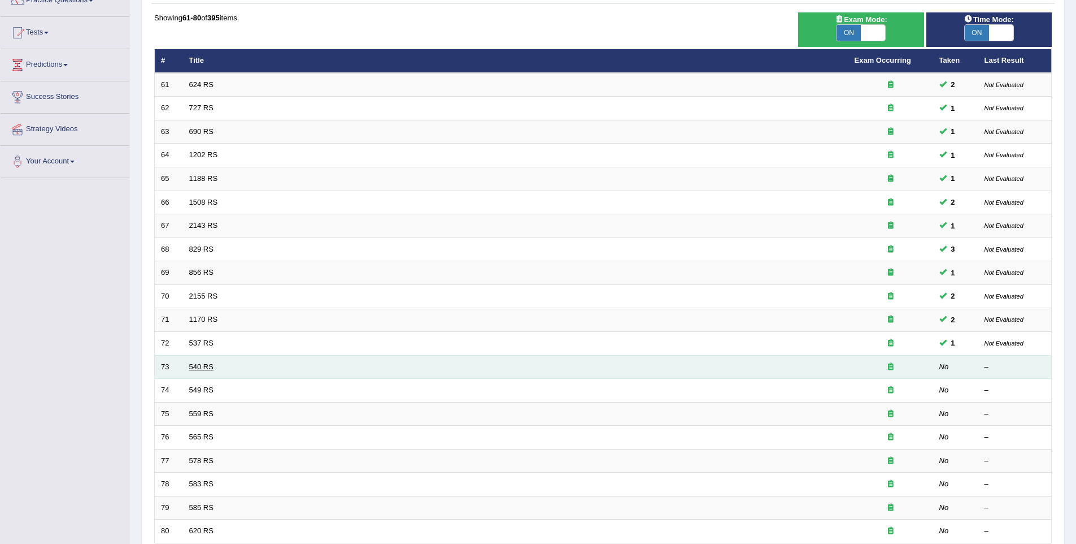
click at [196, 370] on link "540 RS" at bounding box center [201, 366] width 24 height 8
click at [192, 369] on link "540 RS" at bounding box center [201, 366] width 24 height 8
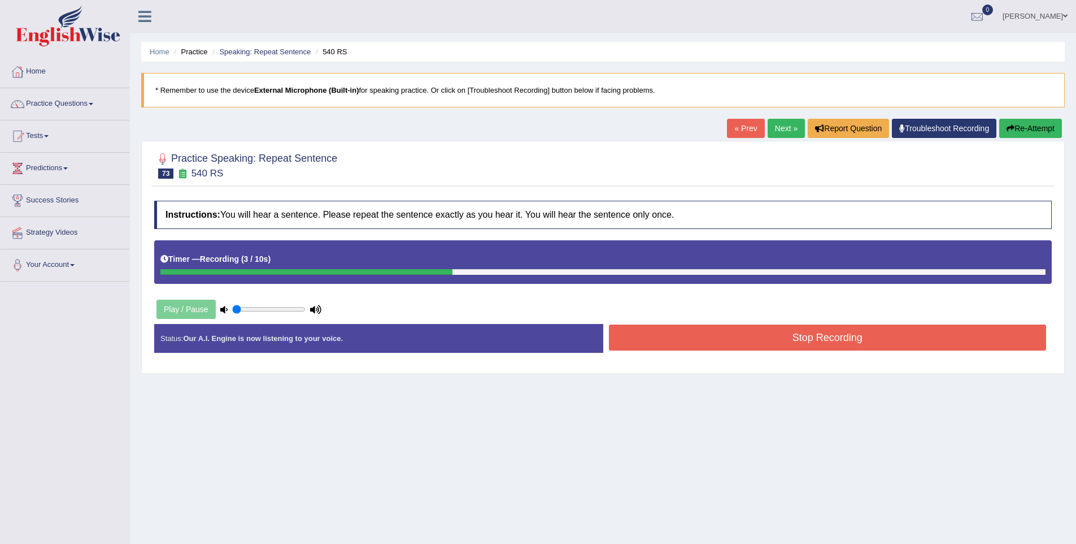
click at [798, 337] on button "Stop Recording" at bounding box center [828, 337] width 438 height 26
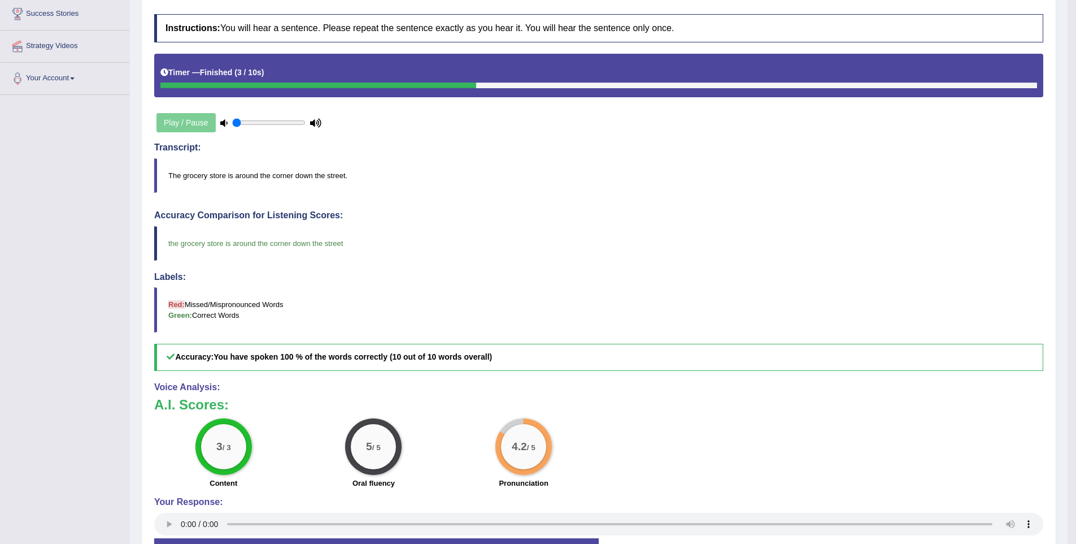
scroll to position [190, 0]
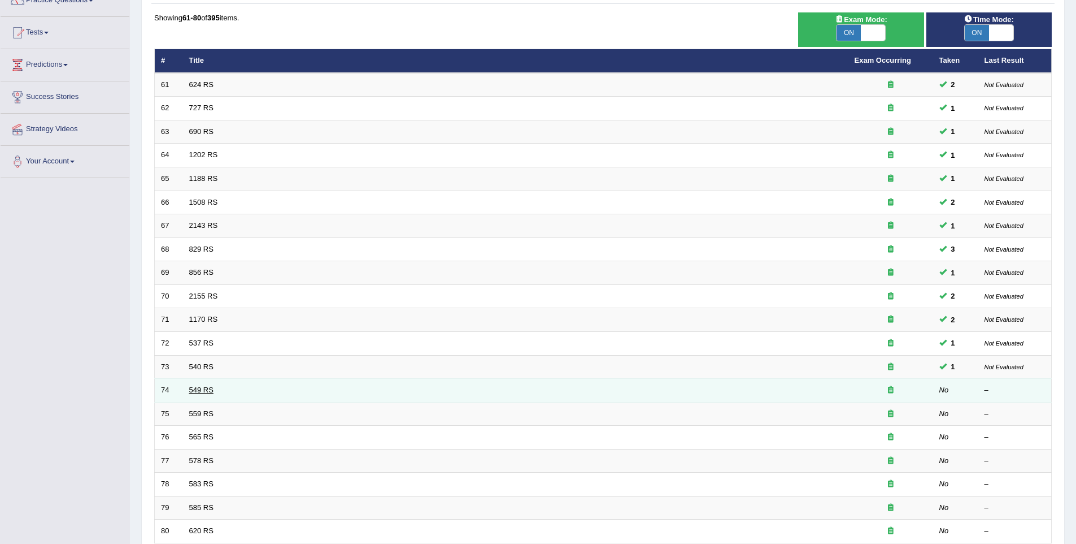
click at [196, 389] on link "549 RS" at bounding box center [201, 389] width 24 height 8
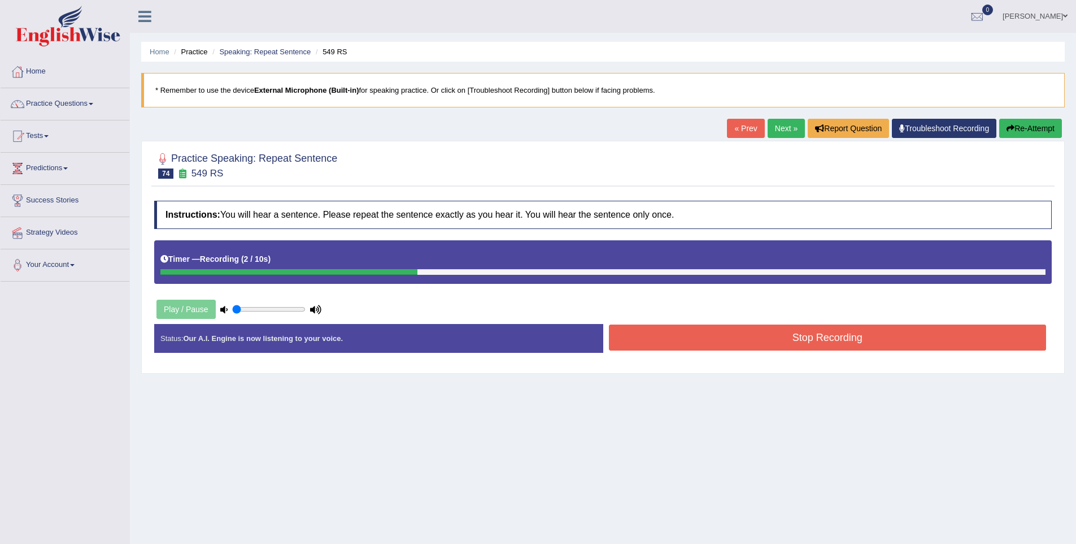
click at [765, 336] on button "Stop Recording" at bounding box center [828, 337] width 438 height 26
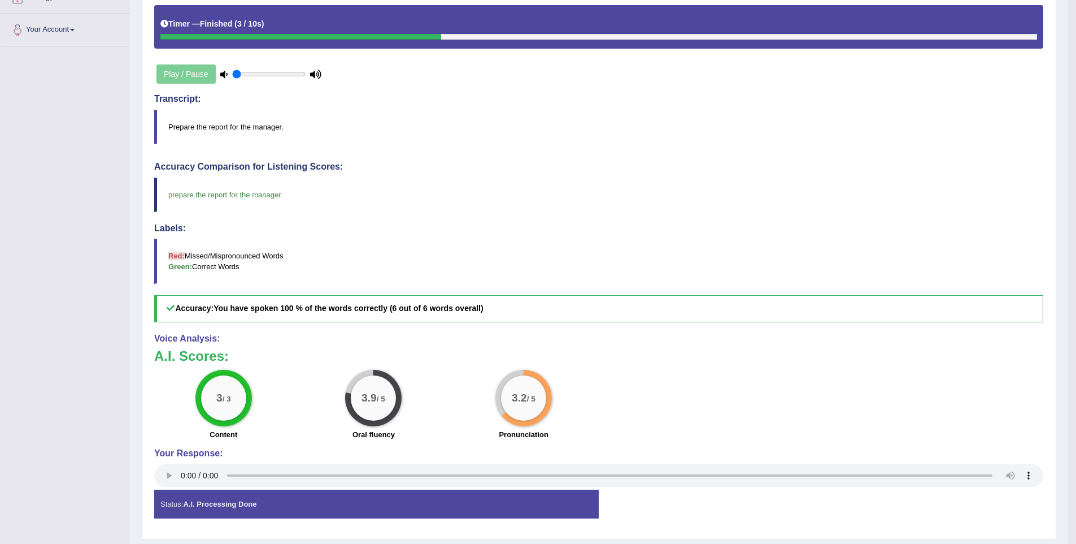
scroll to position [252, 0]
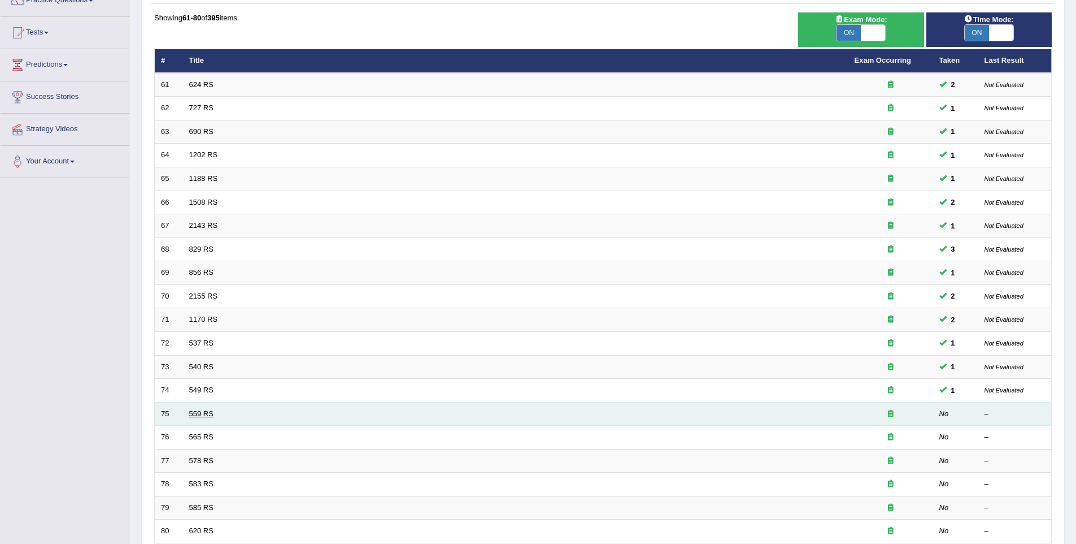
click at [193, 416] on link "559 RS" at bounding box center [201, 413] width 24 height 8
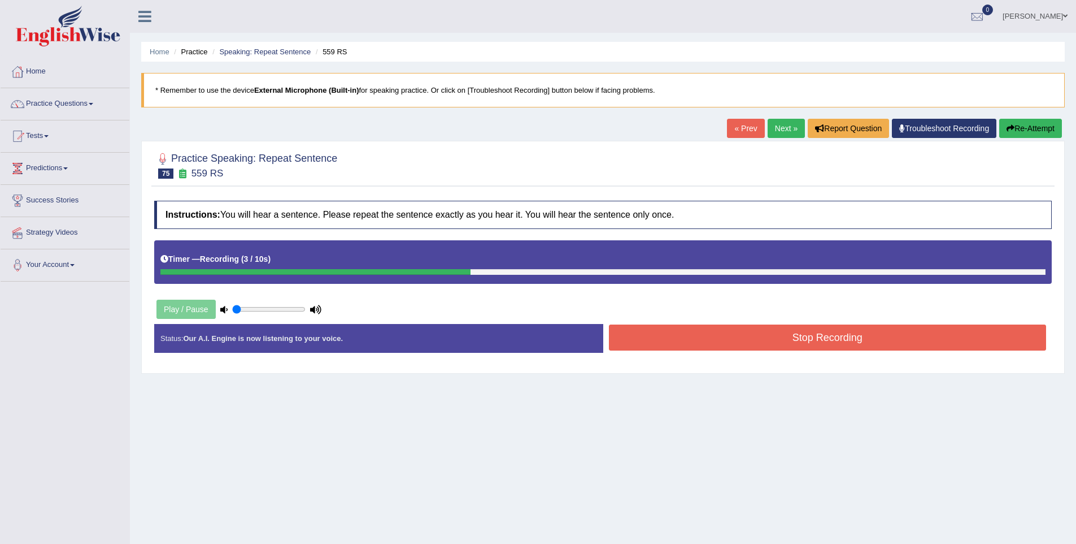
click at [827, 336] on button "Stop Recording" at bounding box center [828, 337] width 438 height 26
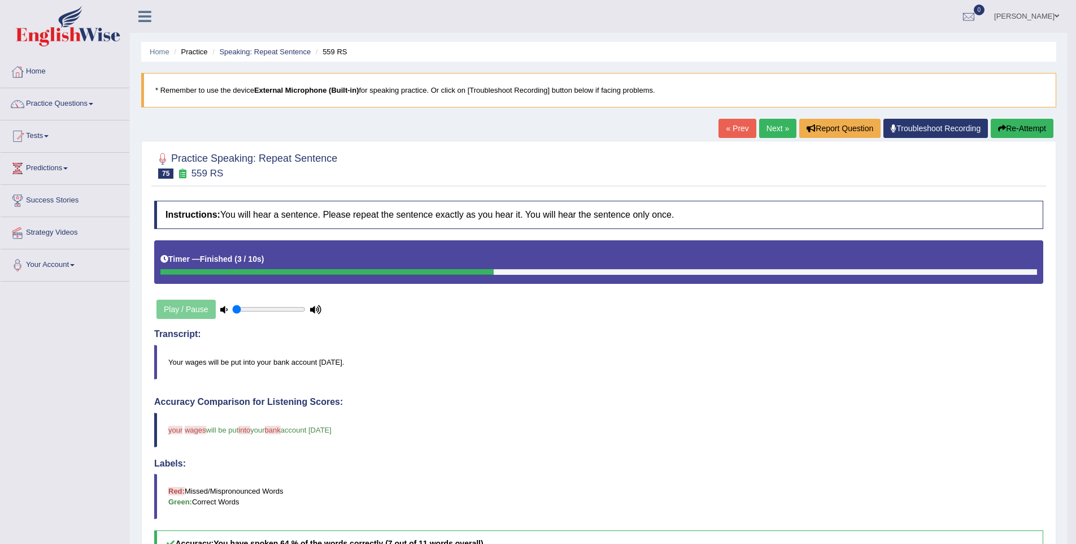
click at [1050, 123] on button "Re-Attempt" at bounding box center [1022, 128] width 63 height 19
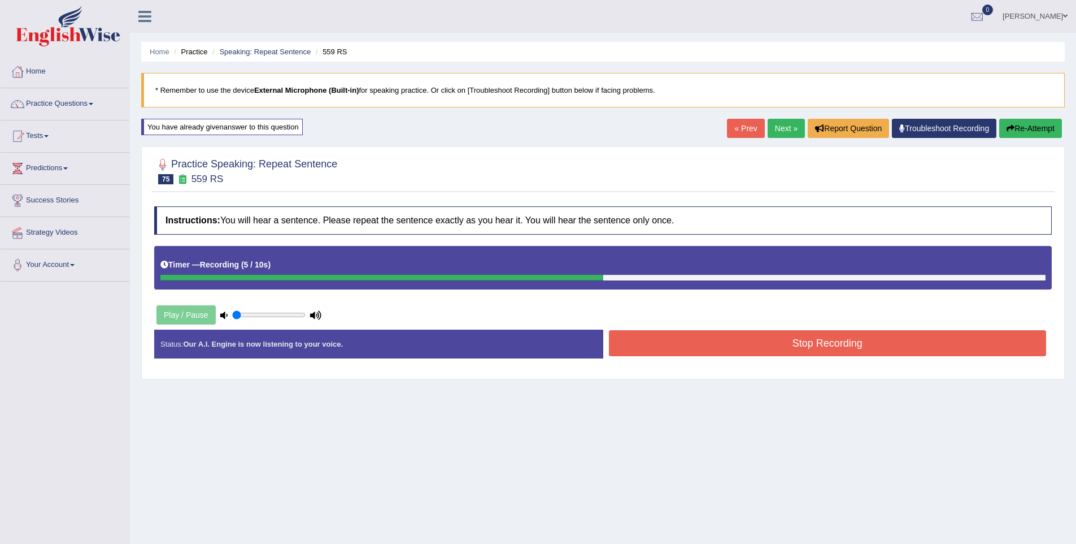
click at [891, 342] on button "Stop Recording" at bounding box center [828, 343] width 438 height 26
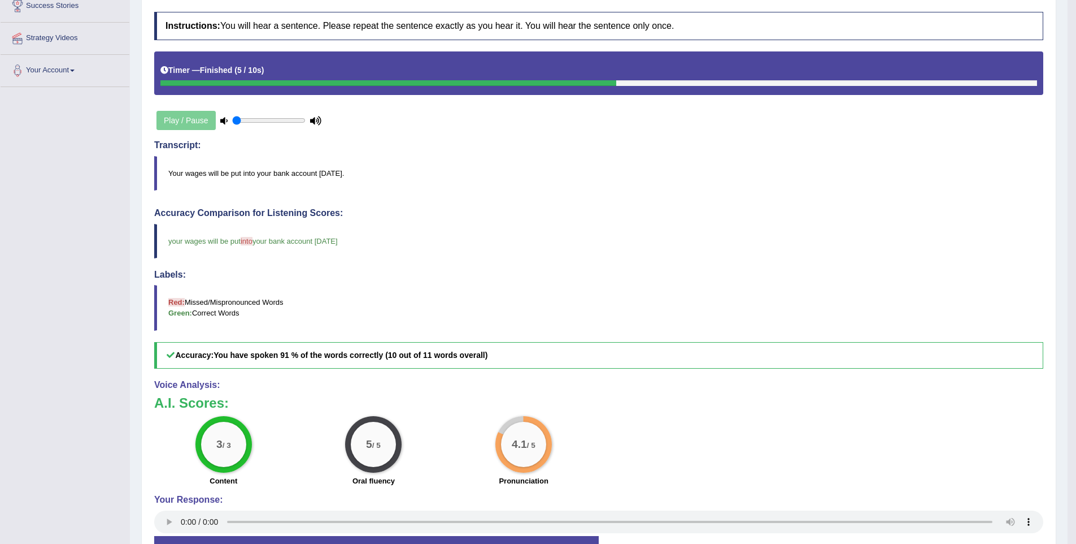
scroll to position [195, 0]
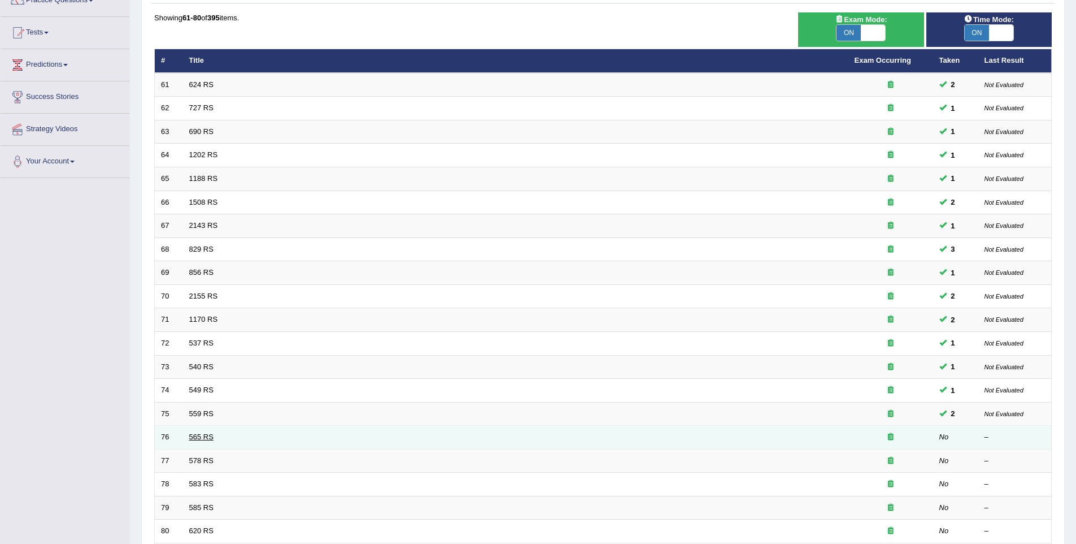
click at [198, 437] on link "565 RS" at bounding box center [201, 436] width 24 height 8
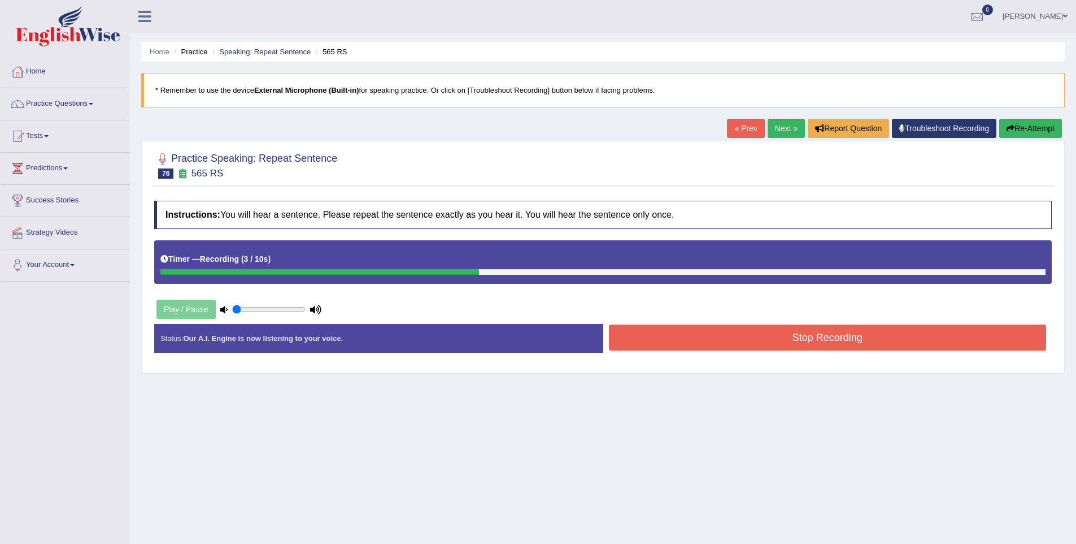
click at [825, 341] on button "Stop Recording" at bounding box center [828, 337] width 438 height 26
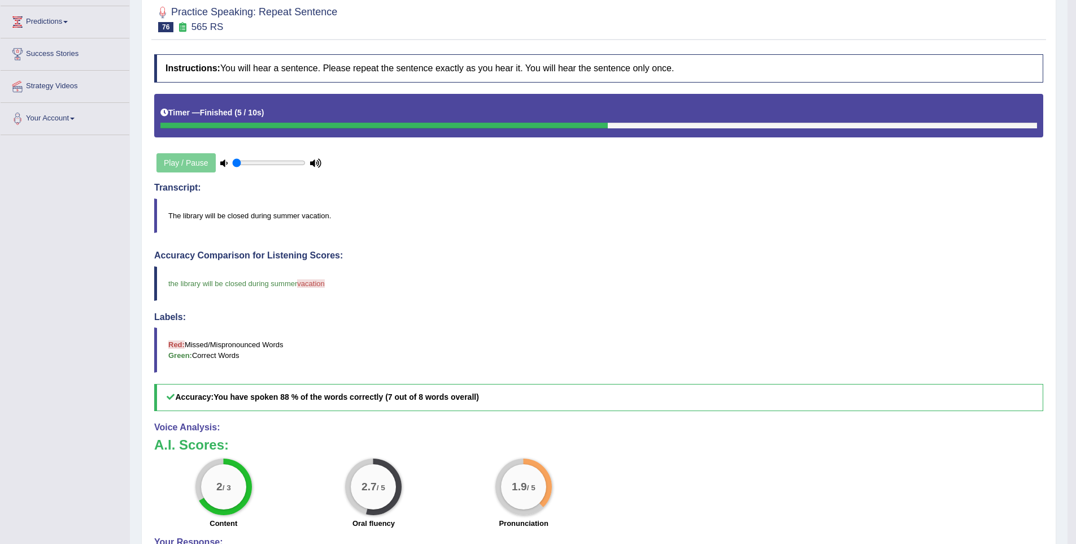
scroll to position [66, 0]
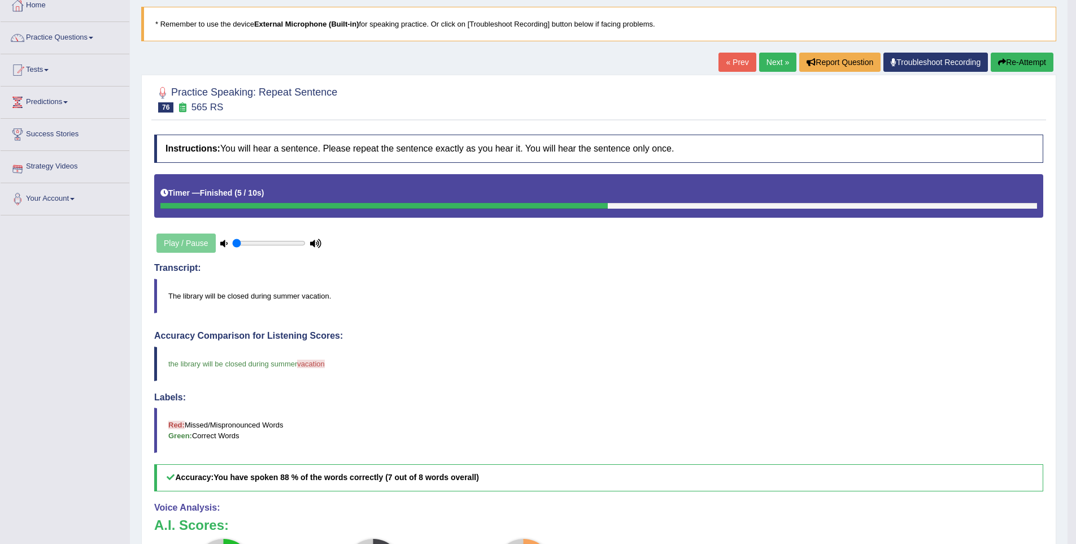
click at [1059, 59] on div "Home Practice Speaking: Repeat Sentence 565 RS * Remember to use the device Ext…" at bounding box center [599, 325] width 938 height 783
click at [1015, 61] on button "Re-Attempt" at bounding box center [1022, 62] width 63 height 19
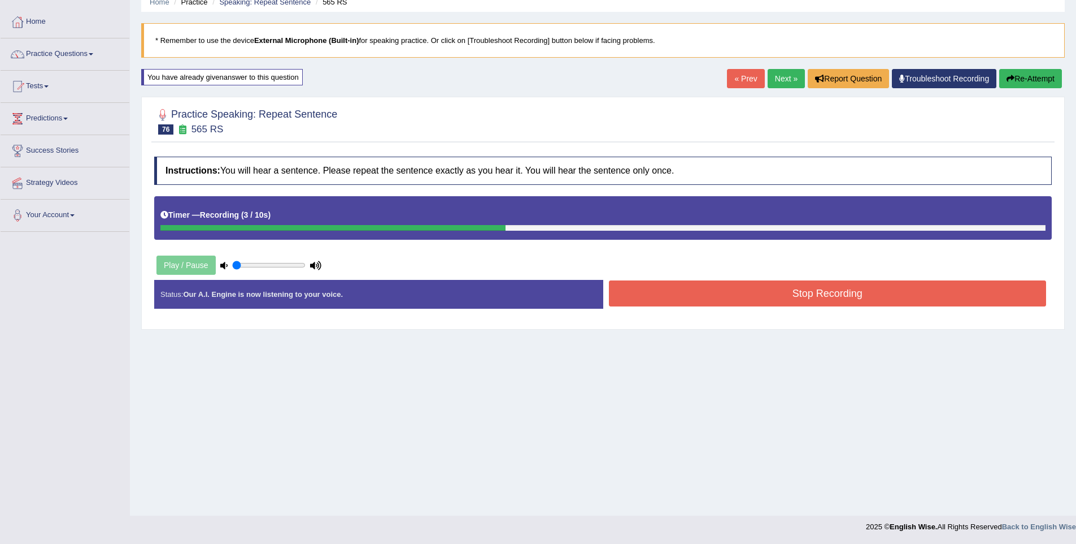
click at [925, 294] on button "Stop Recording" at bounding box center [828, 293] width 438 height 26
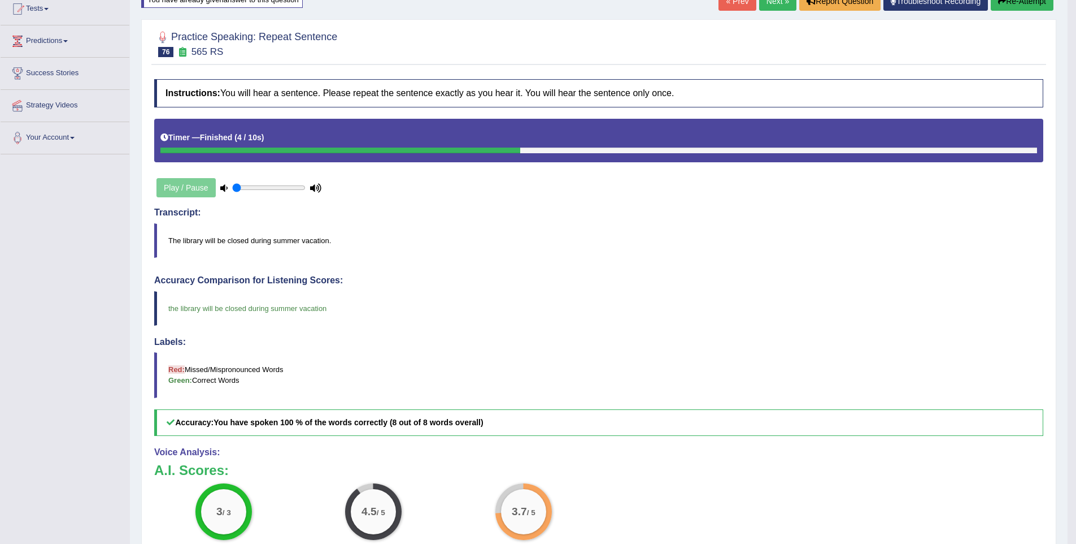
scroll to position [169, 0]
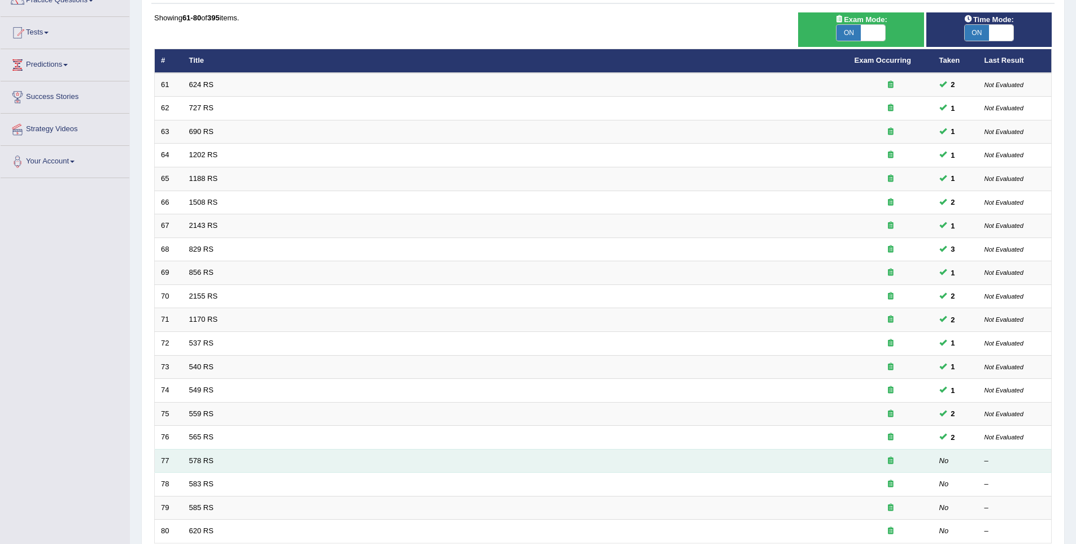
click at [192, 464] on td "578 RS" at bounding box center [516, 461] width 666 height 24
click at [193, 462] on link "578 RS" at bounding box center [201, 460] width 24 height 8
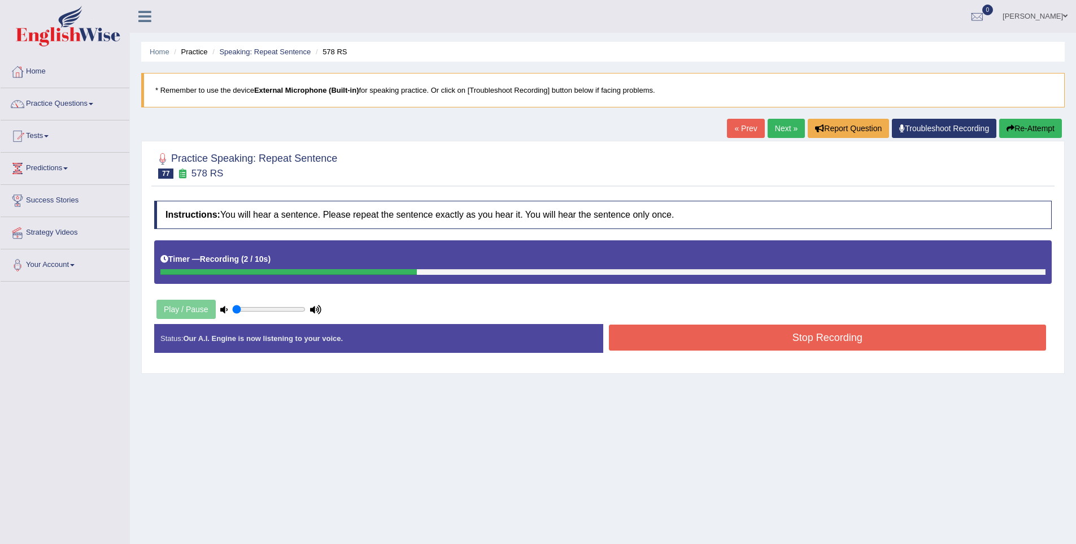
click at [789, 337] on button "Stop Recording" at bounding box center [828, 337] width 438 height 26
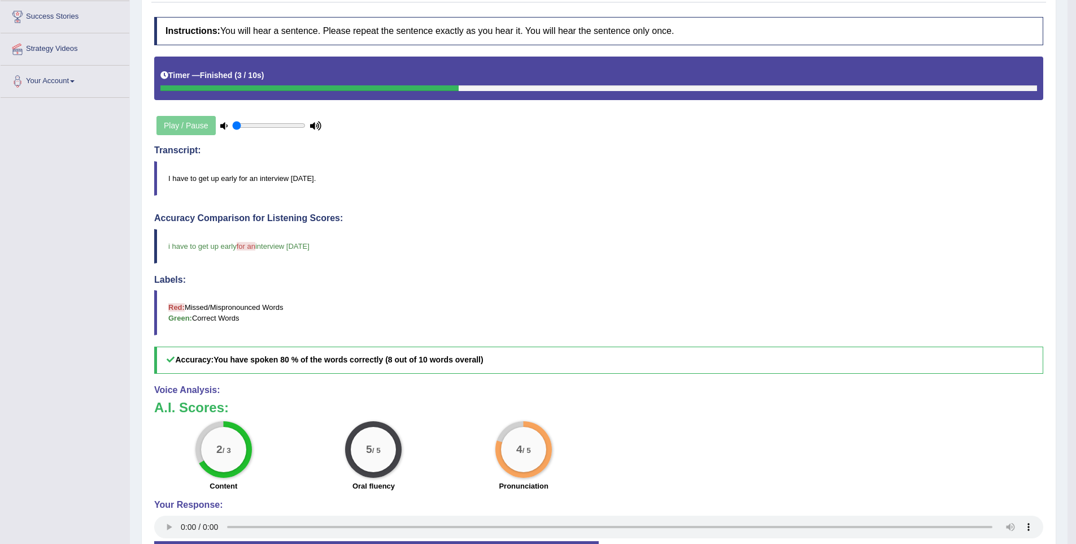
scroll to position [268, 0]
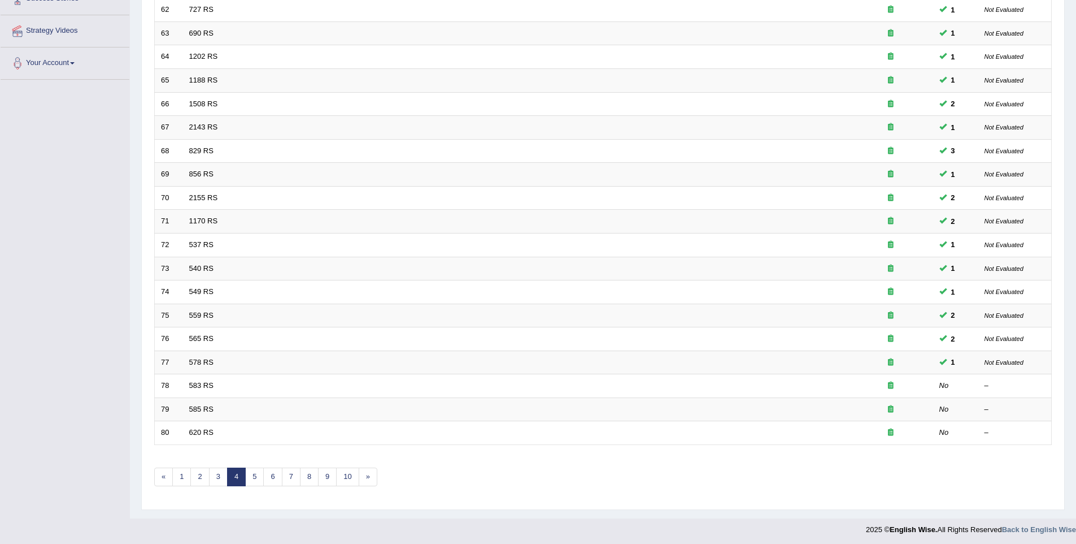
scroll to position [205, 0]
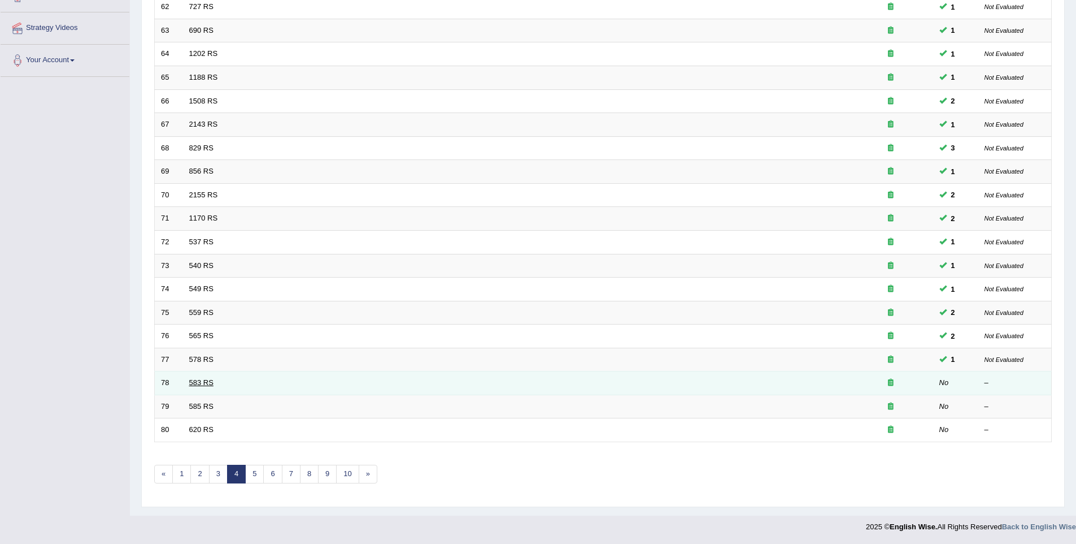
click at [199, 384] on link "583 RS" at bounding box center [201, 382] width 24 height 8
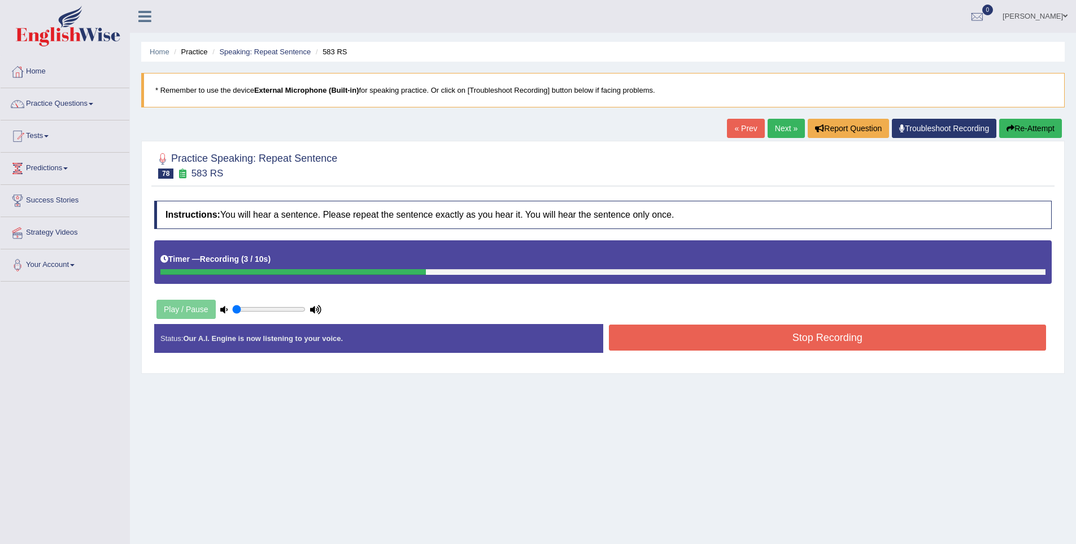
click at [783, 344] on button "Stop Recording" at bounding box center [828, 337] width 438 height 26
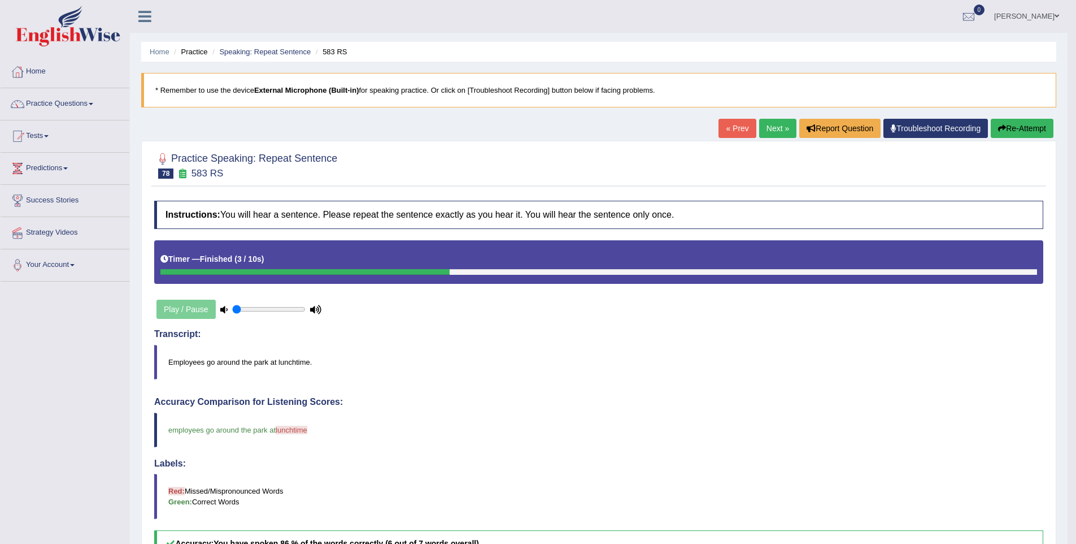
click at [993, 128] on button "Re-Attempt" at bounding box center [1022, 128] width 63 height 19
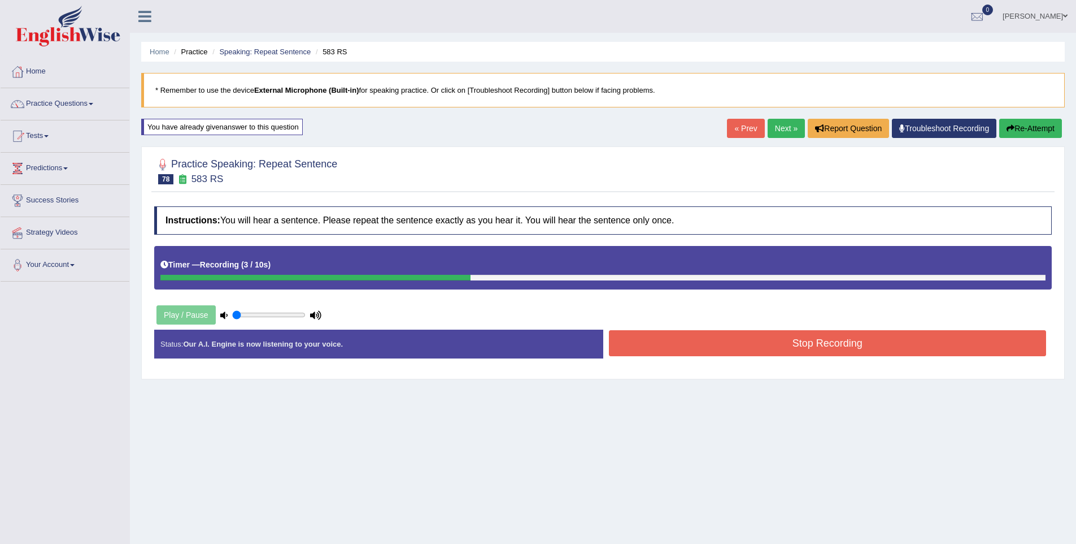
click at [846, 358] on div "Stop Recording" at bounding box center [827, 344] width 449 height 29
click at [850, 349] on button "Stop Recording" at bounding box center [828, 343] width 438 height 26
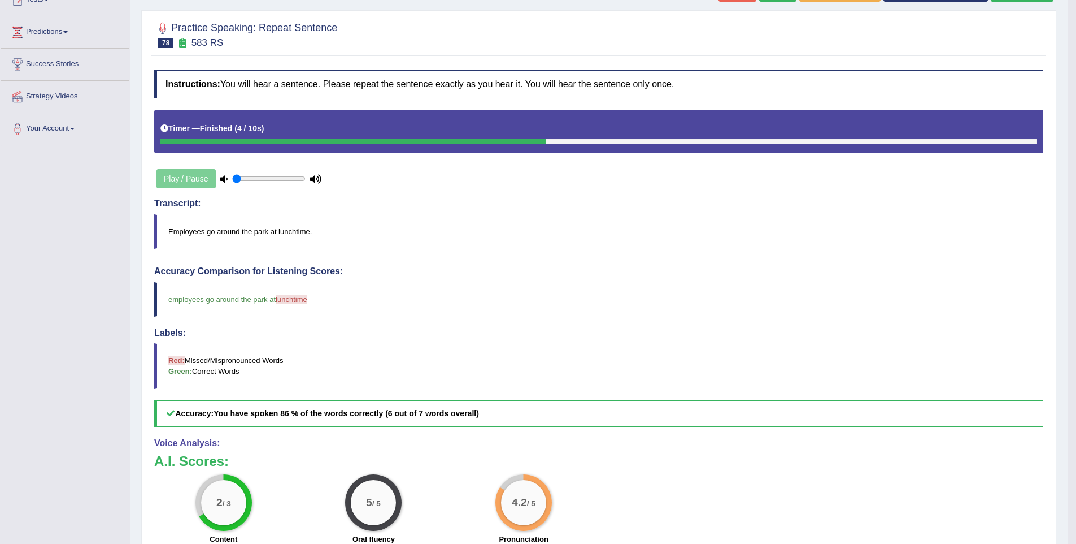
scroll to position [273, 0]
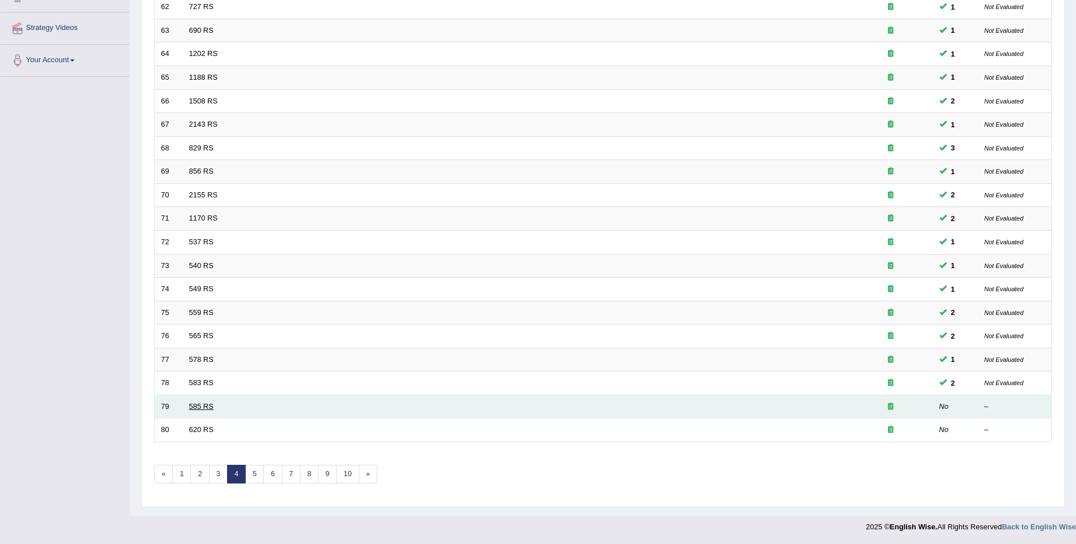
click at [199, 409] on link "585 RS" at bounding box center [201, 406] width 24 height 8
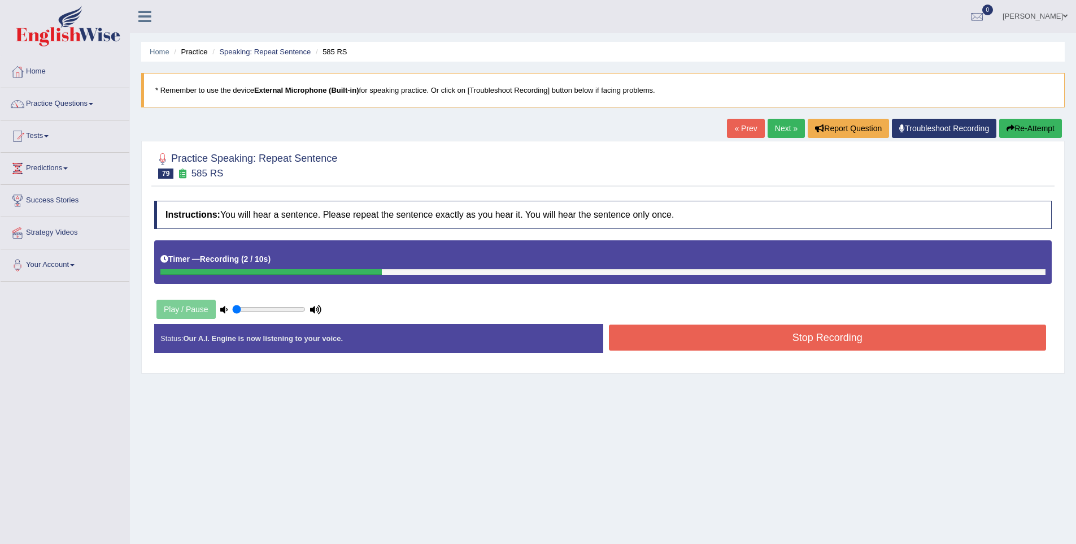
click at [762, 344] on button "Stop Recording" at bounding box center [828, 337] width 438 height 26
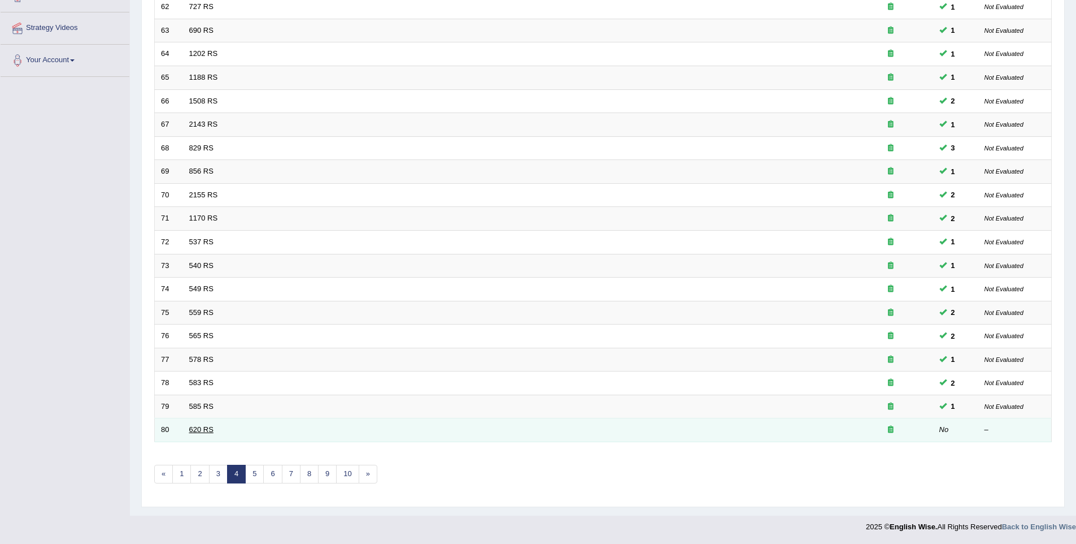
click at [202, 432] on link "620 RS" at bounding box center [201, 429] width 24 height 8
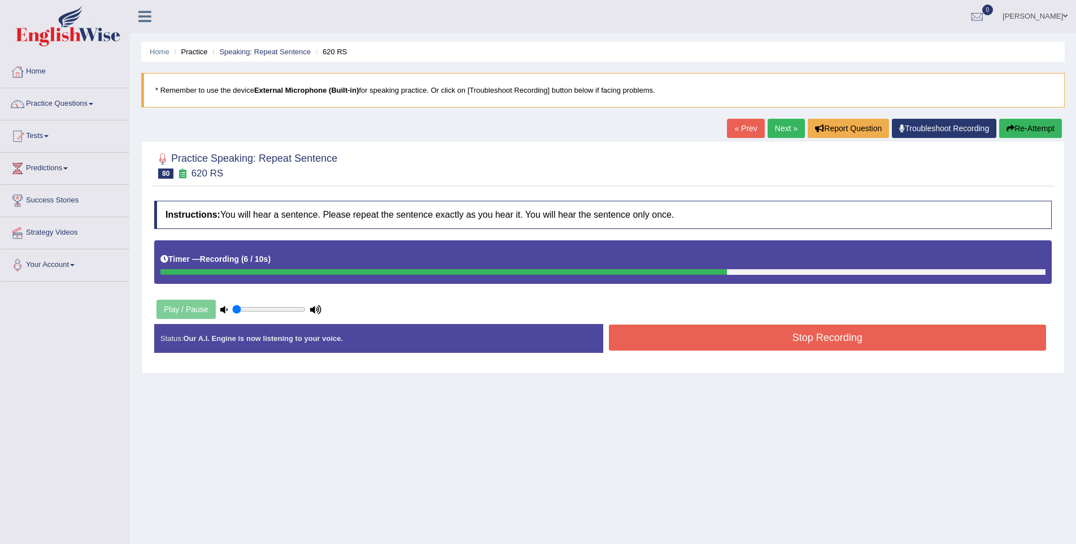
click at [791, 338] on button "Stop Recording" at bounding box center [828, 337] width 438 height 26
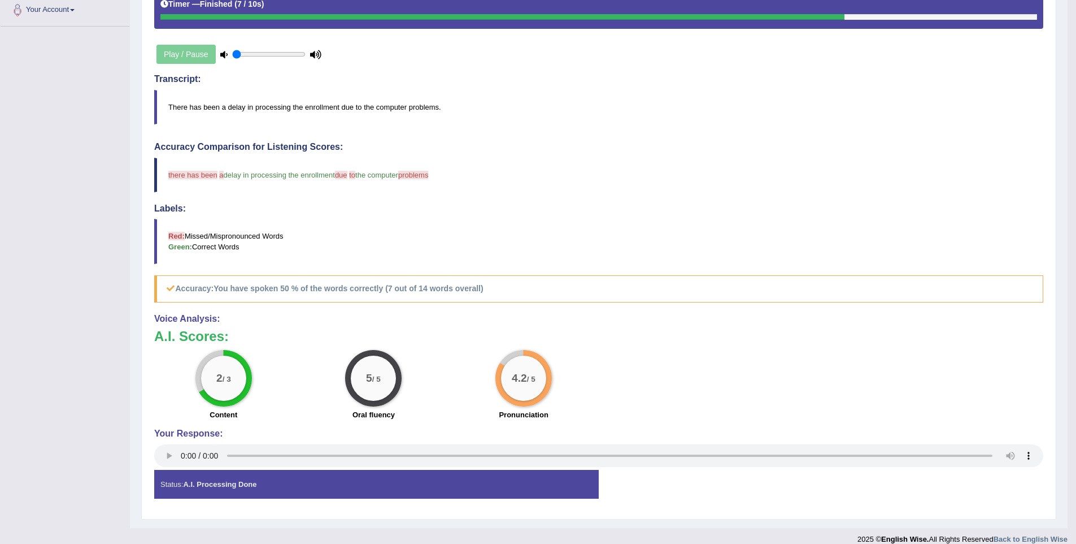
scroll to position [268, 0]
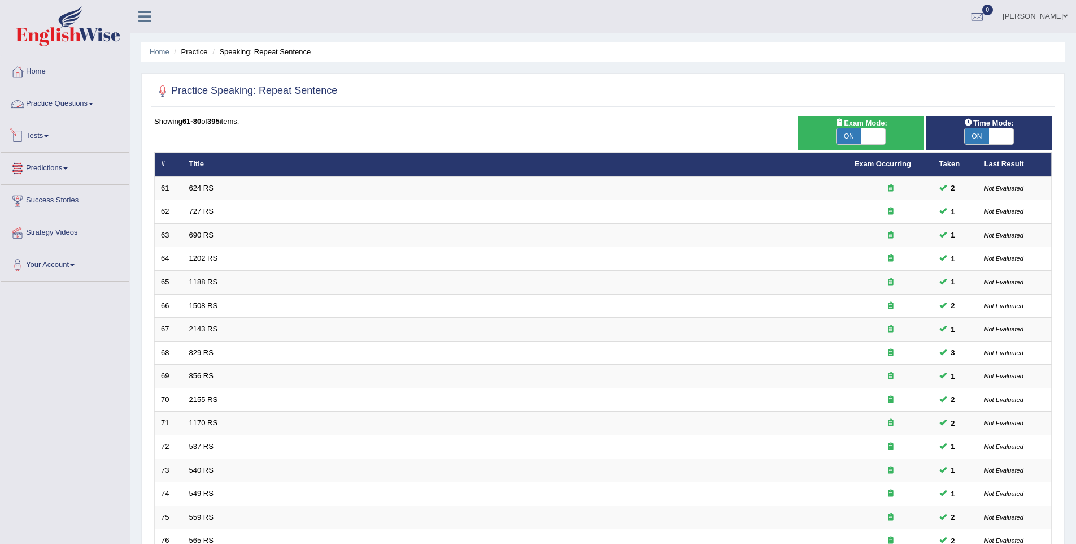
click at [42, 105] on link "Practice Questions" at bounding box center [65, 102] width 129 height 28
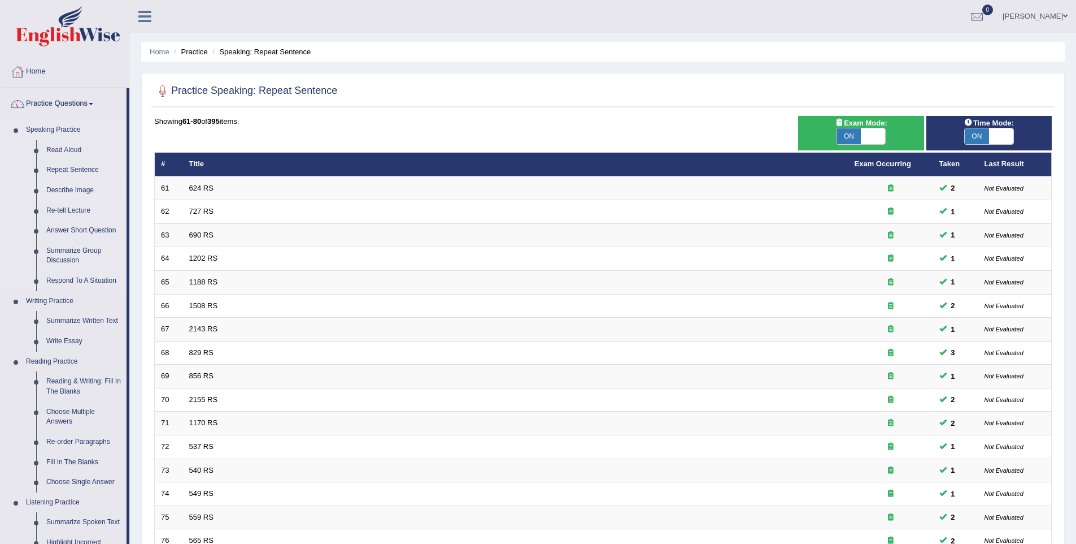
click at [86, 194] on link "Describe Image" at bounding box center [83, 190] width 85 height 20
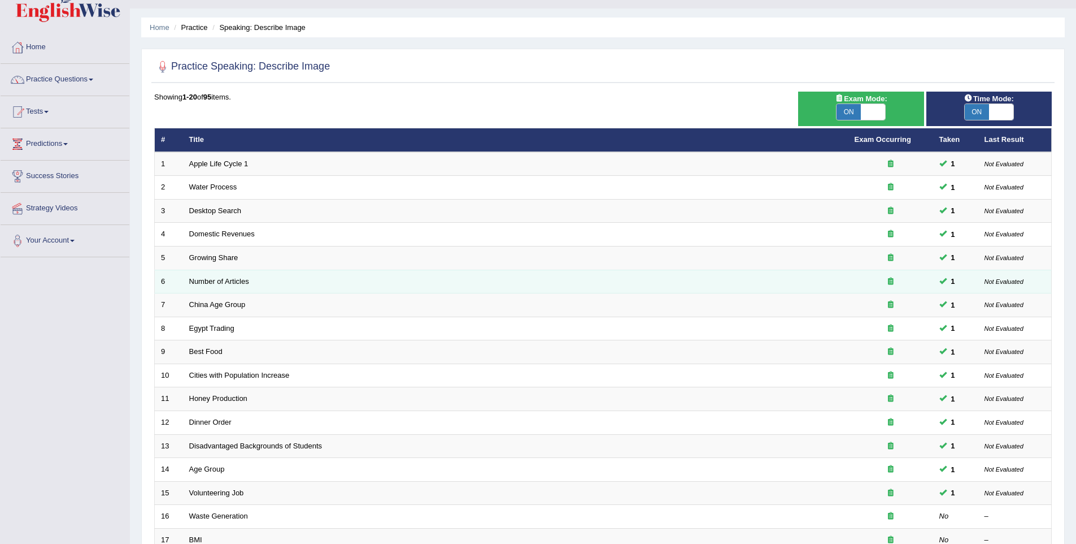
scroll to position [205, 0]
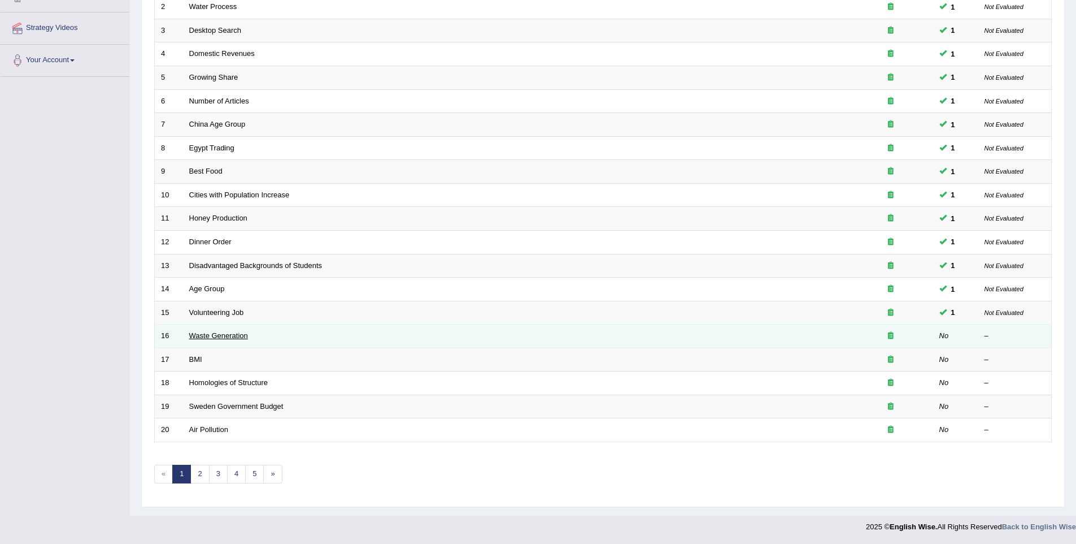
click at [216, 340] on link "Waste Generation" at bounding box center [218, 335] width 59 height 8
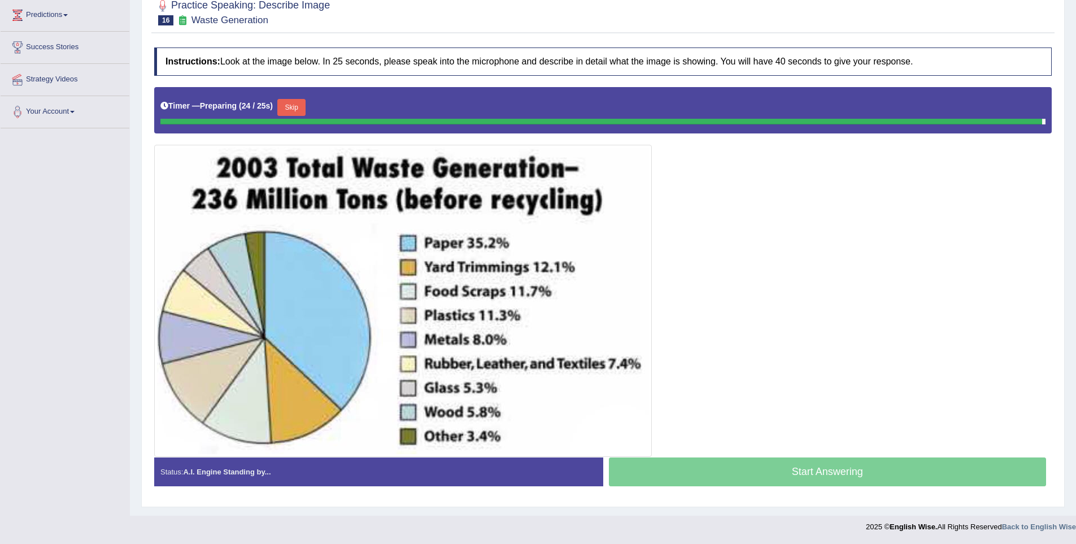
scroll to position [151, 0]
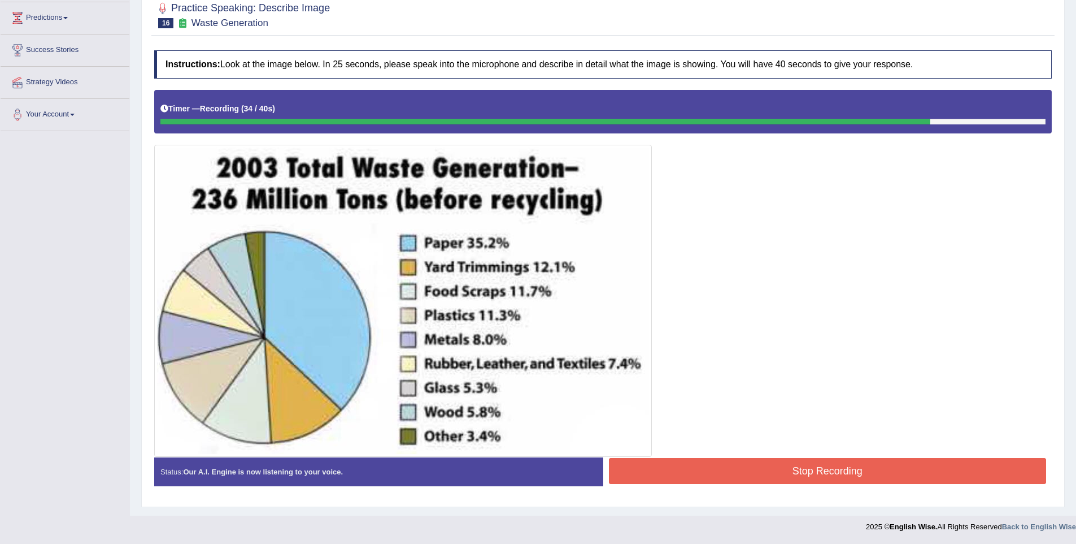
click at [759, 472] on button "Stop Recording" at bounding box center [828, 471] width 438 height 26
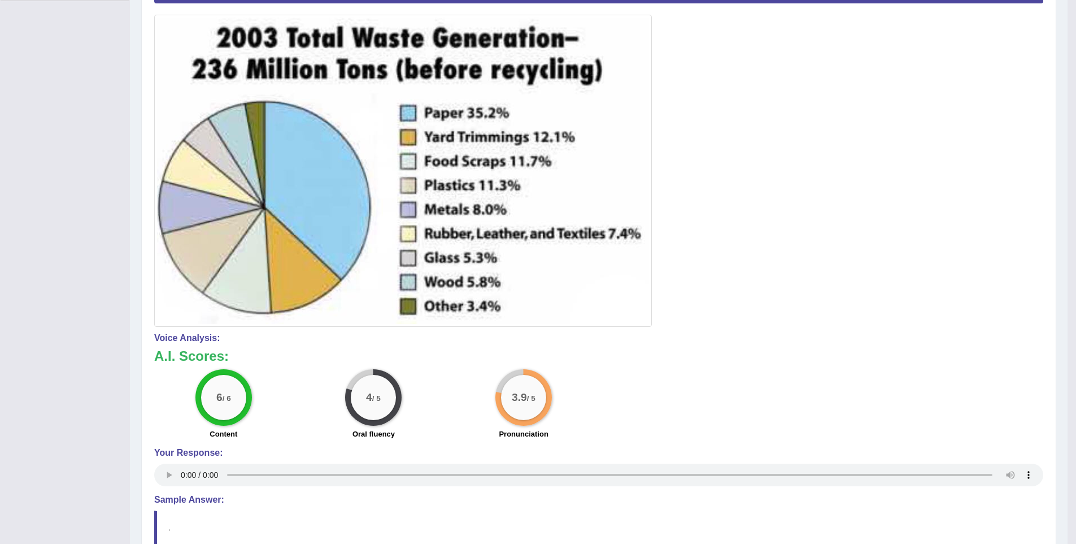
scroll to position [269, 0]
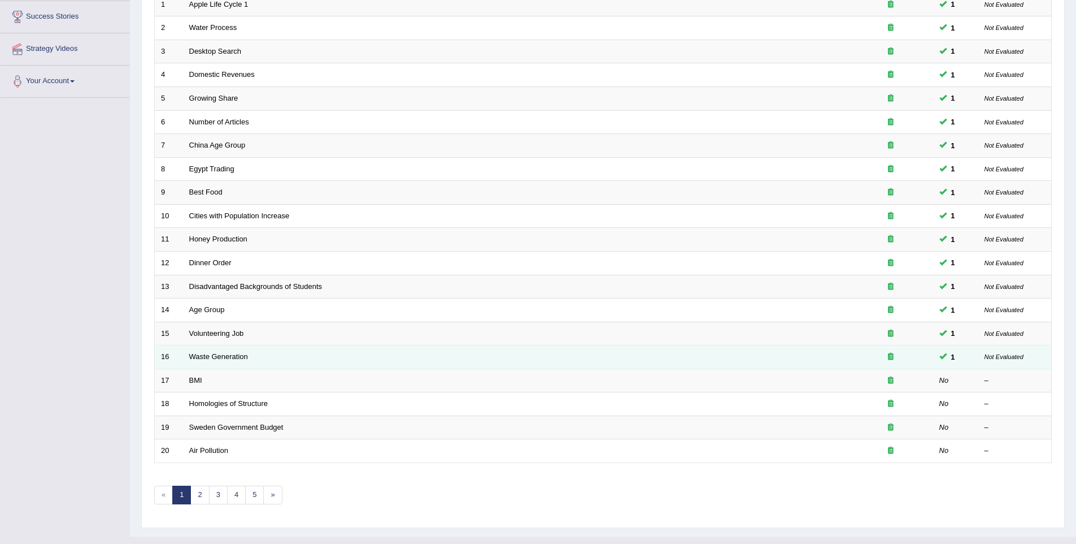
scroll to position [181, 0]
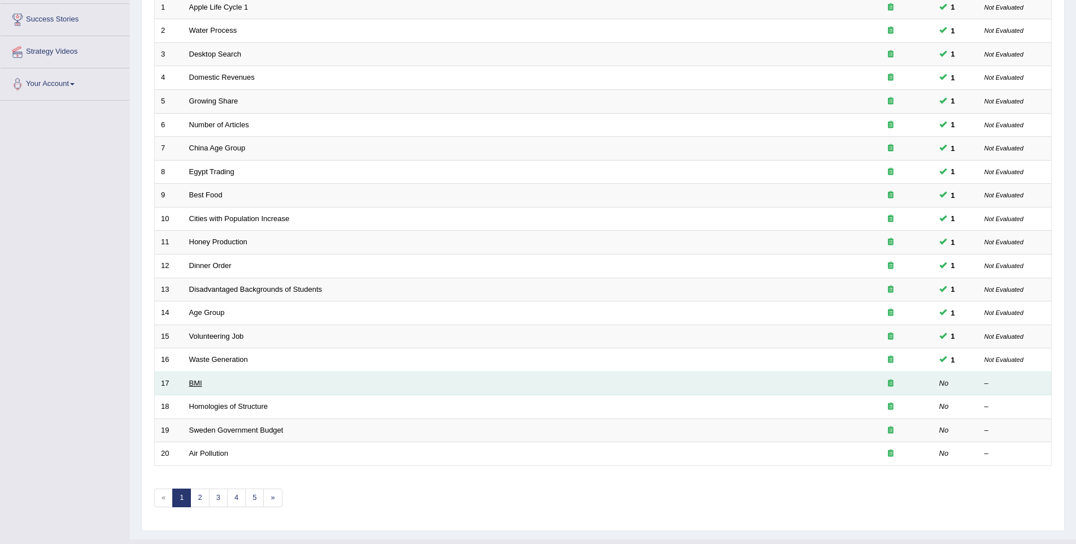
click at [201, 383] on link "BMI" at bounding box center [195, 383] width 13 height 8
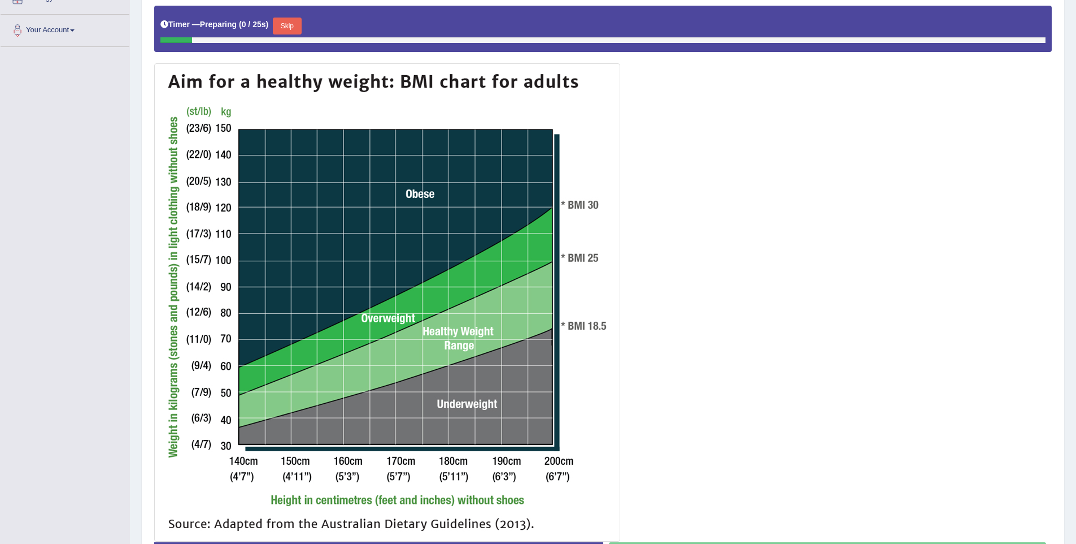
scroll to position [247, 0]
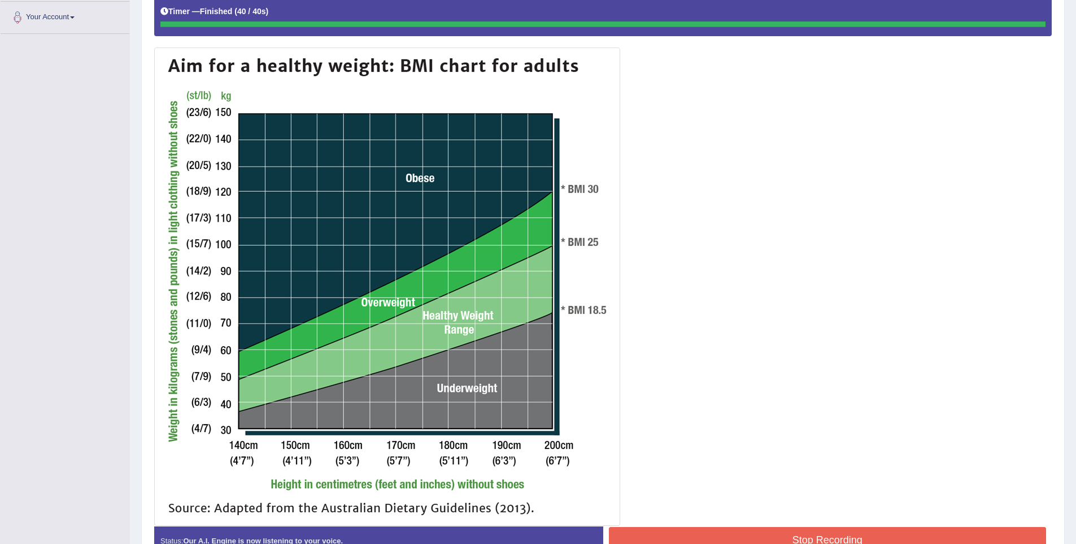
click at [785, 533] on button "Stop Recording" at bounding box center [828, 540] width 438 height 26
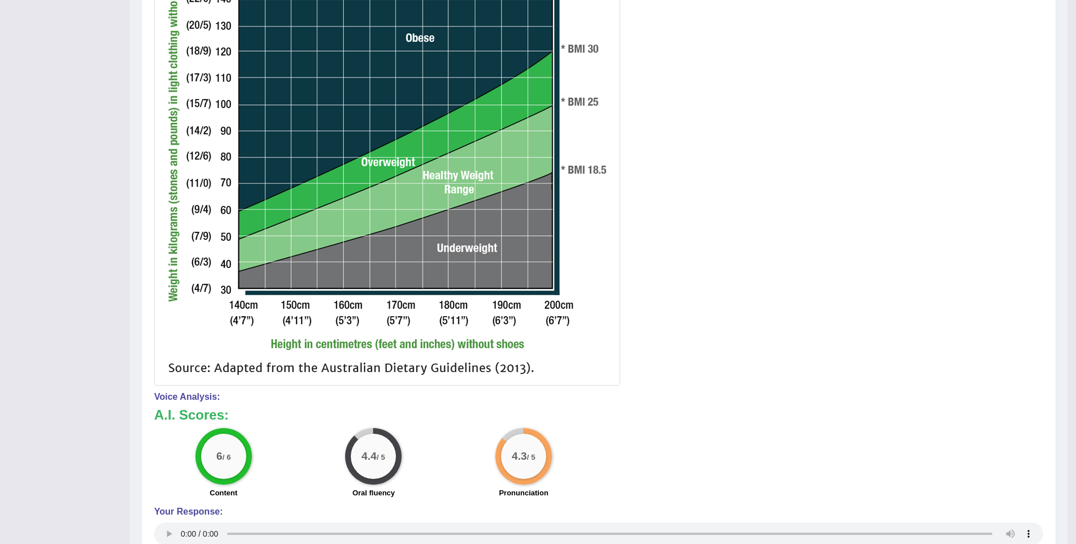
scroll to position [389, 0]
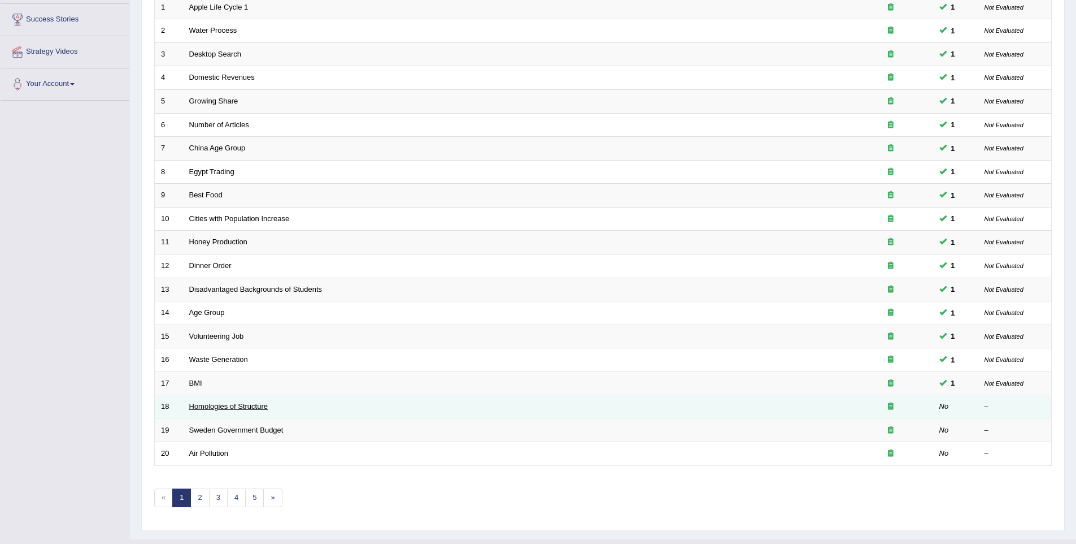
click at [201, 409] on link "Homologies of Structure" at bounding box center [228, 406] width 79 height 8
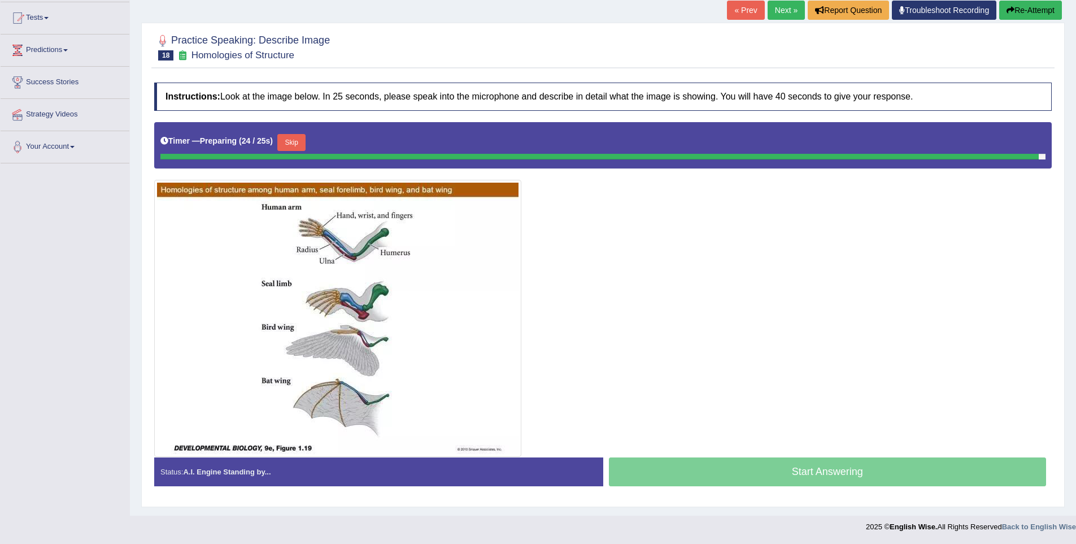
scroll to position [116, 0]
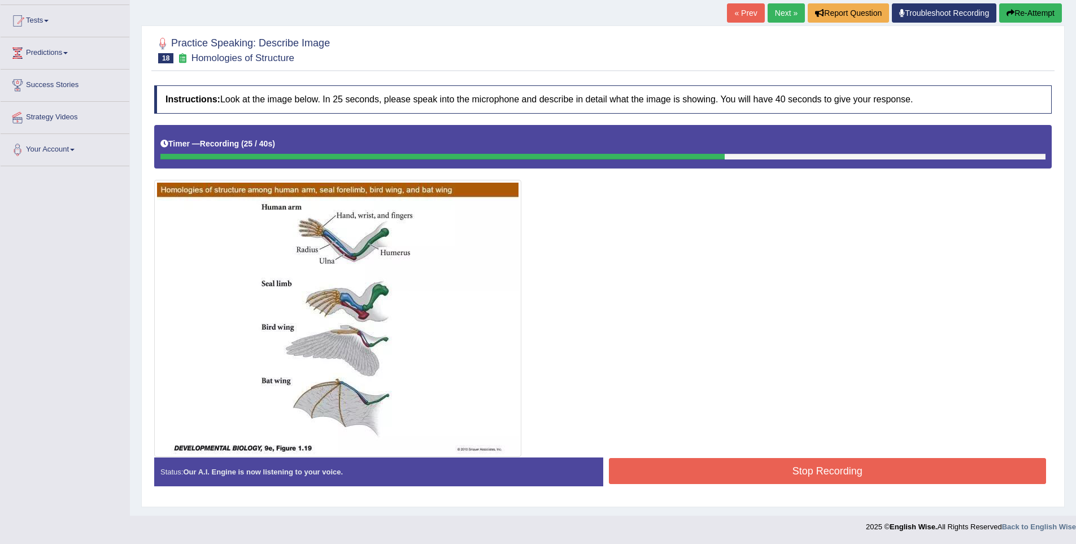
click at [680, 476] on button "Stop Recording" at bounding box center [828, 471] width 438 height 26
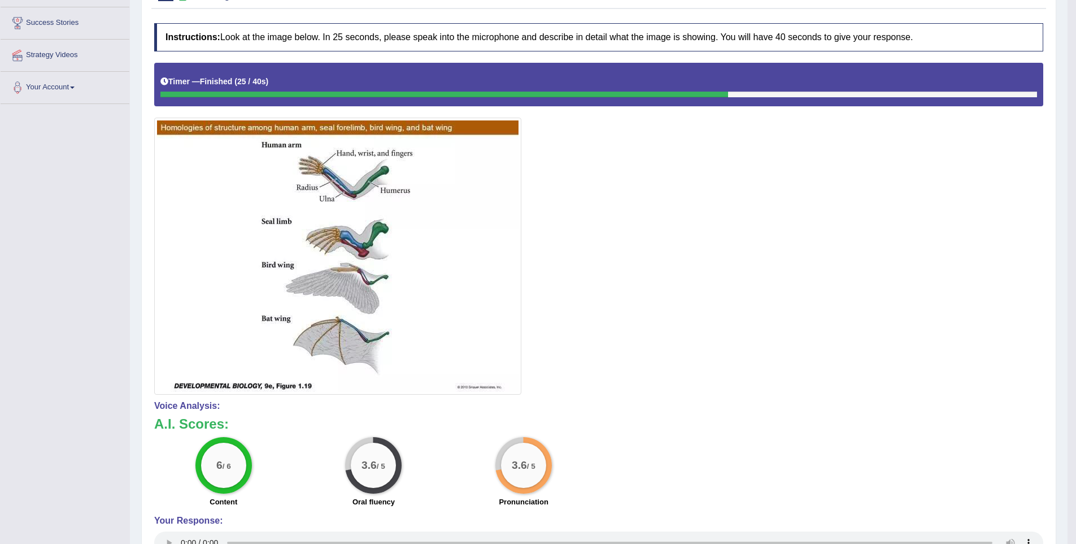
scroll to position [177, 0]
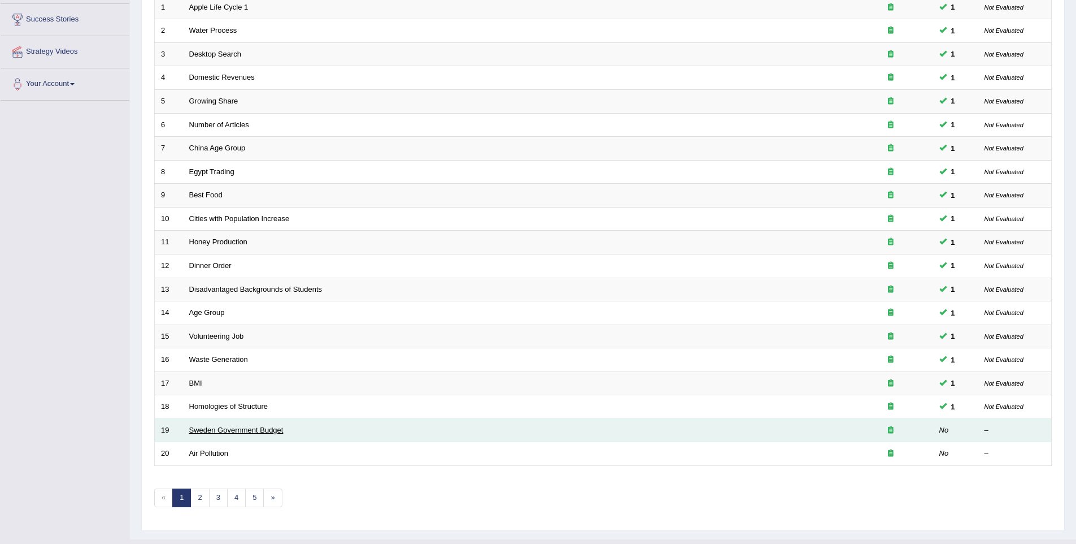
click at [203, 428] on link "Sweden Government Budget" at bounding box center [236, 429] width 94 height 8
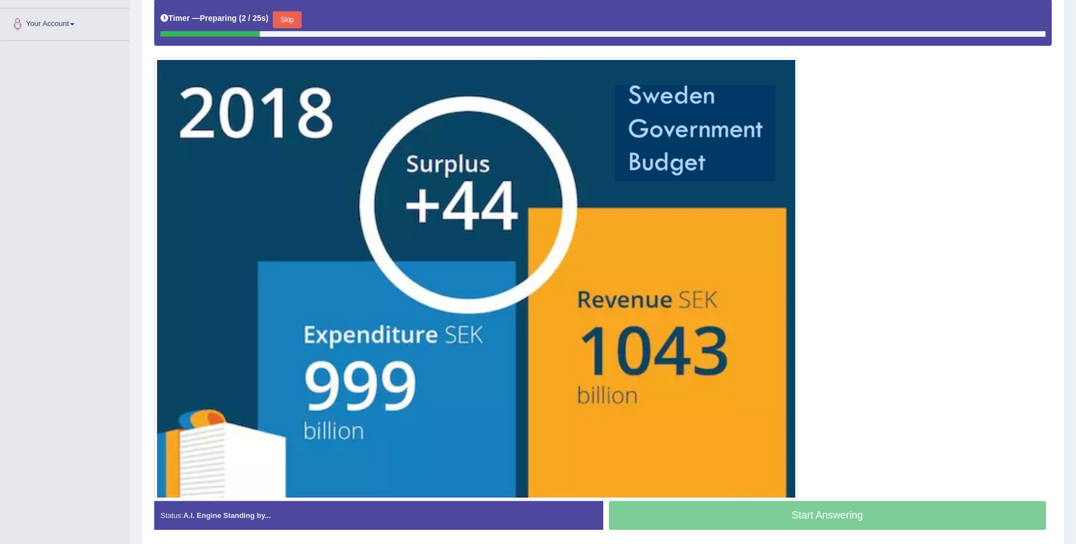
scroll to position [234, 0]
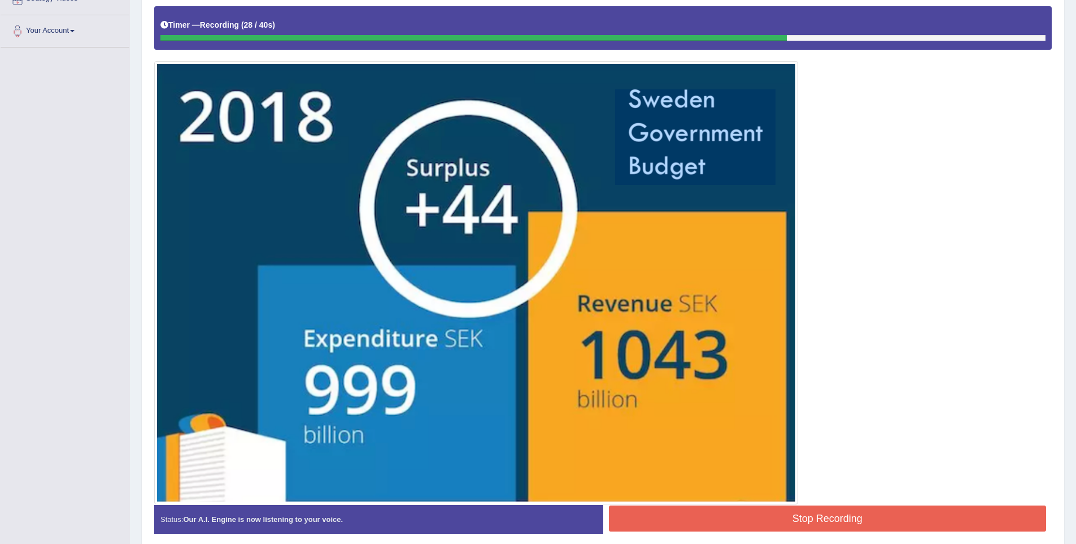
click at [875, 518] on button "Stop Recording" at bounding box center [828, 518] width 438 height 26
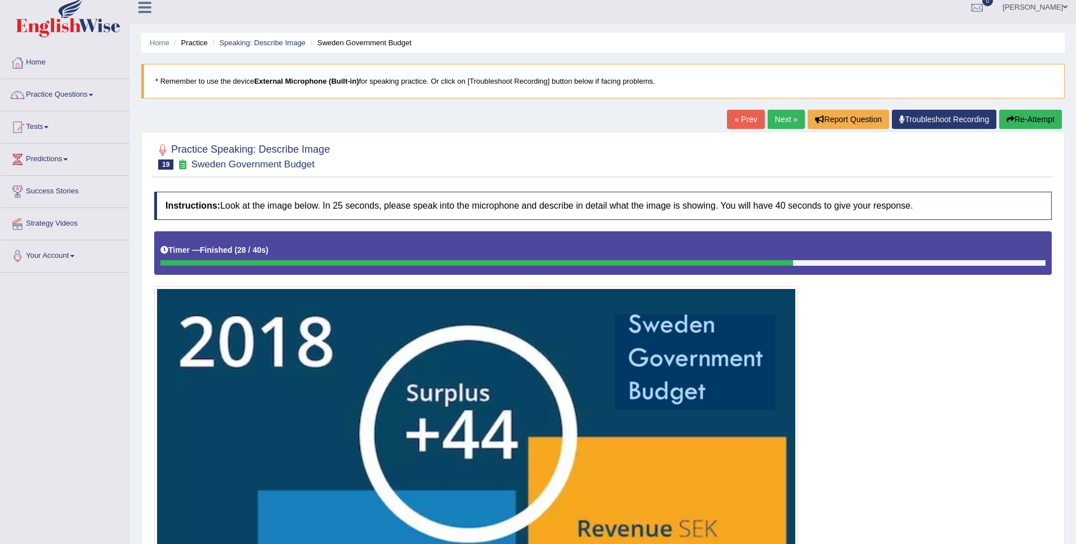
scroll to position [349, 0]
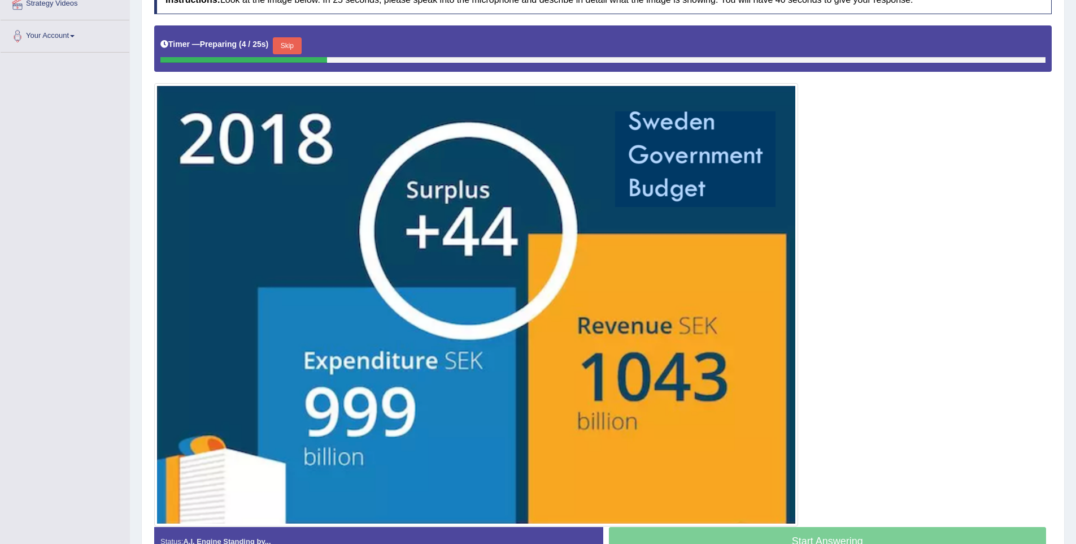
scroll to position [267, 0]
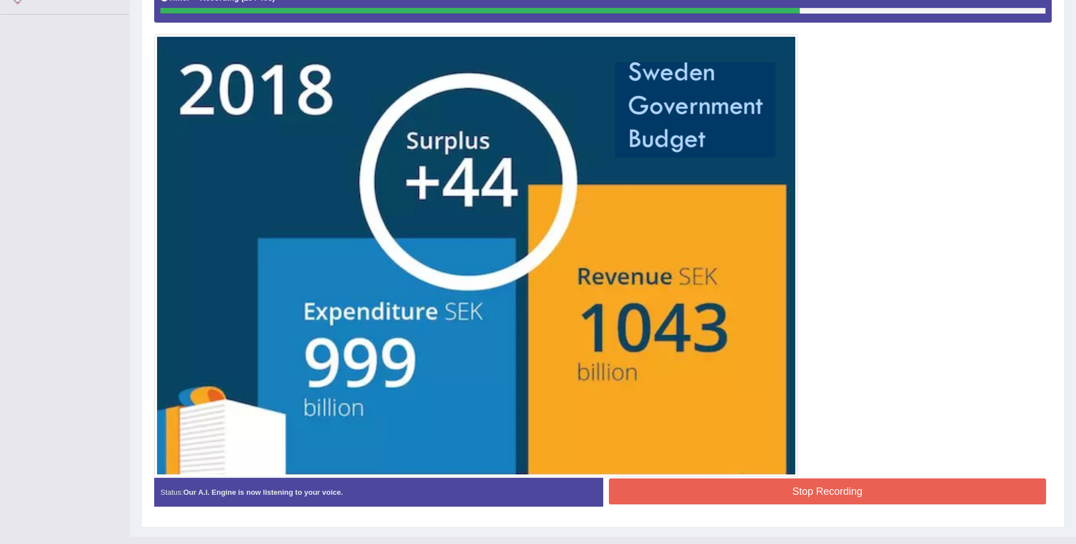
click at [796, 499] on button "Stop Recording" at bounding box center [828, 491] width 438 height 26
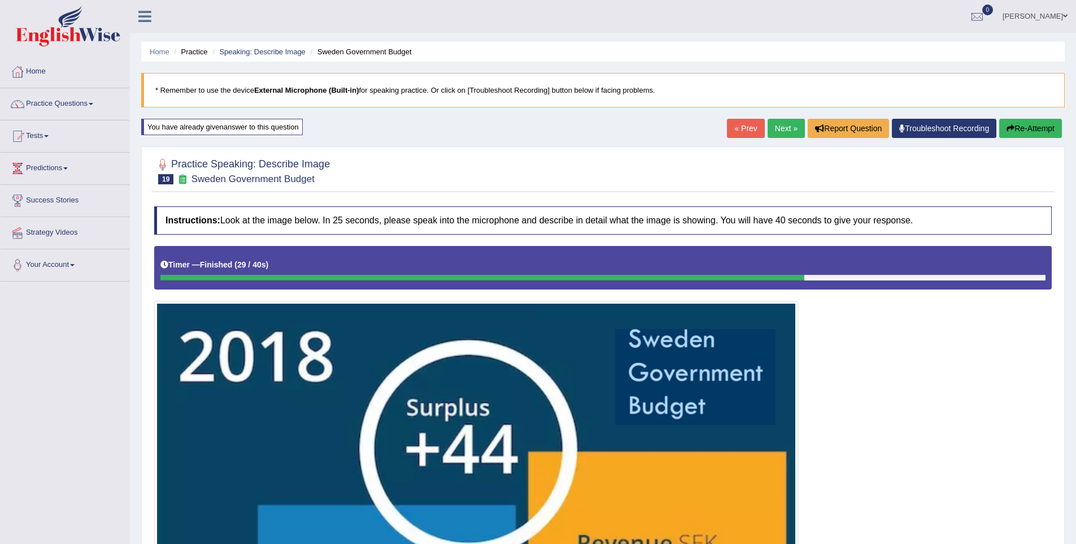
scroll to position [355, 0]
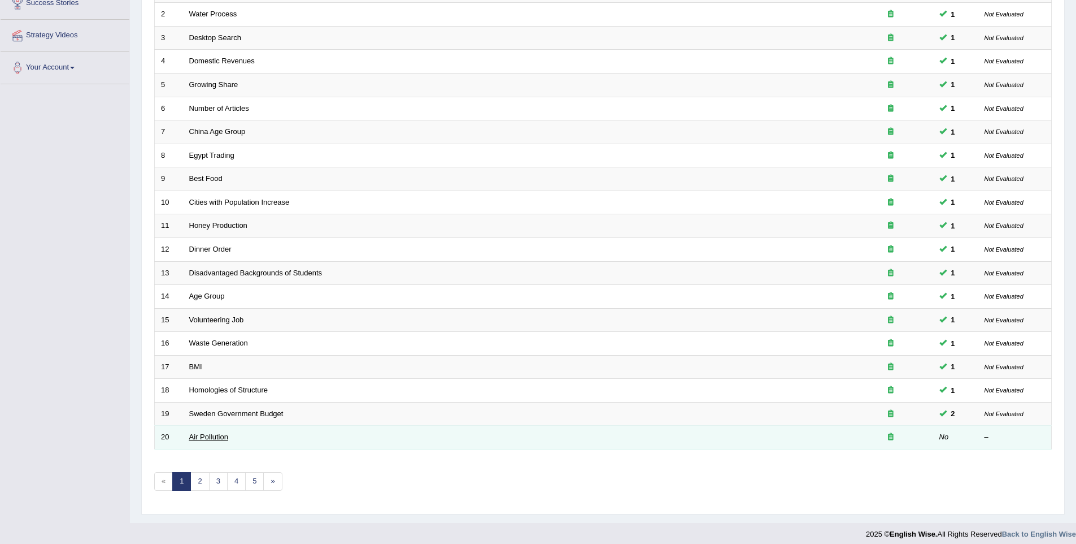
click at [214, 439] on link "Air Pollution" at bounding box center [208, 436] width 39 height 8
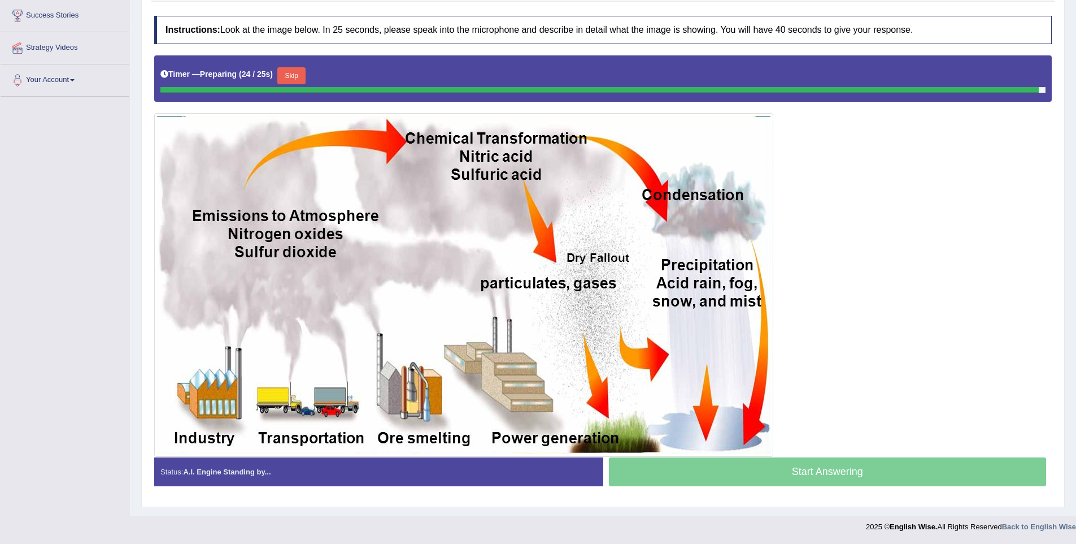
scroll to position [183, 0]
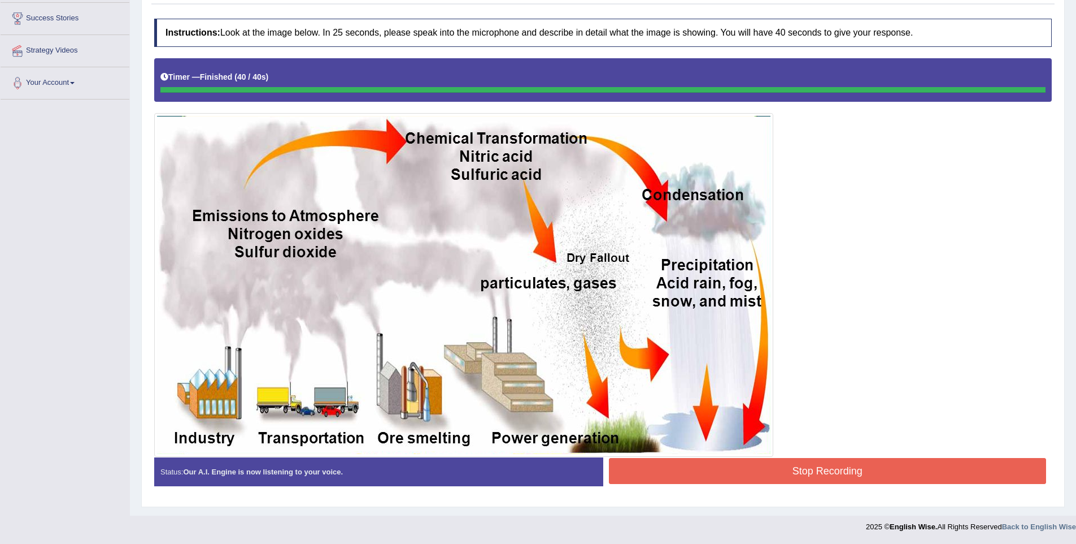
click at [827, 467] on button "Stop Recording" at bounding box center [828, 471] width 438 height 26
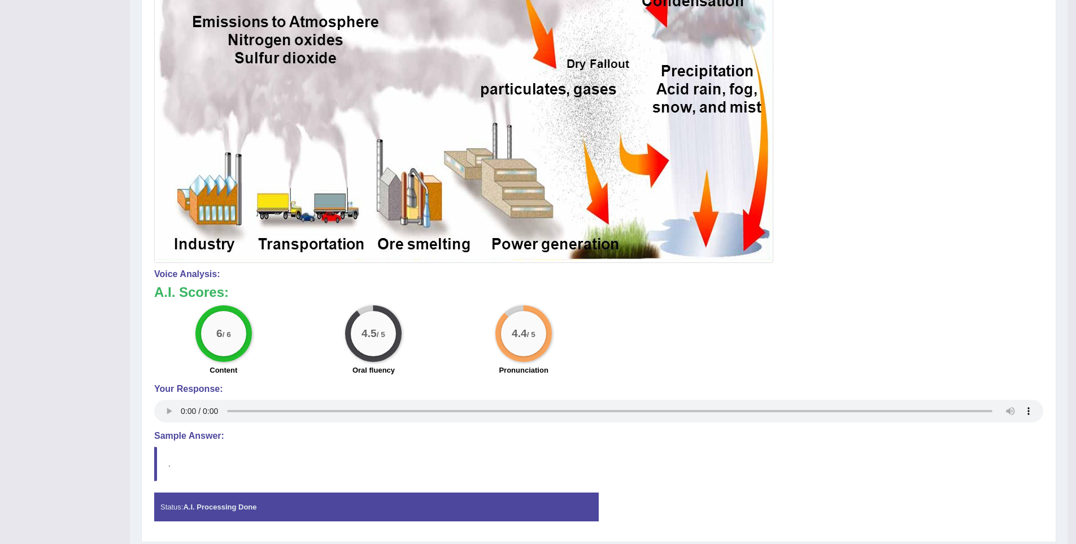
scroll to position [411, 0]
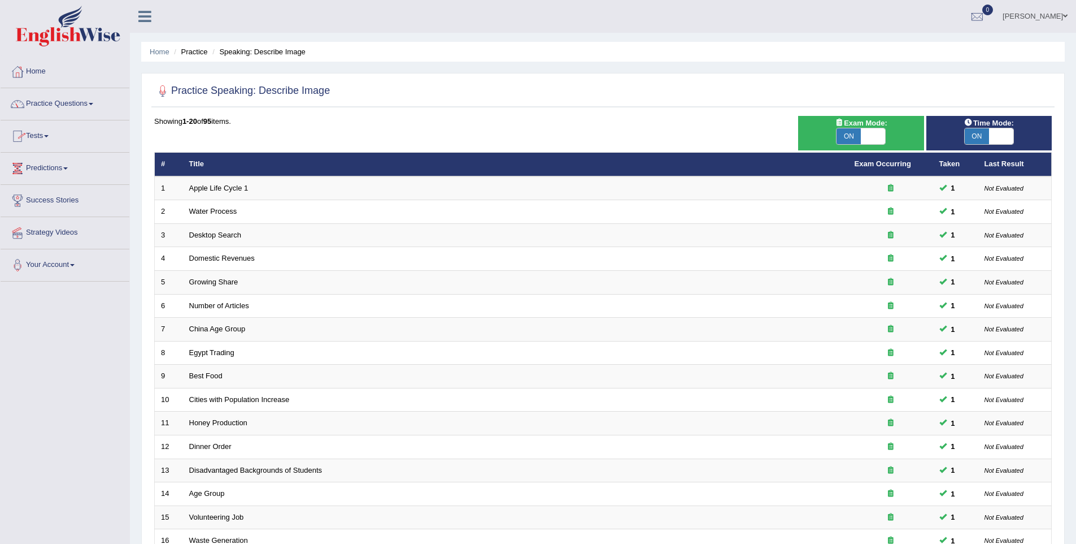
click at [51, 102] on link "Practice Questions" at bounding box center [65, 102] width 129 height 28
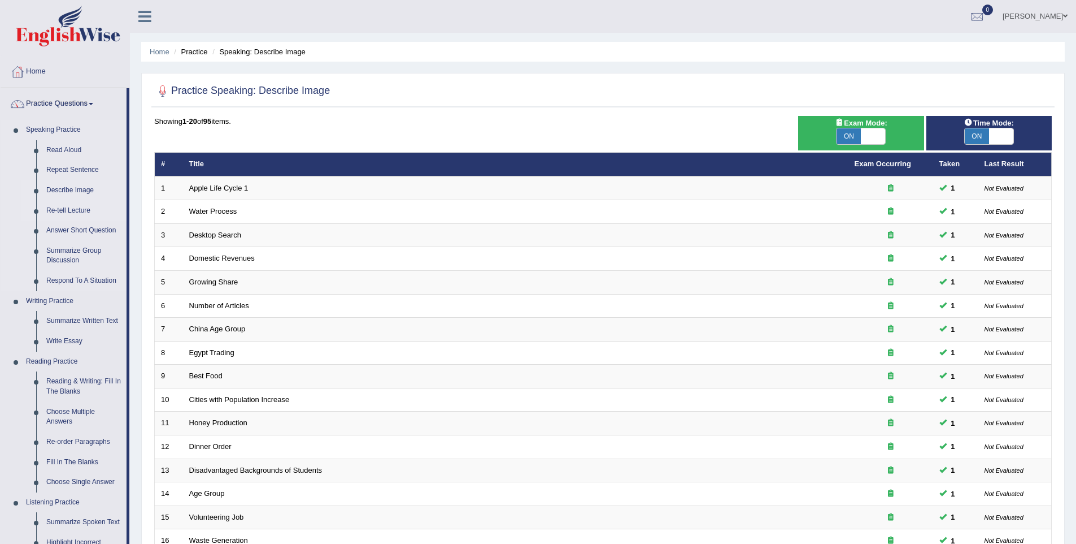
click at [55, 212] on link "Re-tell Lecture" at bounding box center [83, 211] width 85 height 20
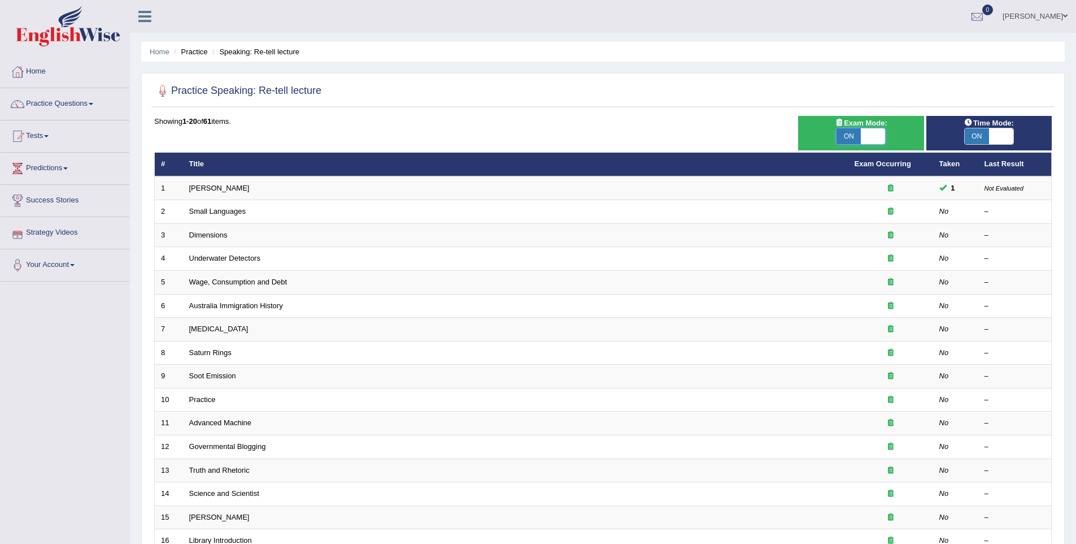
click at [866, 138] on span at bounding box center [873, 136] width 24 height 16
checkbox input "false"
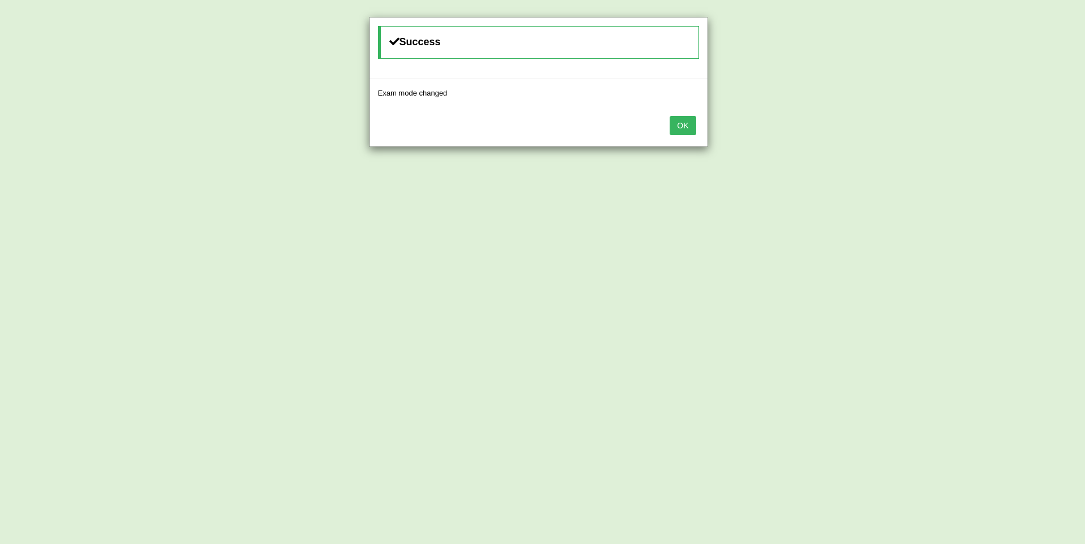
click at [681, 127] on button "OK" at bounding box center [683, 125] width 26 height 19
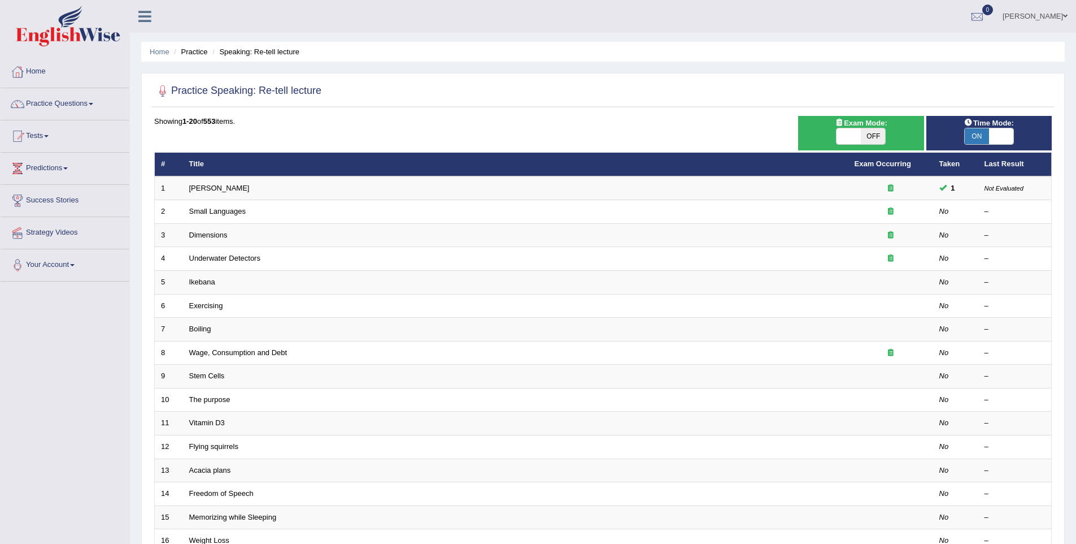
click at [996, 141] on span at bounding box center [1001, 136] width 24 height 16
checkbox input "false"
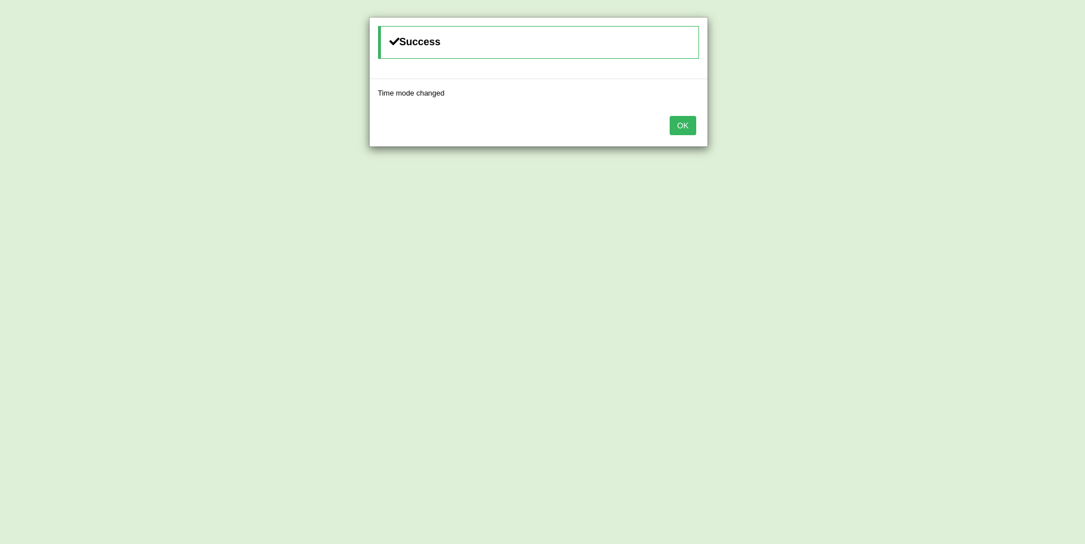
click at [687, 129] on button "OK" at bounding box center [683, 125] width 26 height 19
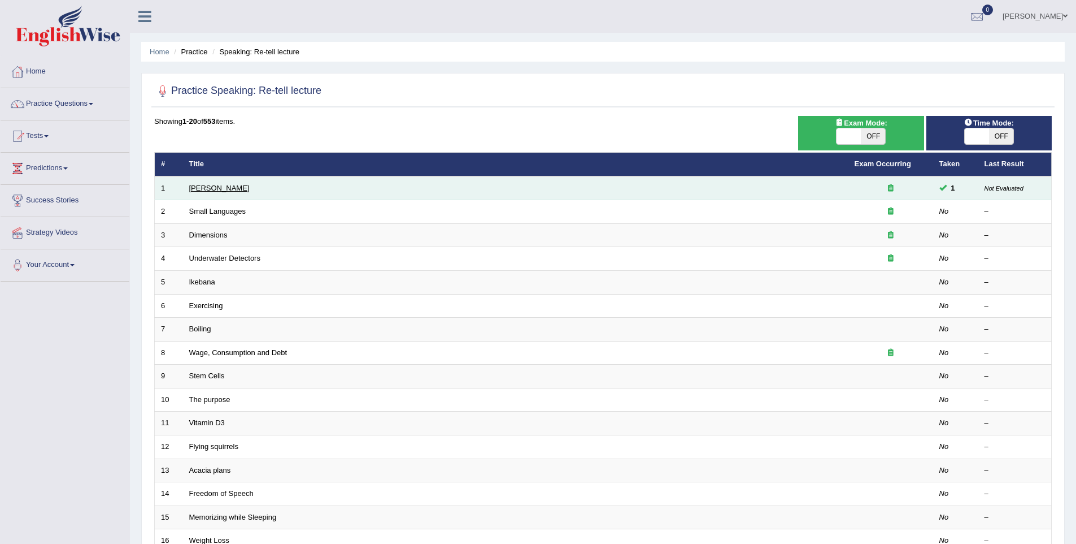
click at [213, 187] on link "[PERSON_NAME]" at bounding box center [219, 188] width 60 height 8
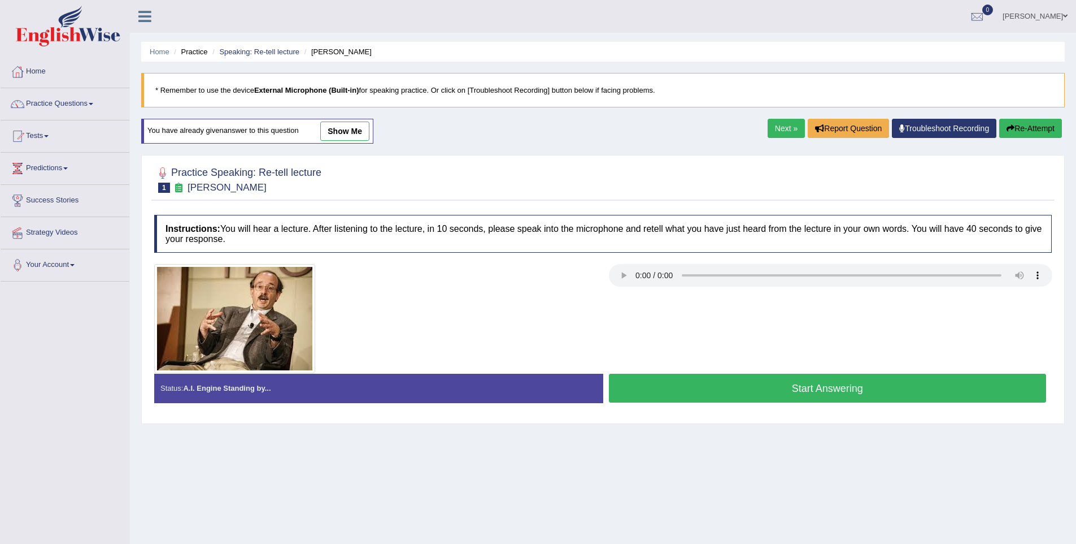
click at [689, 379] on button "Start Answering" at bounding box center [828, 388] width 438 height 29
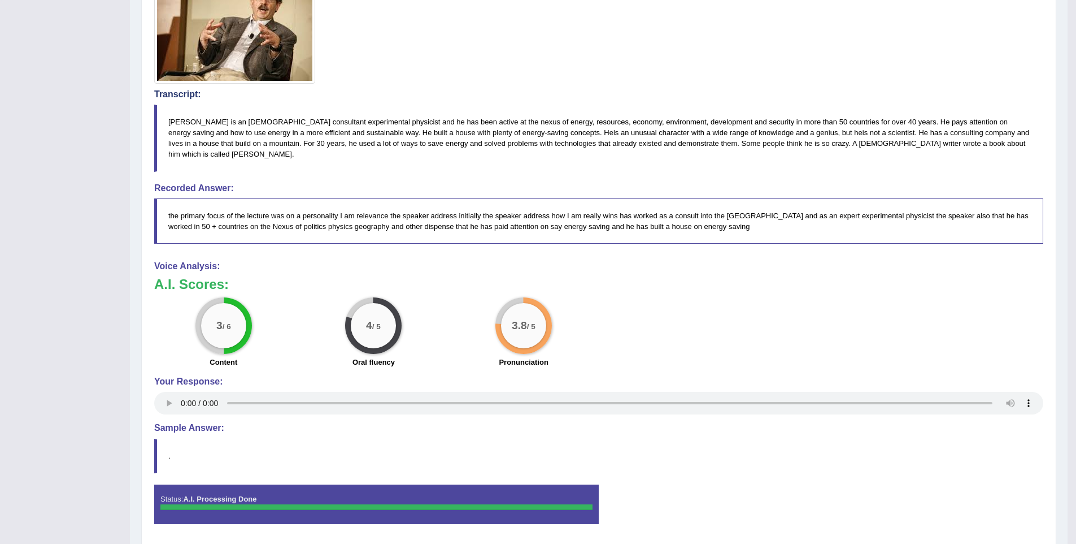
scroll to position [309, 0]
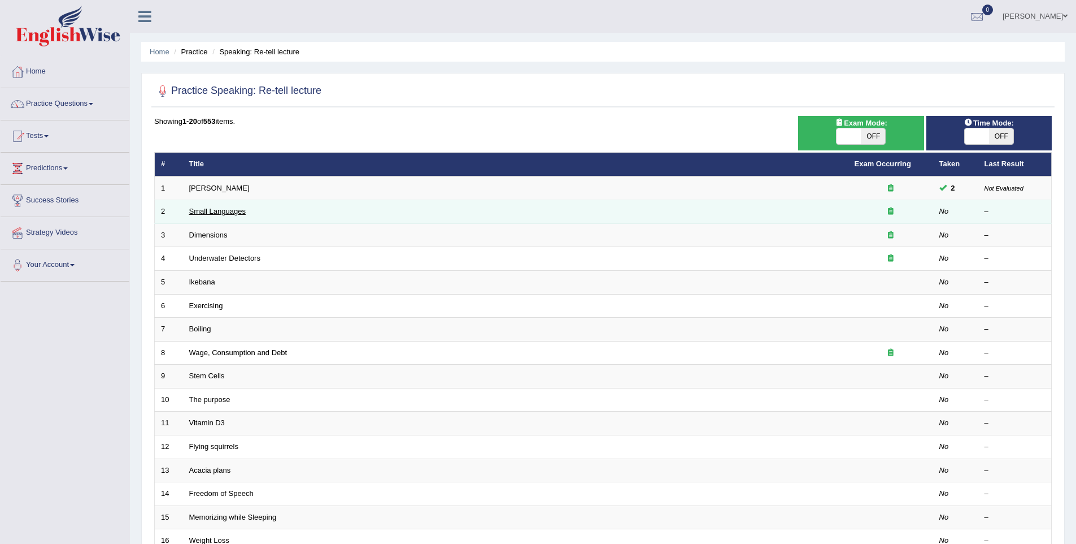
click at [220, 209] on link "Small Languages" at bounding box center [217, 211] width 57 height 8
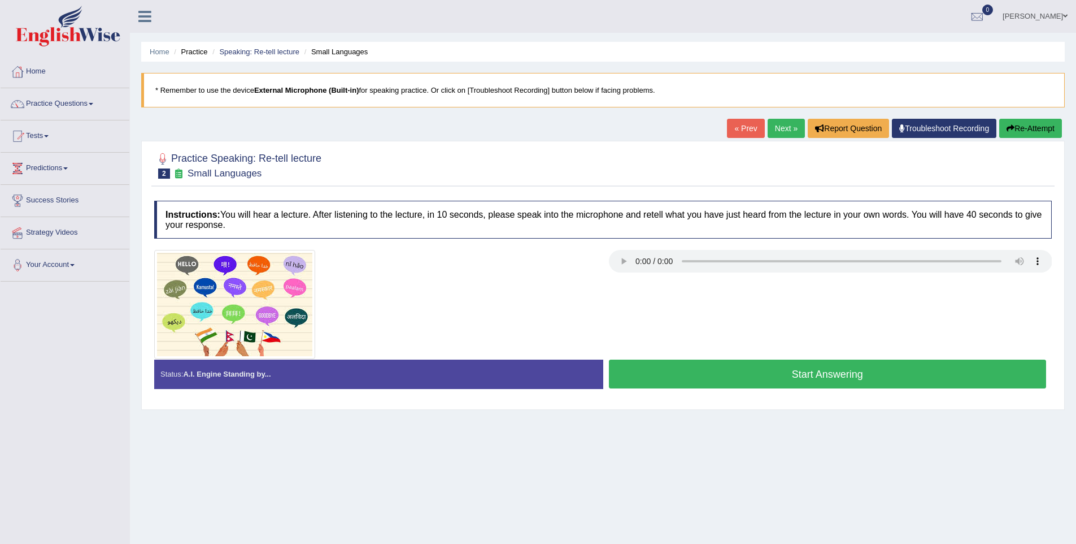
click at [632, 367] on button "Start Answering" at bounding box center [828, 373] width 438 height 29
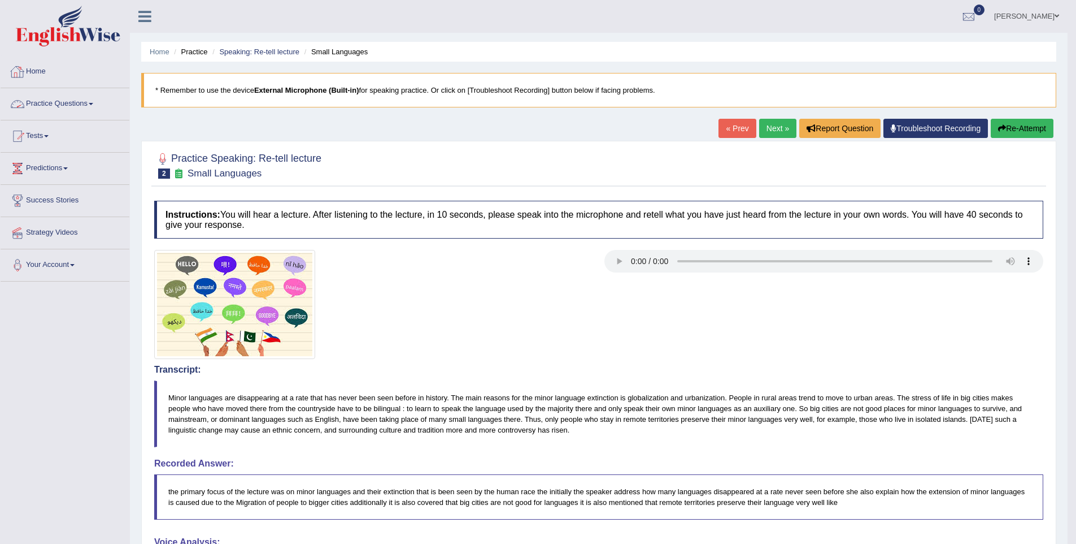
click at [77, 106] on link "Practice Questions" at bounding box center [65, 102] width 129 height 28
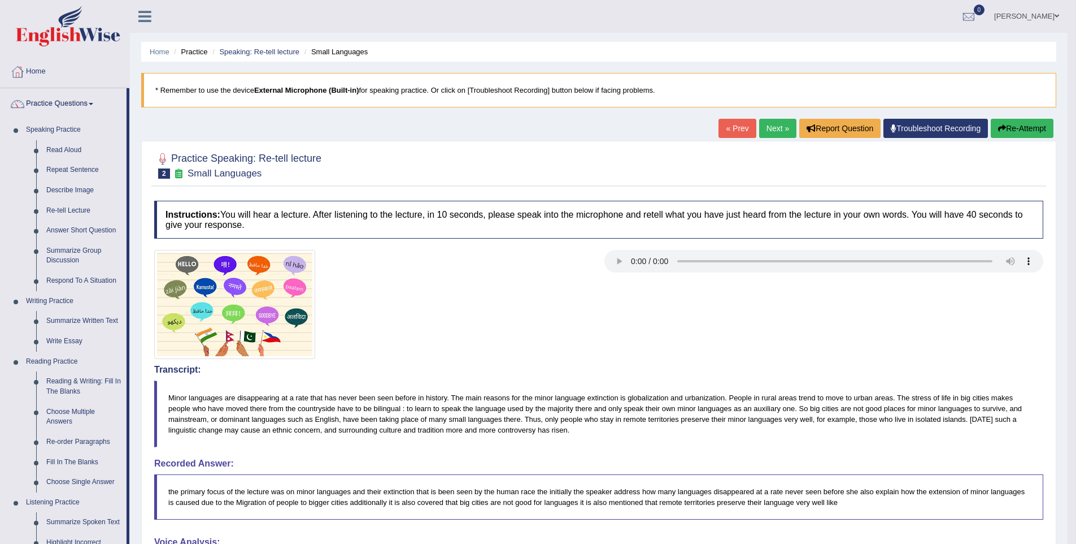
click at [77, 106] on link "Practice Questions" at bounding box center [64, 102] width 126 height 28
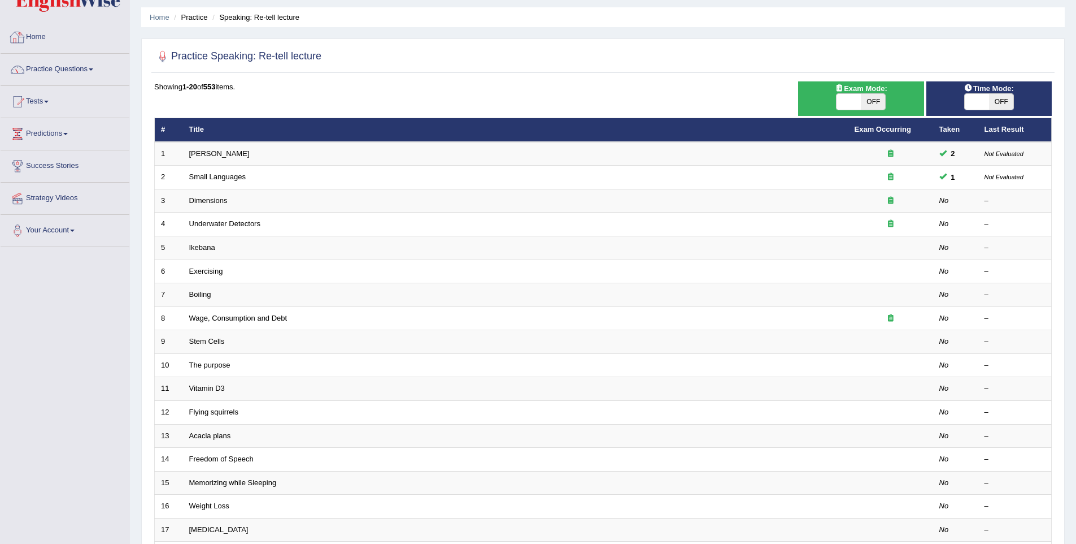
scroll to position [62, 0]
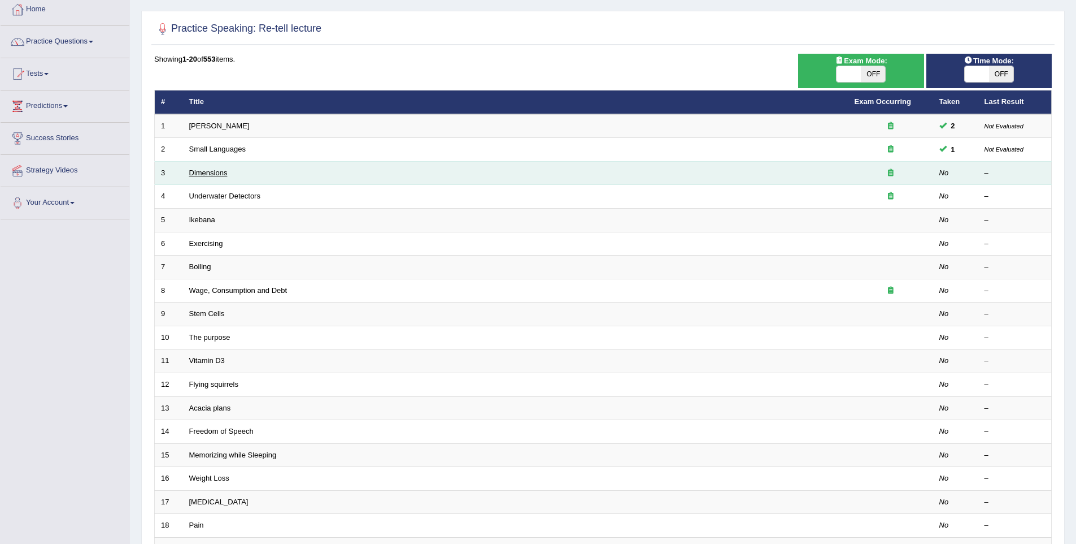
click at [199, 173] on link "Dimensions" at bounding box center [208, 172] width 38 height 8
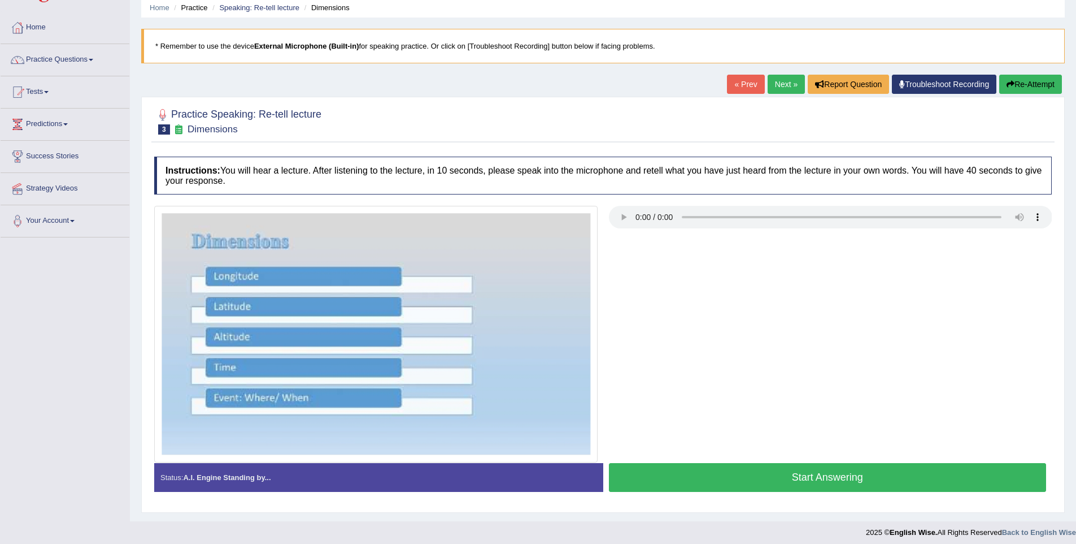
scroll to position [50, 0]
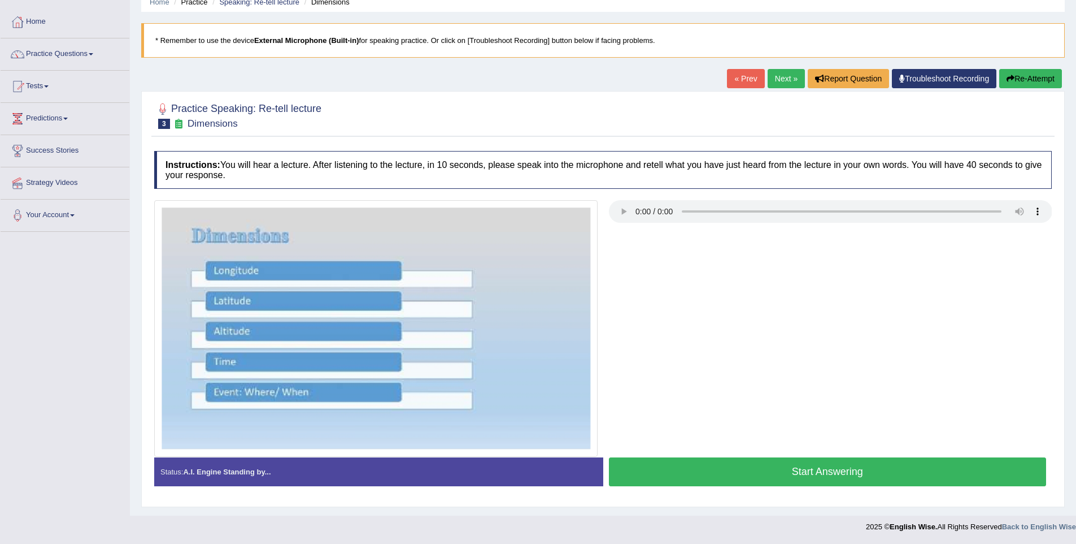
click at [758, 468] on button "Start Answering" at bounding box center [828, 471] width 438 height 29
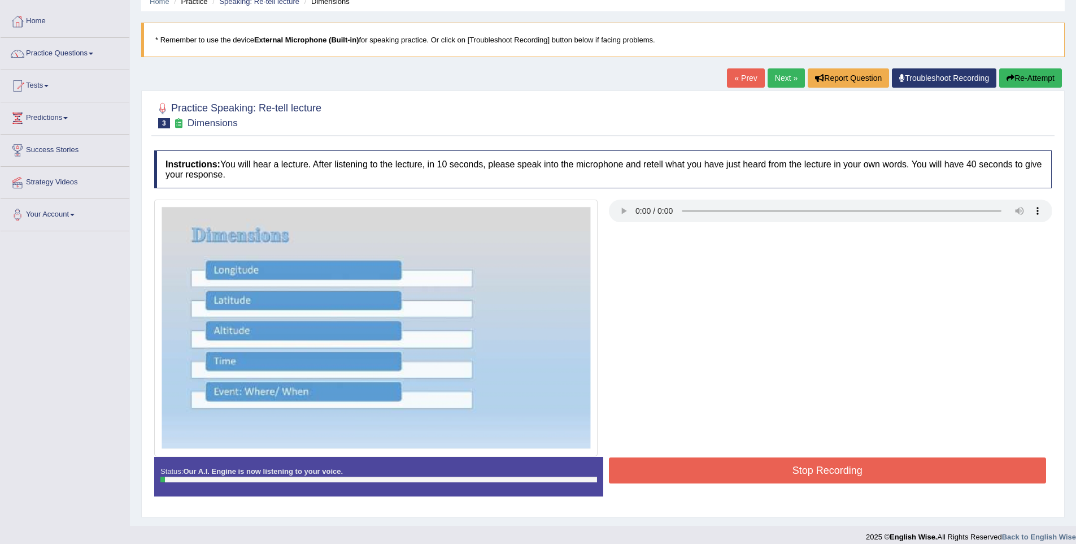
click at [758, 468] on button "Stop Recording" at bounding box center [828, 470] width 438 height 26
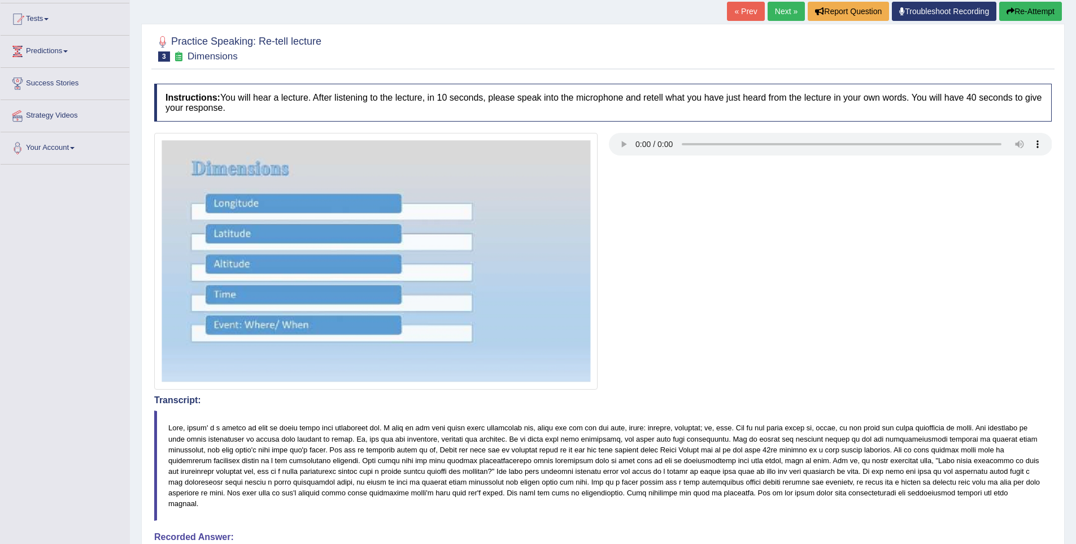
scroll to position [35, 0]
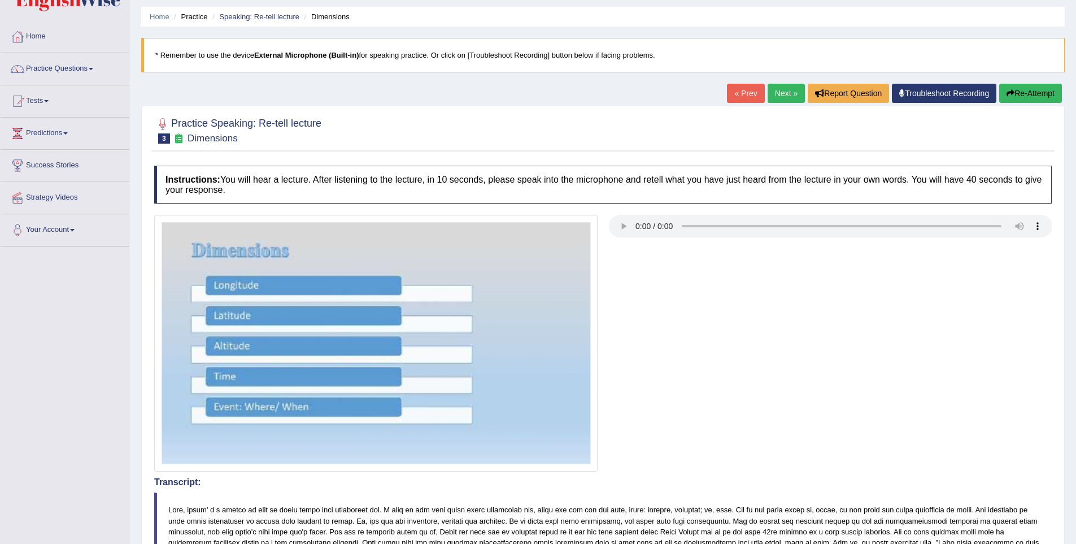
click at [1027, 92] on button "Re-Attempt" at bounding box center [1031, 93] width 63 height 19
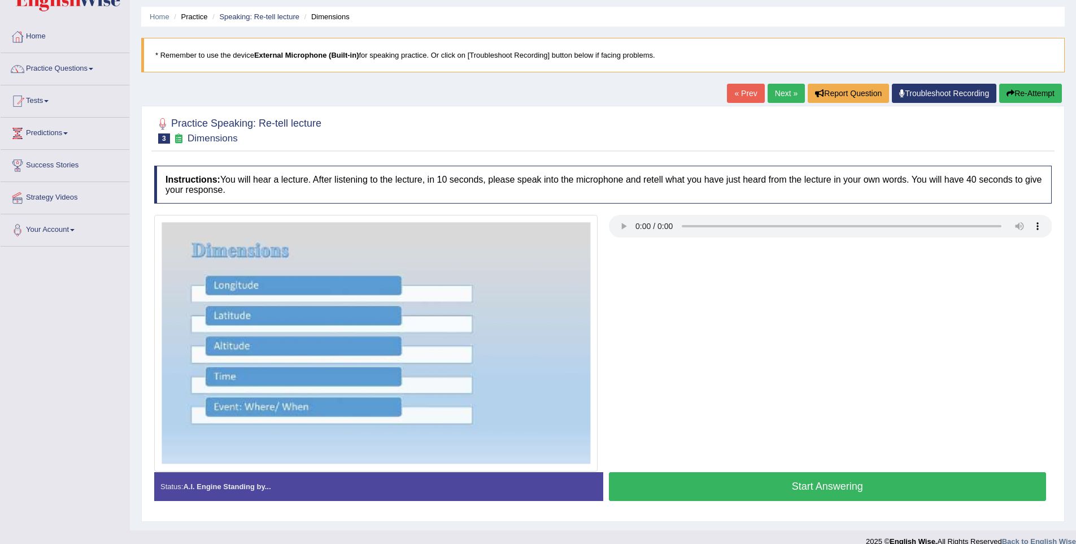
click at [652, 483] on button "Start Answering" at bounding box center [828, 486] width 438 height 29
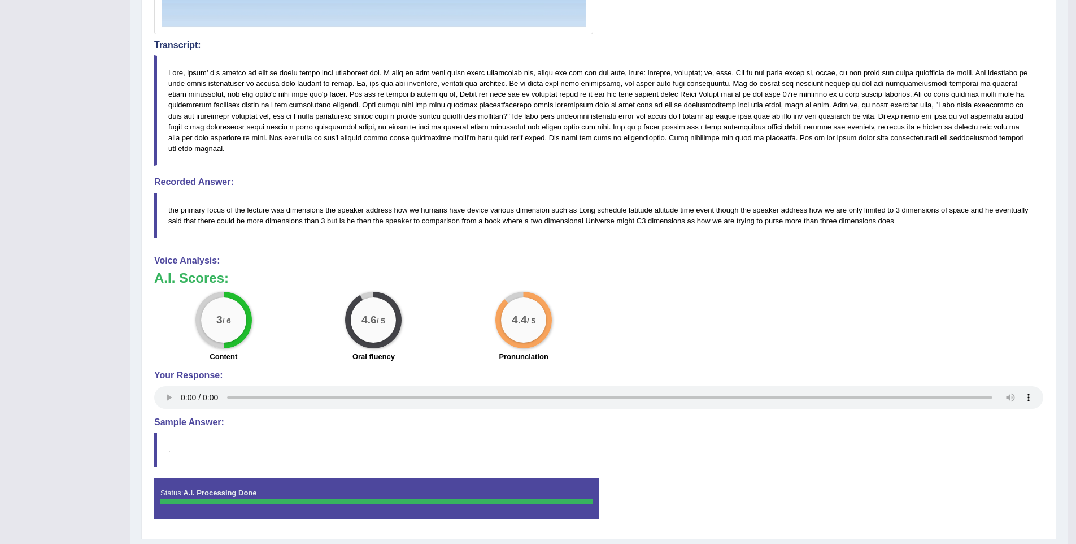
scroll to position [470, 0]
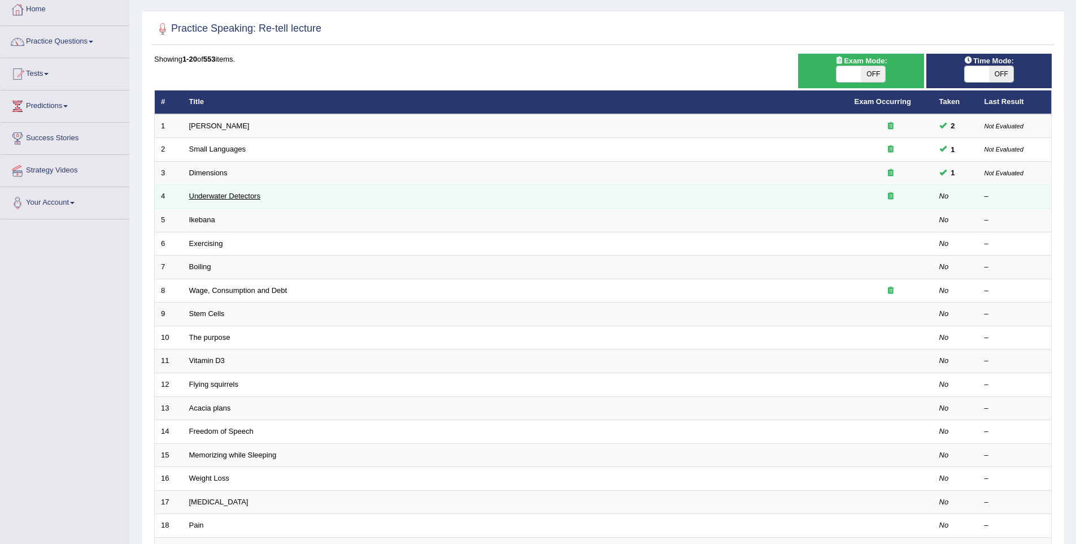
click at [239, 200] on link "Underwater Detectors" at bounding box center [224, 196] width 71 height 8
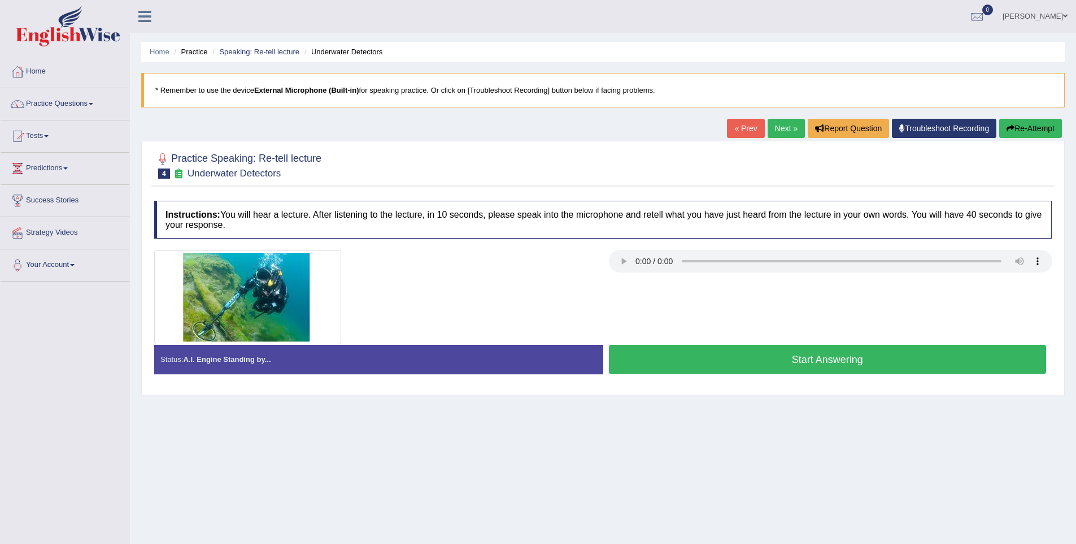
click at [673, 364] on button "Start Answering" at bounding box center [828, 359] width 438 height 29
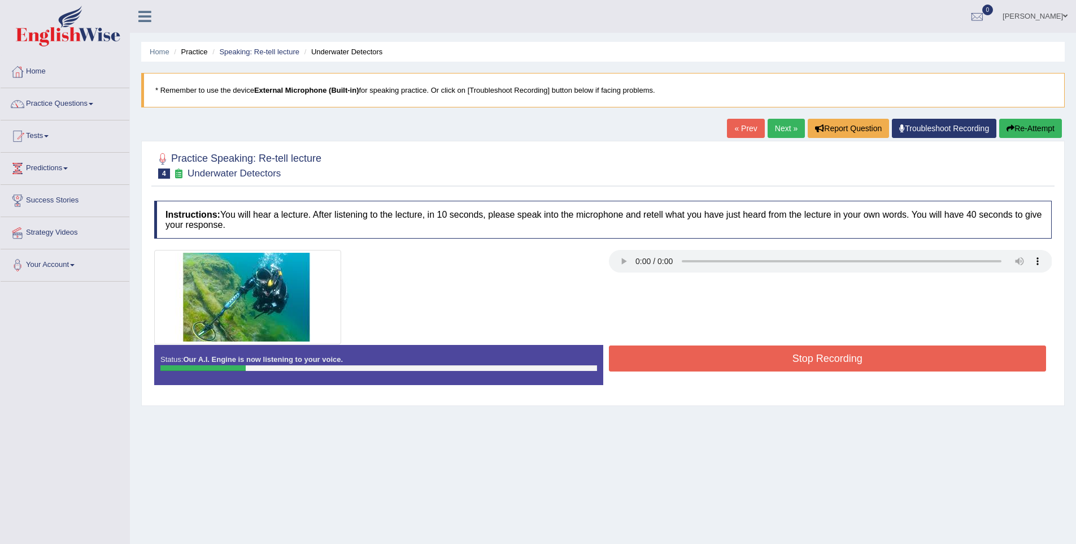
click at [693, 346] on button "Stop Recording" at bounding box center [828, 358] width 438 height 26
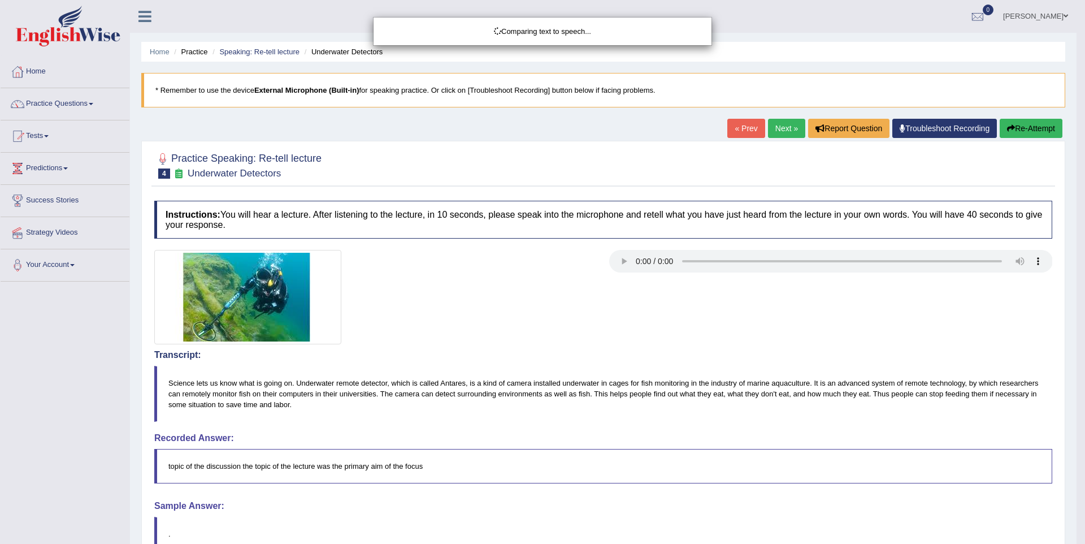
click at [1010, 127] on body "Toggle navigation Home Practice Questions Speaking Practice Read Aloud Repeat S…" at bounding box center [542, 272] width 1085 height 544
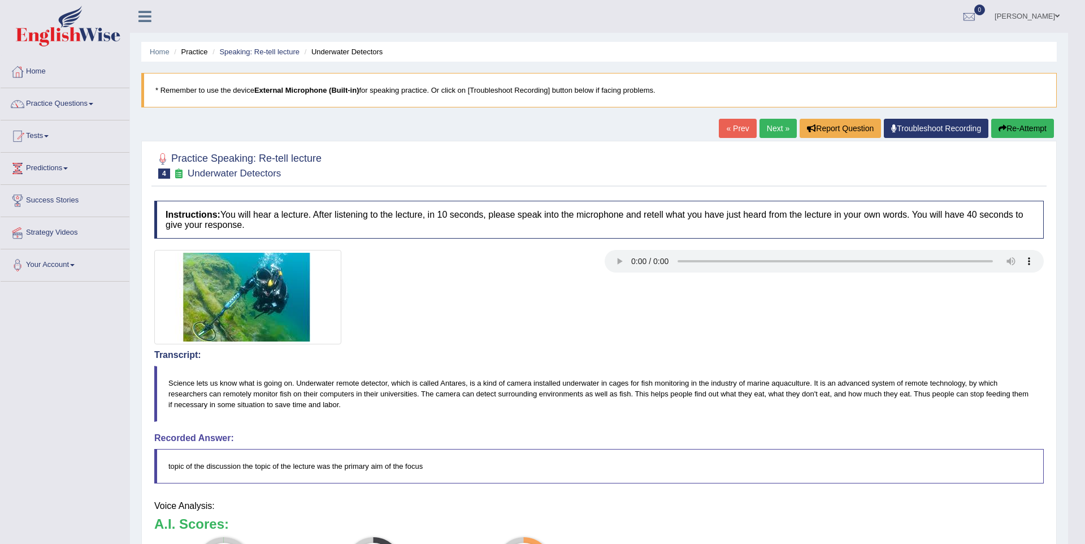
click at [1010, 127] on body "Toggle navigation Home Practice Questions Speaking Practice Read Aloud Repeat S…" at bounding box center [542, 272] width 1085 height 544
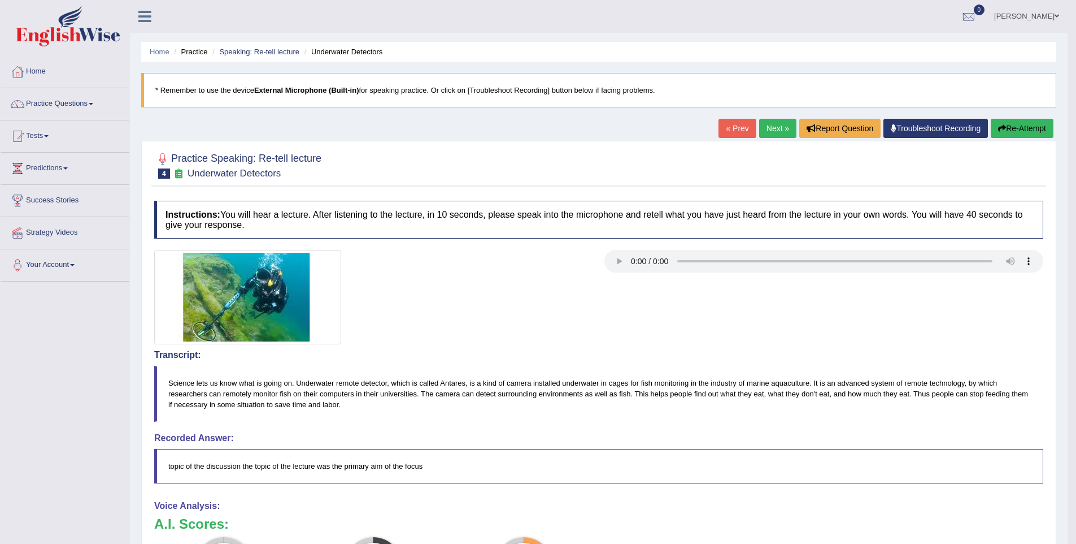
click at [1013, 124] on button "Re-Attempt" at bounding box center [1022, 128] width 63 height 19
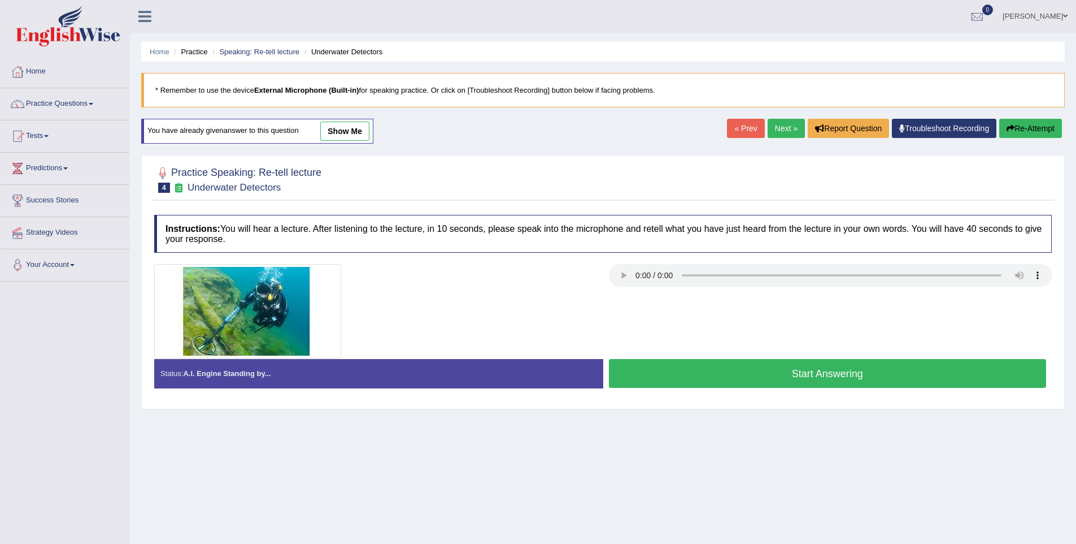
click at [659, 368] on button "Start Answering" at bounding box center [828, 373] width 438 height 29
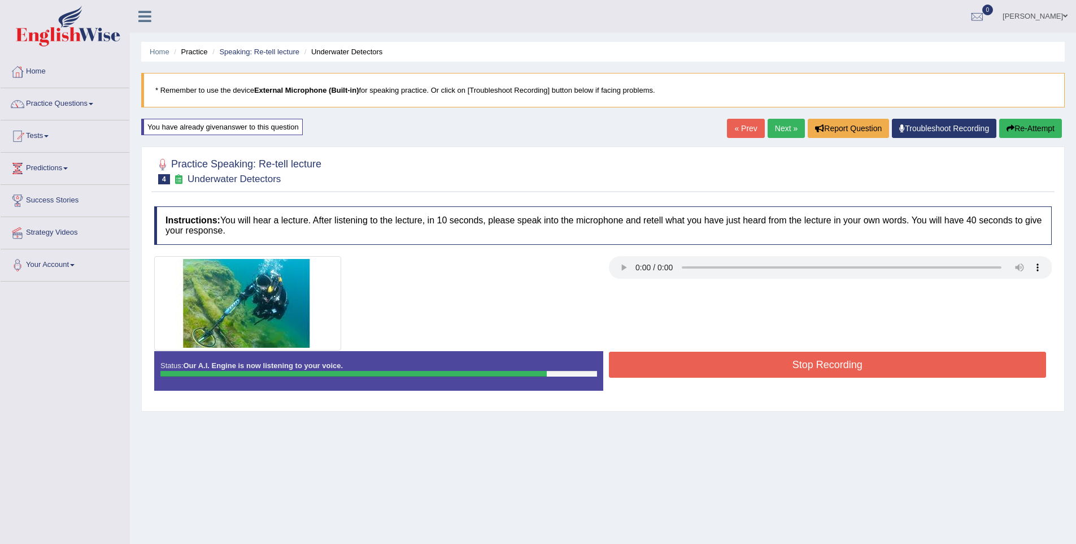
click at [768, 365] on button "Stop Recording" at bounding box center [828, 364] width 438 height 26
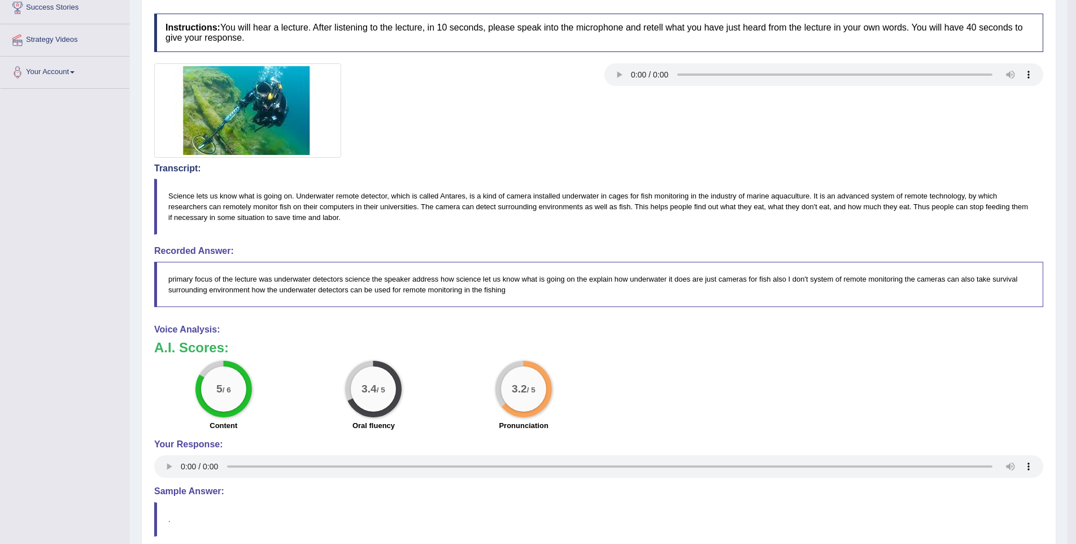
scroll to position [194, 0]
